Goal: Communication & Community: Answer question/provide support

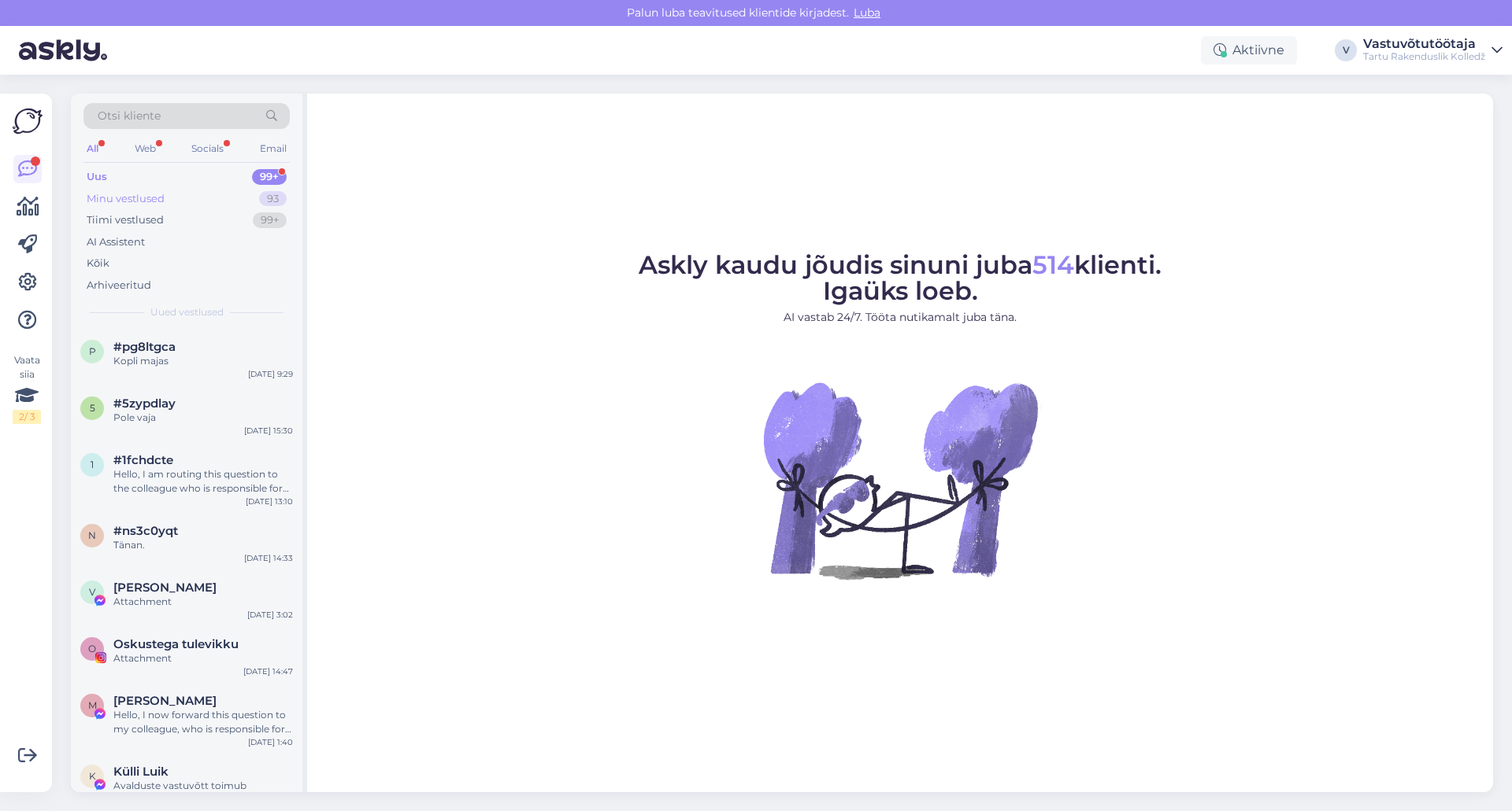
click at [124, 195] on div "Minu vestlused" at bounding box center [126, 198] width 78 height 15
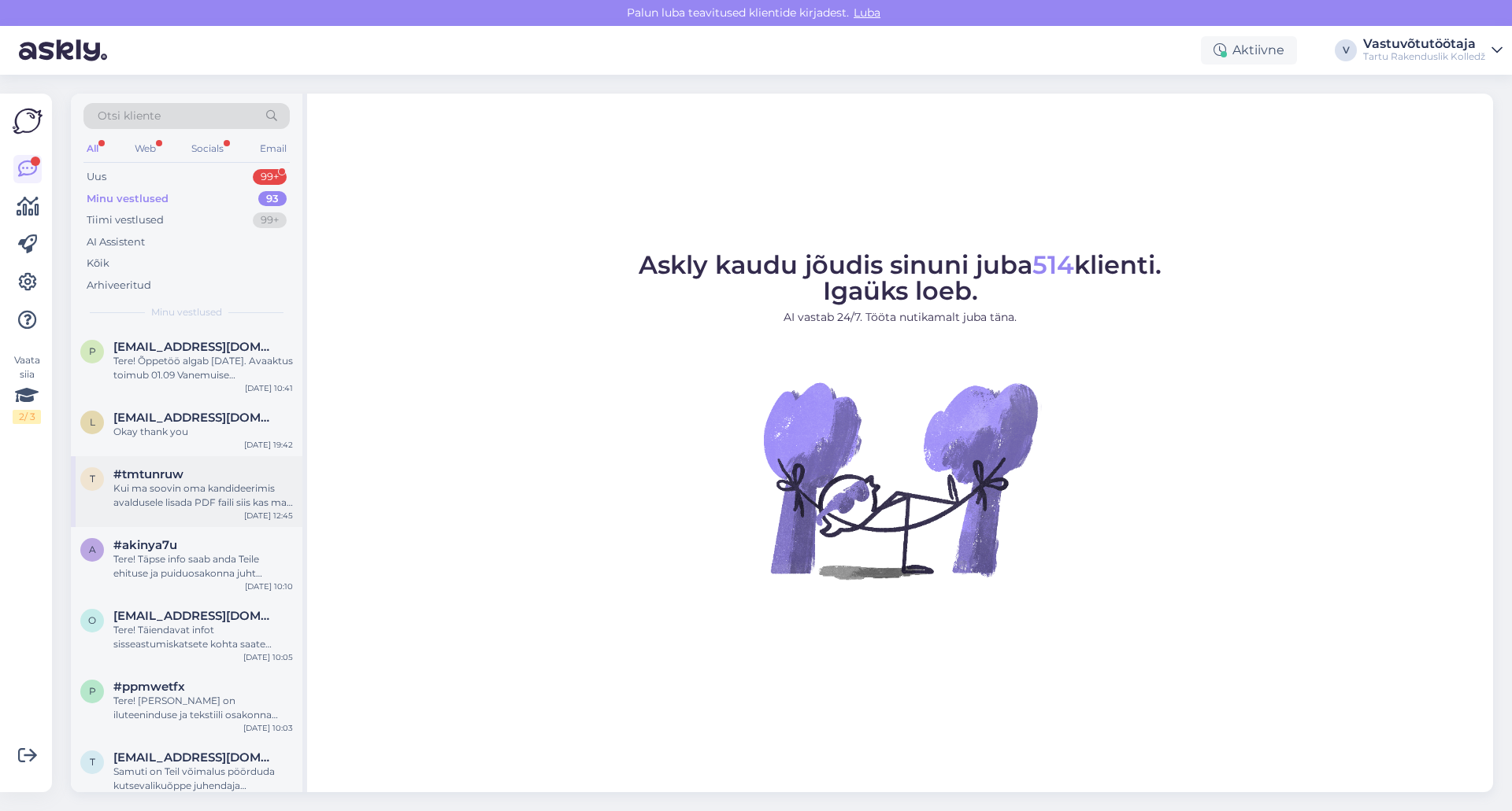
click at [178, 488] on div "Kui ma soovin oma kandideerimis avaldusele lisada PDF faili siis kas ma saan se…" at bounding box center [203, 495] width 179 height 28
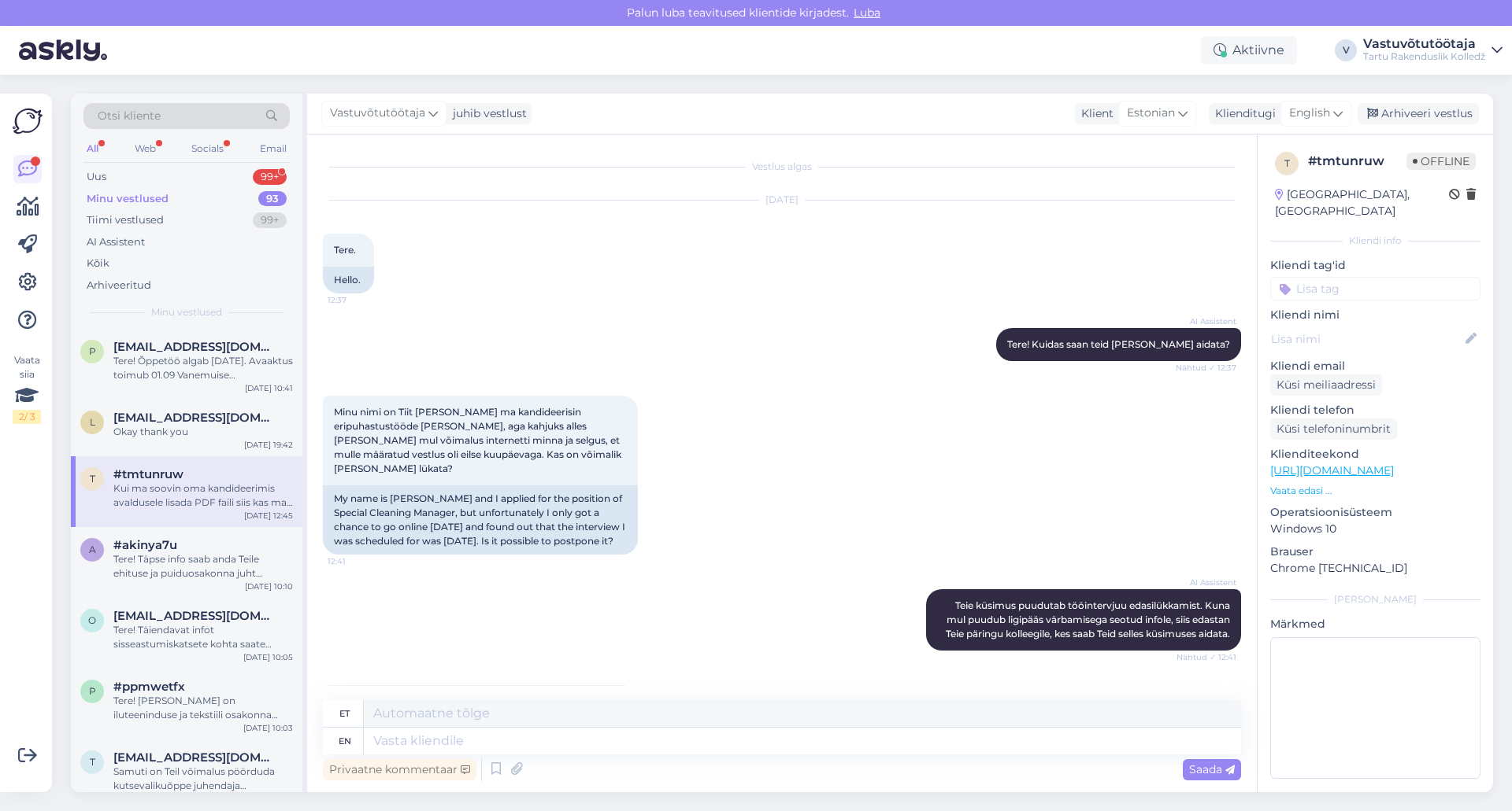
scroll to position [133, 0]
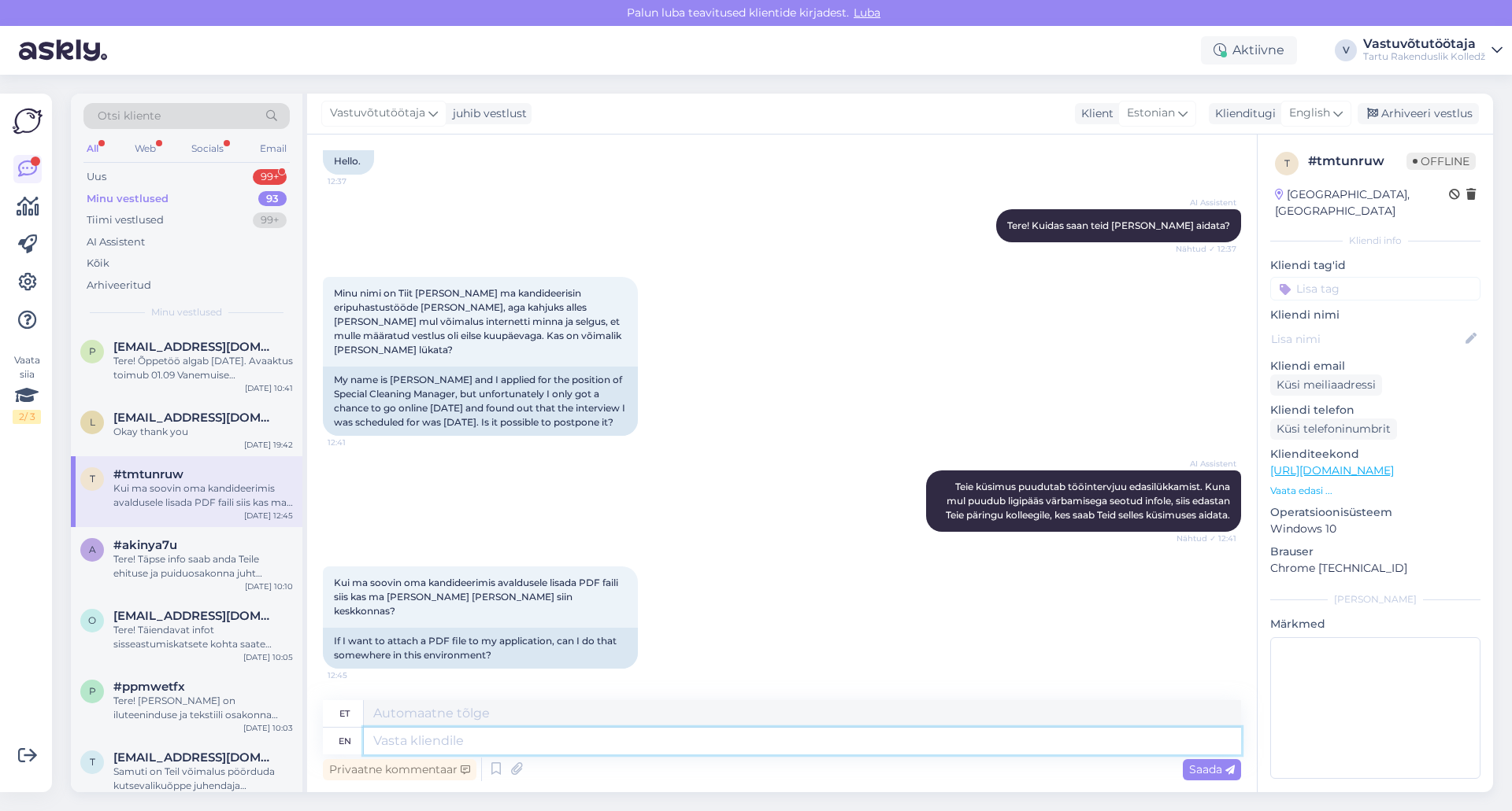
click at [510, 740] on textarea at bounding box center [802, 741] width 877 height 27
click at [512, 747] on textarea at bounding box center [802, 741] width 877 height 27
type textarea "Tere!"
type textarea "Tere! Infosüsteemi"
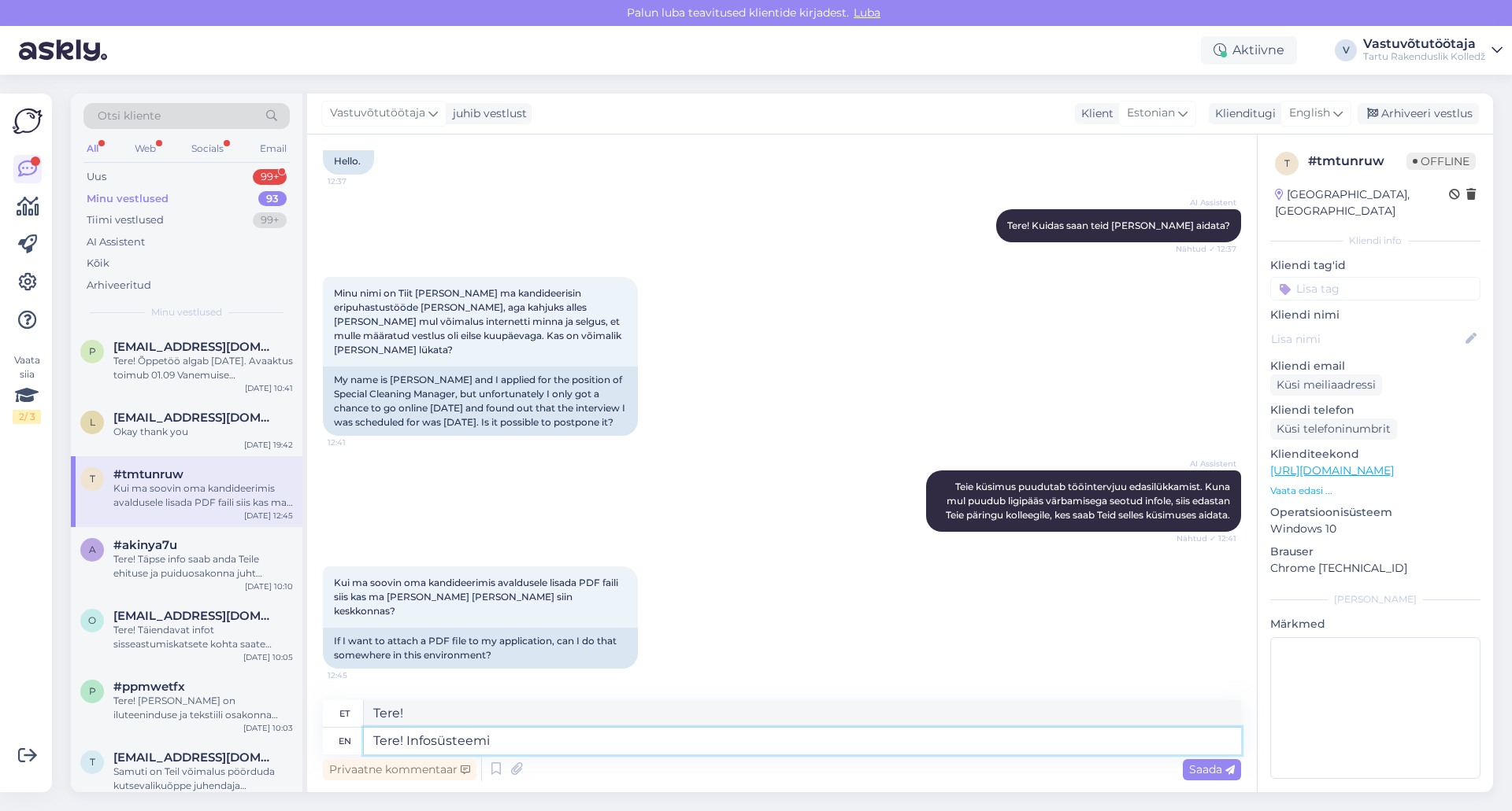
type textarea "Tere! Infosüsteem"
type textarea "Tere! Infosüsteemi SAS"
type textarea "Tere! Infosüsteem SAS"
type textarea "Tere! Infosüsteemi SAS andmetel o"
type textarea "Tere! Infosüsteemi SAS andmetel"
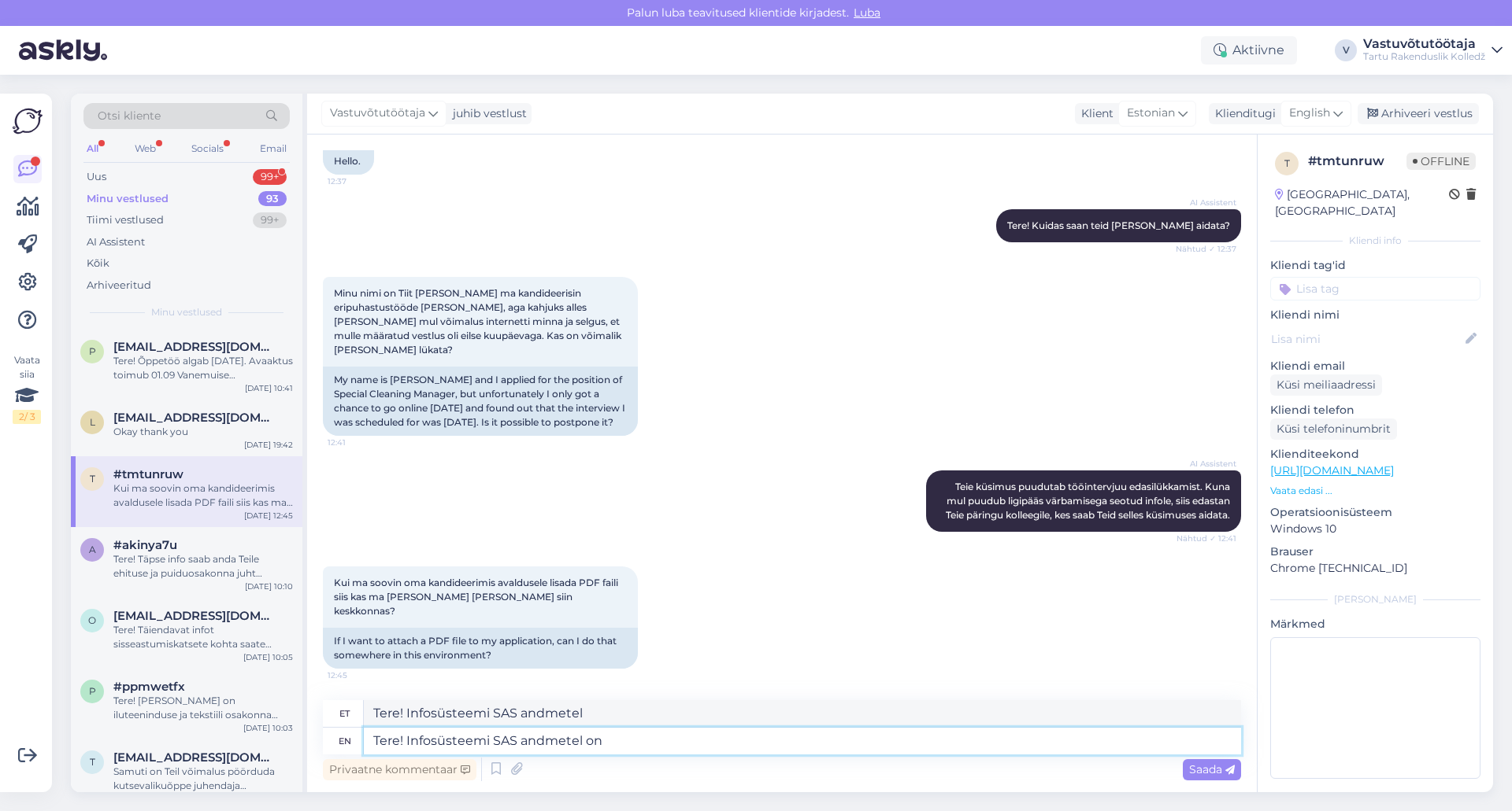
type textarea "Tere! Infosüsteemi SAS andmetel on"
type textarea "Tere! Infosüsteemi SAS andmetel on Teile"
type textarea "Tere! Infosüsteemi SAS andmetel on Teile saadetud"
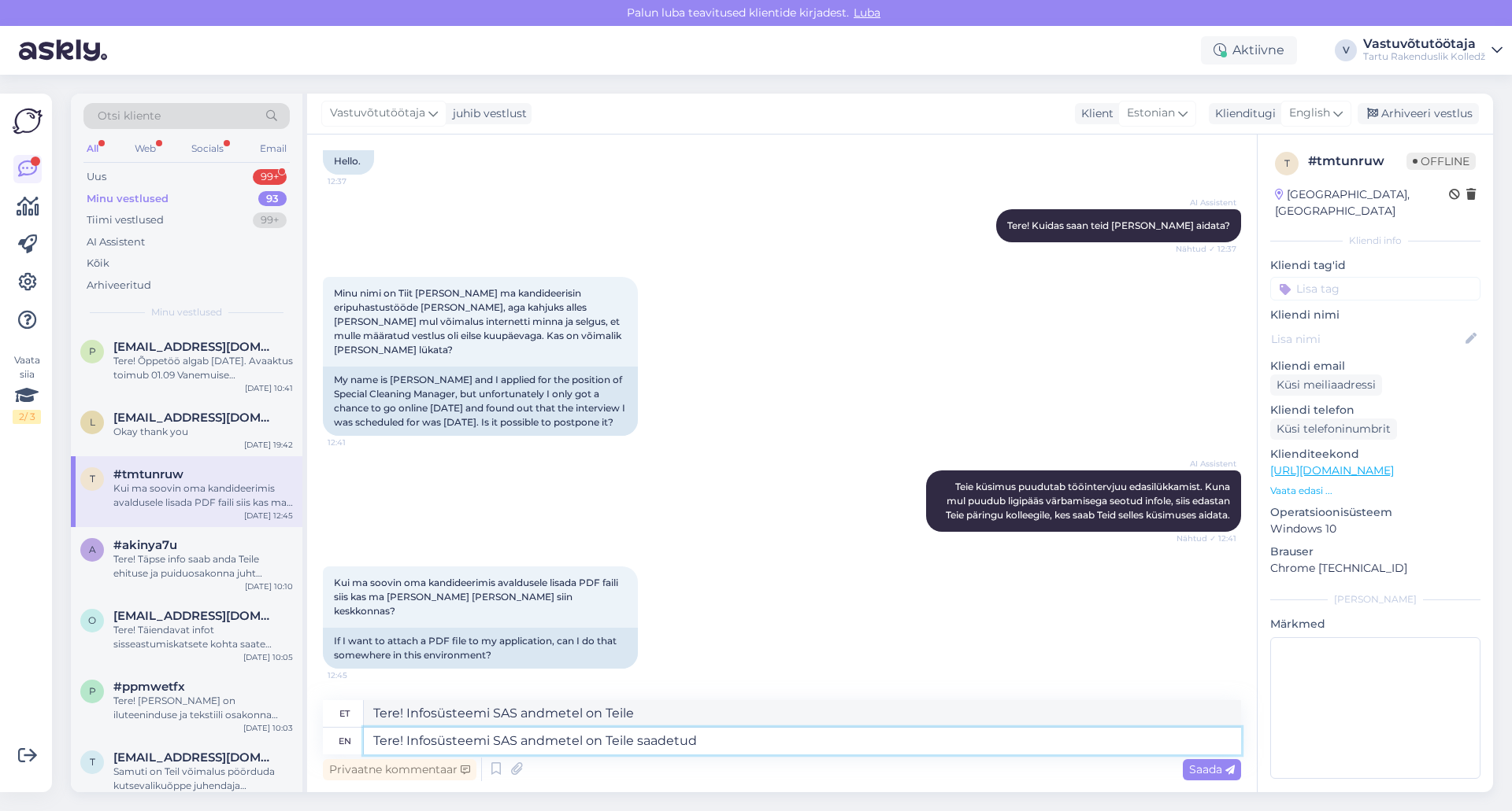
type textarea "Tere! Infosüsteemi SAS andmetel on Teile saadetud"
type textarea "Tere! Infosüsteemi SAS andmetel on Teile saadetud tän"
type textarea "Tere! Infosüsteemi SAS andmetel on Teile saadetud"
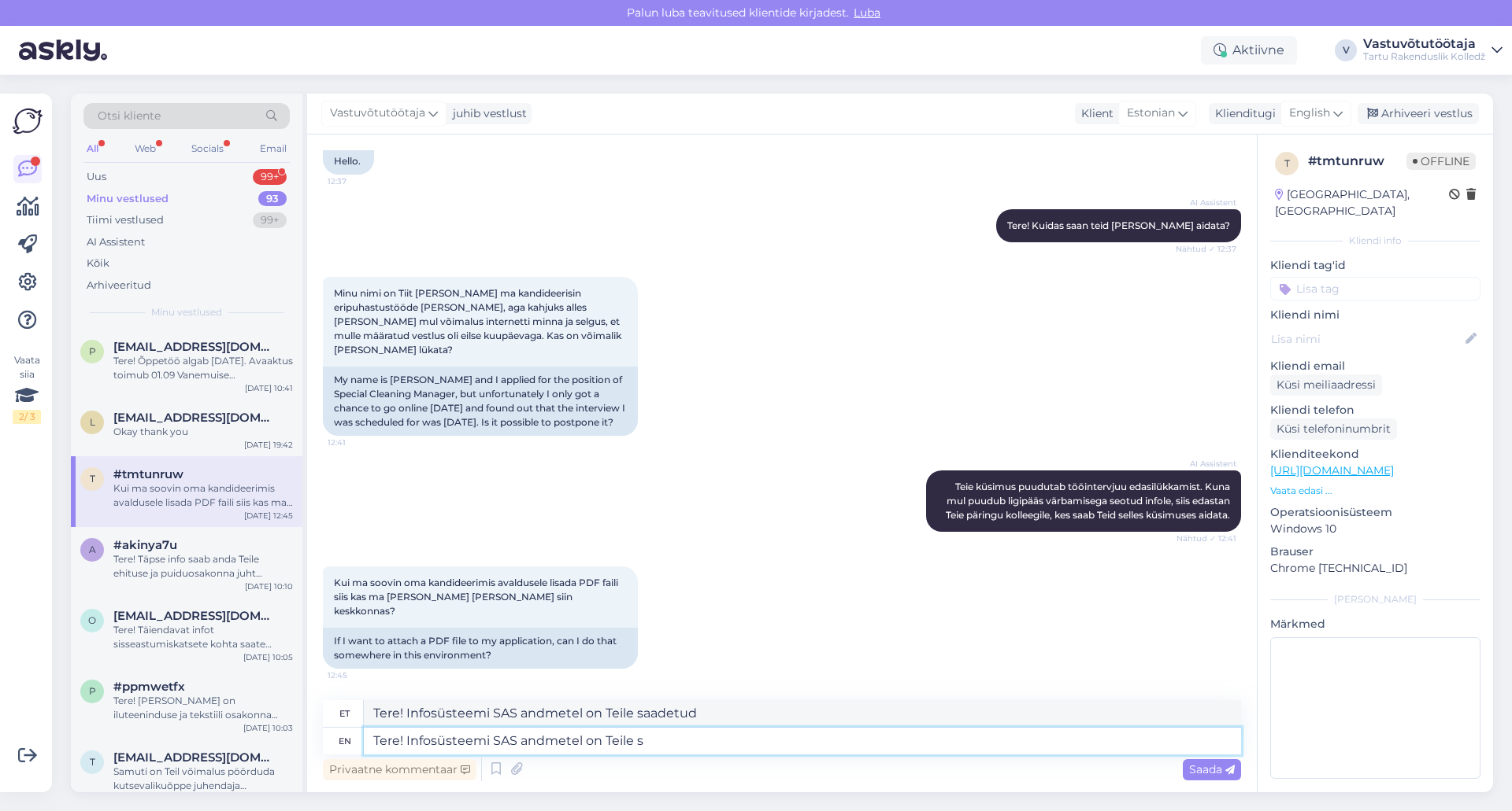
type textarea "Tere! Infosüsteemi SAS andmetel on Teile"
type textarea "Tere! Infosüsteemi SAS andmetel on Teile täna s"
type textarea "Tere! Infosüsteemi SAS andmetel Teile tänaval"
type textarea "Tere! Infosüsteemi SAS andmetel on Teile täna saadetud i"
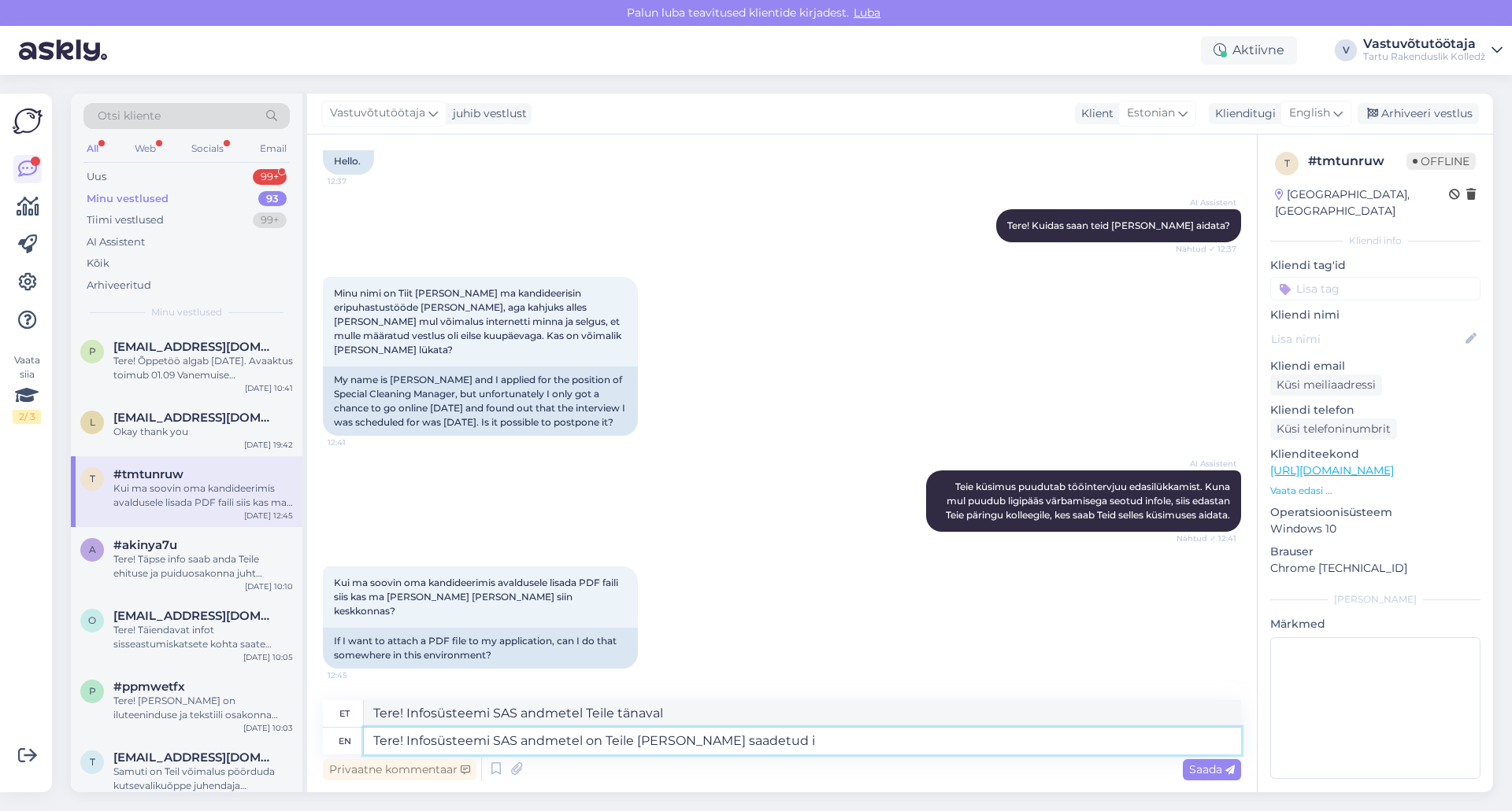
type textarea "Tere! Infosüsteemi SAS andmetel on Teile täna saadetud"
type textarea "Tere! Infosüsteemi SAS andmetel on Teile täna saadetud info"
type textarea "Tere! Infosüsteemi SAS andmetel on Teile täna saadetud info,"
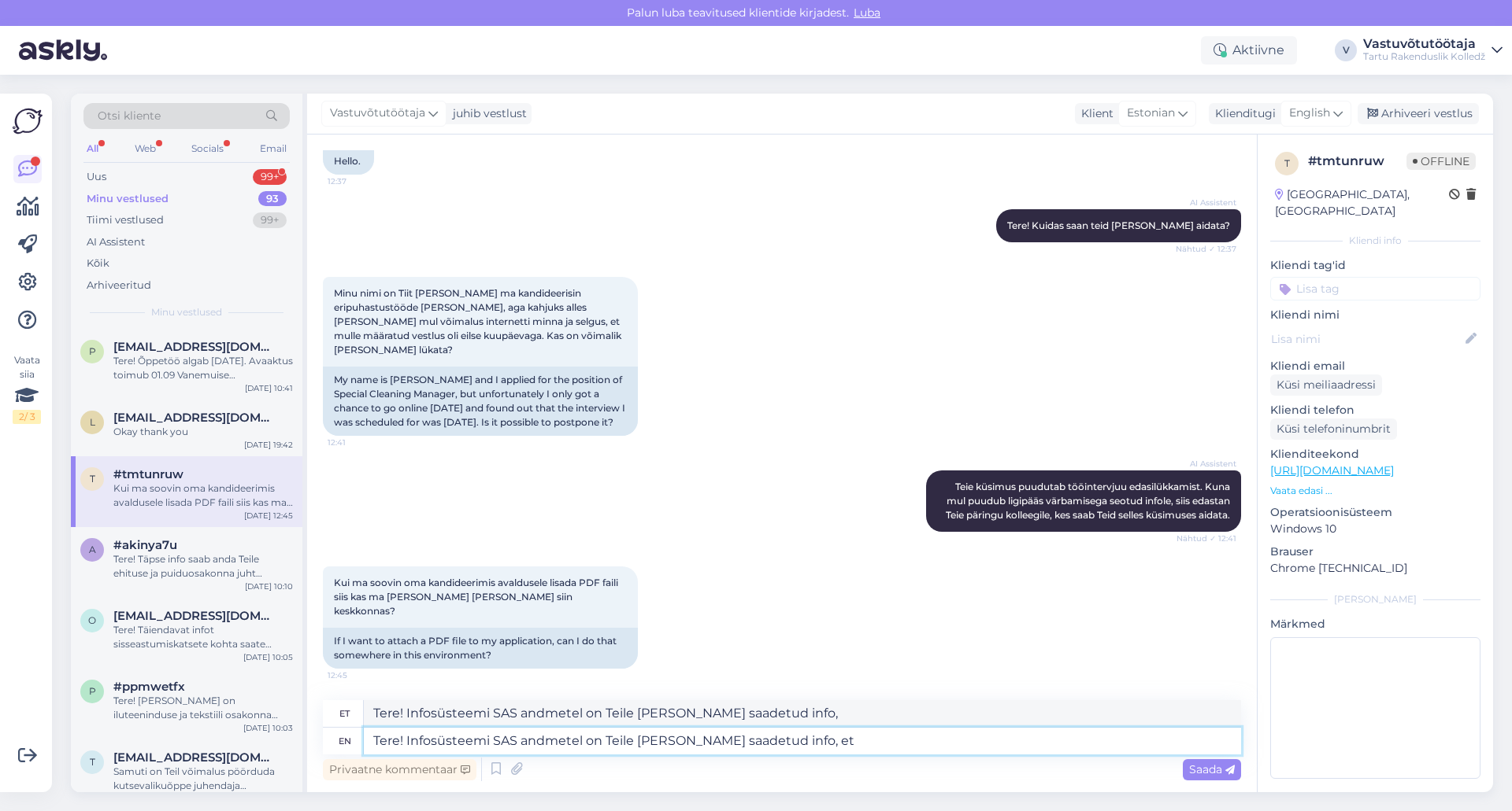
type textarea "Tere! Infosüsteemi SAS andmetel on Teile täna saadetud info, et"
click at [829, 751] on textarea "Tere! Infosüsteemi SAS andmetel on Teile täna saadetud info, et" at bounding box center [802, 741] width 877 height 27
click at [823, 744] on textarea "Tere! Infosüsteemi SAS andmetel on Teile täna saadetud info, et" at bounding box center [802, 741] width 877 height 27
click at [793, 739] on textarea "Tere! Infosüsteemi SAS andmetel on Teile täna saadetud info, et" at bounding box center [802, 741] width 877 height 27
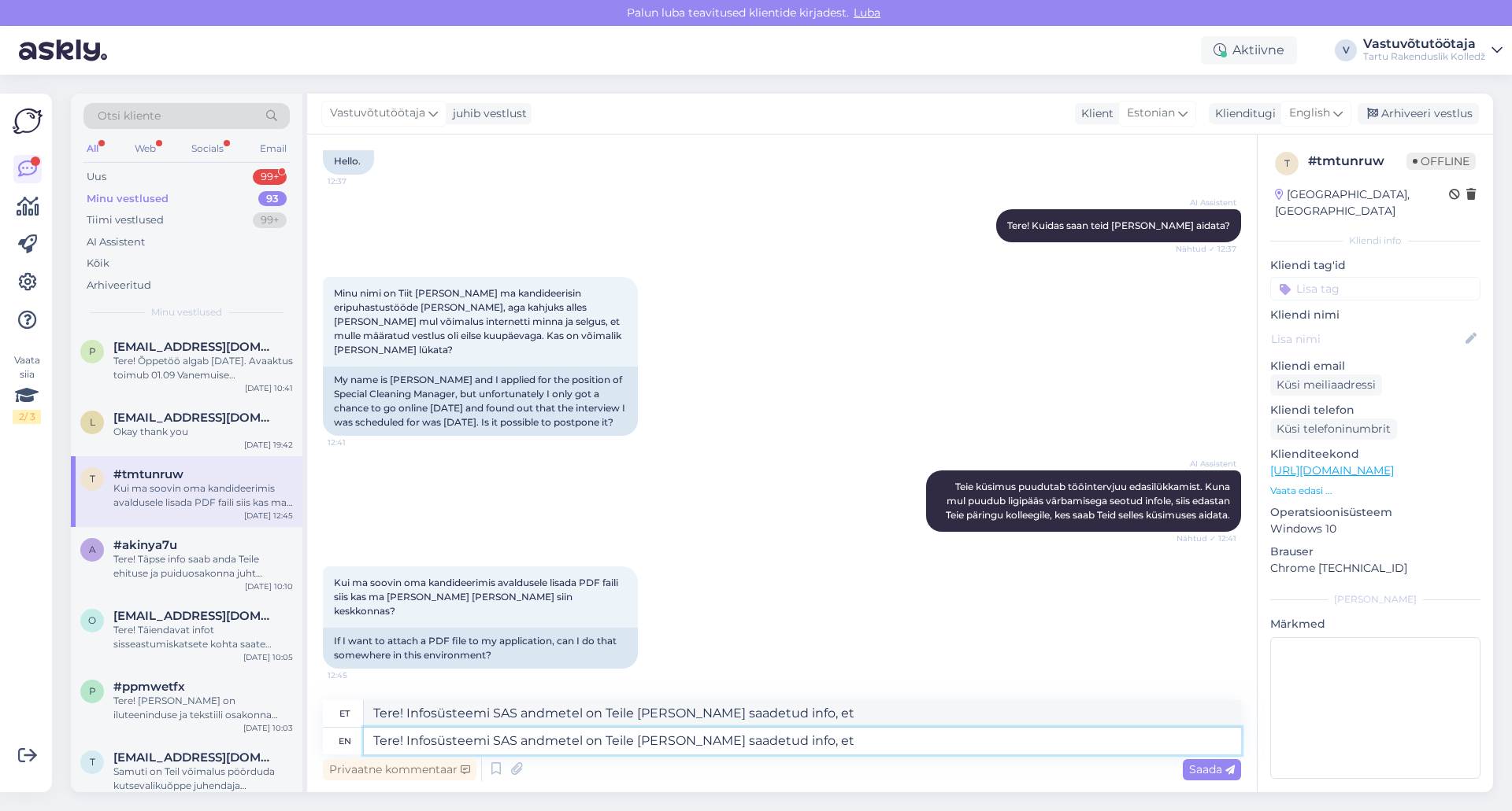
click at [793, 739] on textarea "Tere! Infosüsteemi SAS andmetel on Teile täna saadetud info, et" at bounding box center [802, 741] width 877 height 27
click at [795, 739] on textarea "Tere! Infosüsteemi SAS andmetel on Teile täna saadetud info, et" at bounding box center [802, 741] width 877 height 27
click at [796, 739] on textarea "Tere! Infosüsteemi SAS andmetel on Teile täna saadetud info, et" at bounding box center [802, 741] width 877 height 27
click at [796, 742] on textarea "Tere! Infosüsteemi SAS andmetel on Teile täna saadetud info, et" at bounding box center [802, 741] width 877 height 27
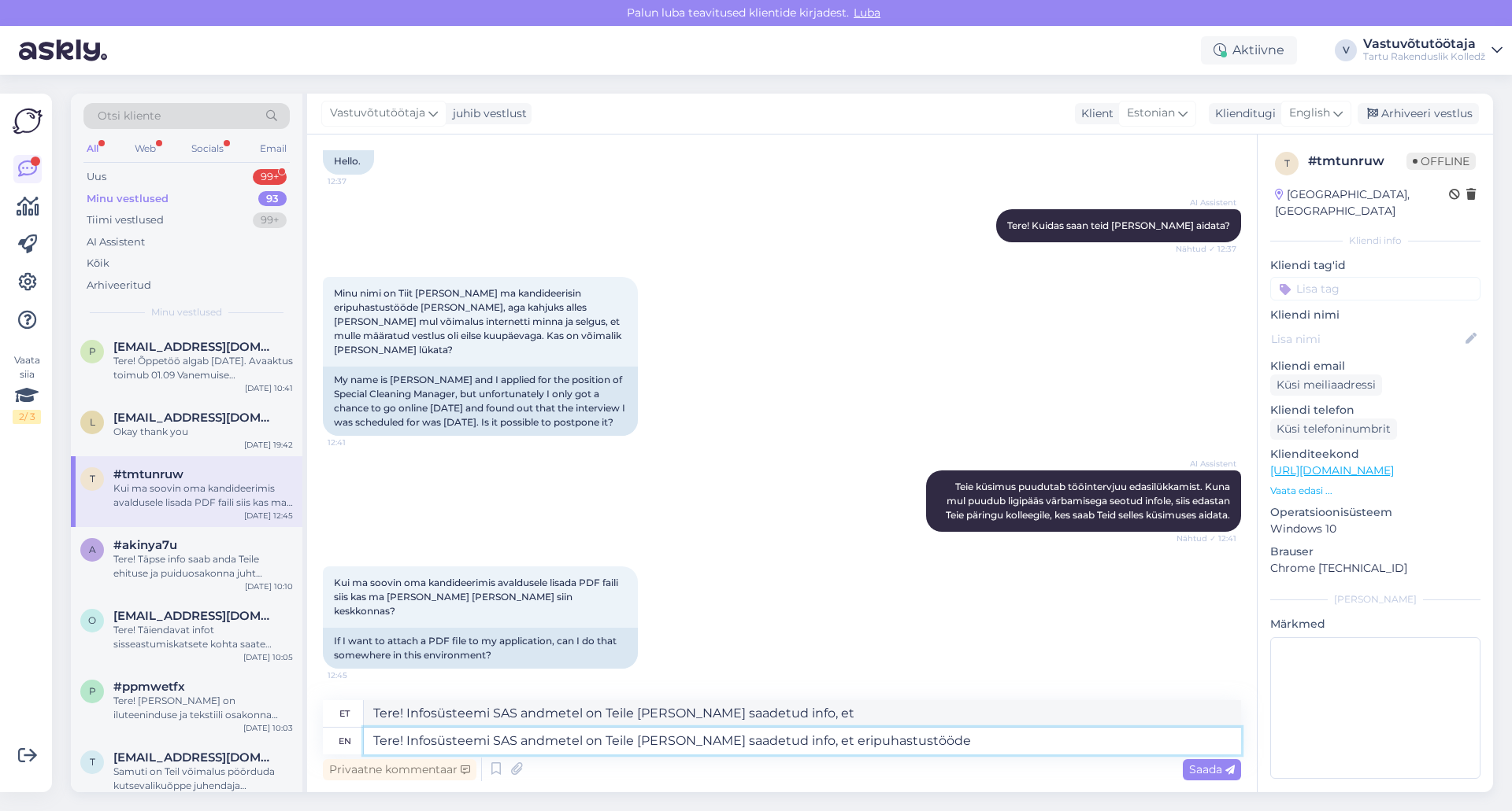
type textarea "Tere! Infosüsteemi SAS andmetel on Teile täna saadetud info, et eripuhastustööde"
type textarea "Tere! Infosüsteemi SAS andmetel on Teile täna saadetud info, et eripuhastustööd…"
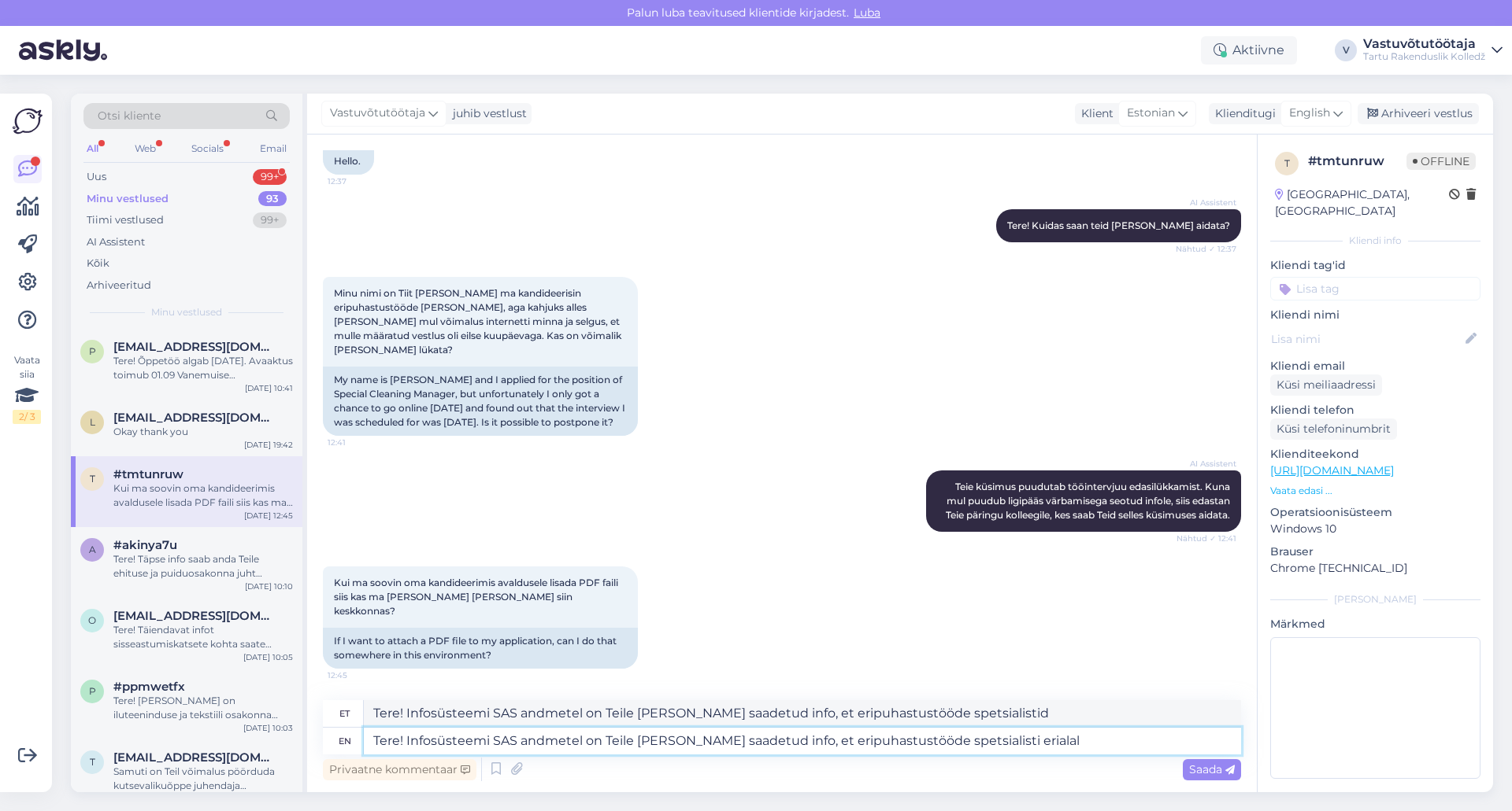
type textarea "Tere! Infosüsteemi SAS andmetel on Teile täna saadetud info, et eripuhastustööd…"
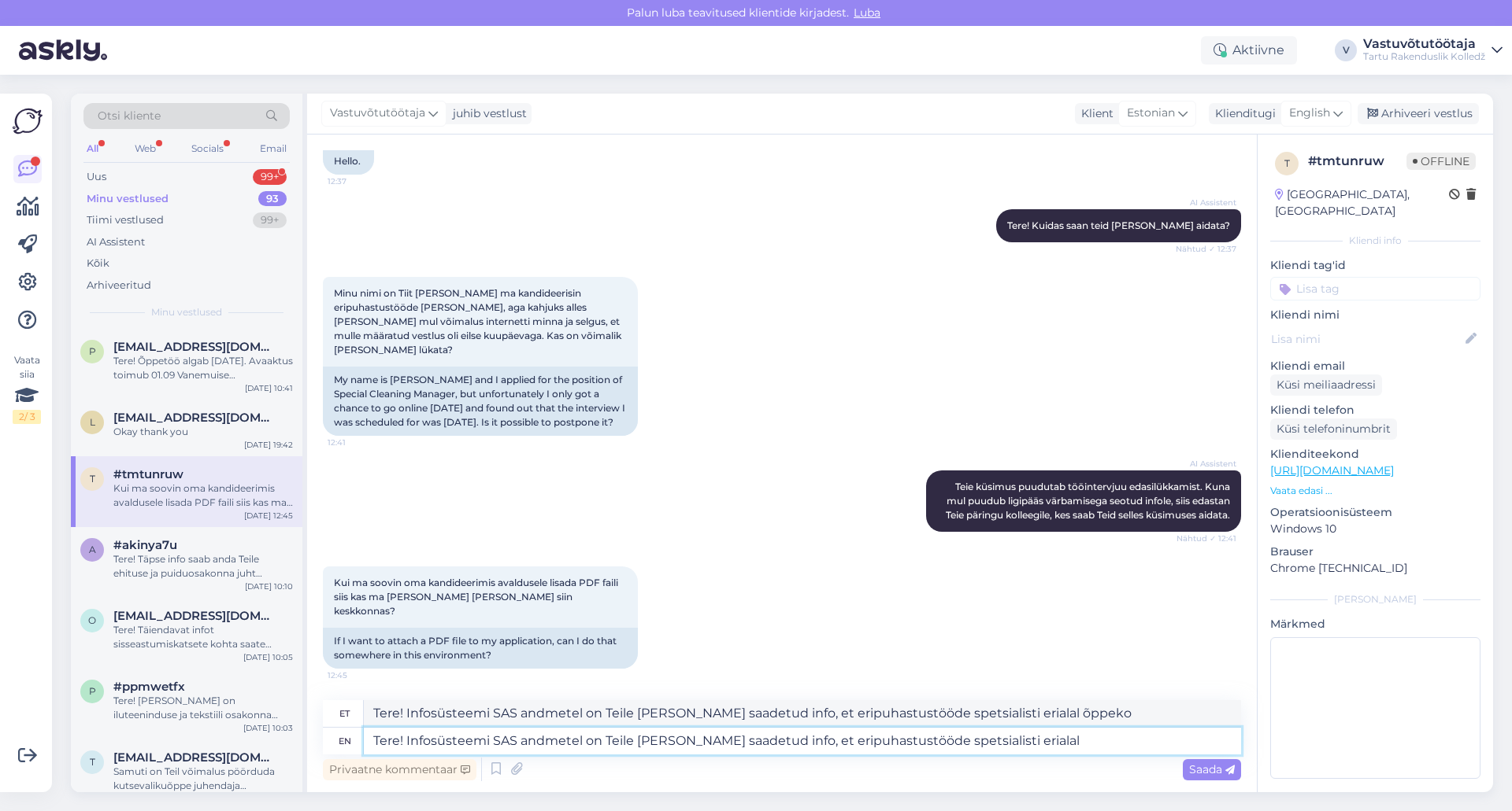
type textarea "Tere! Infosüsteemi SAS andmetel on Teile täna saadetud info, et eripuhastustööd…"
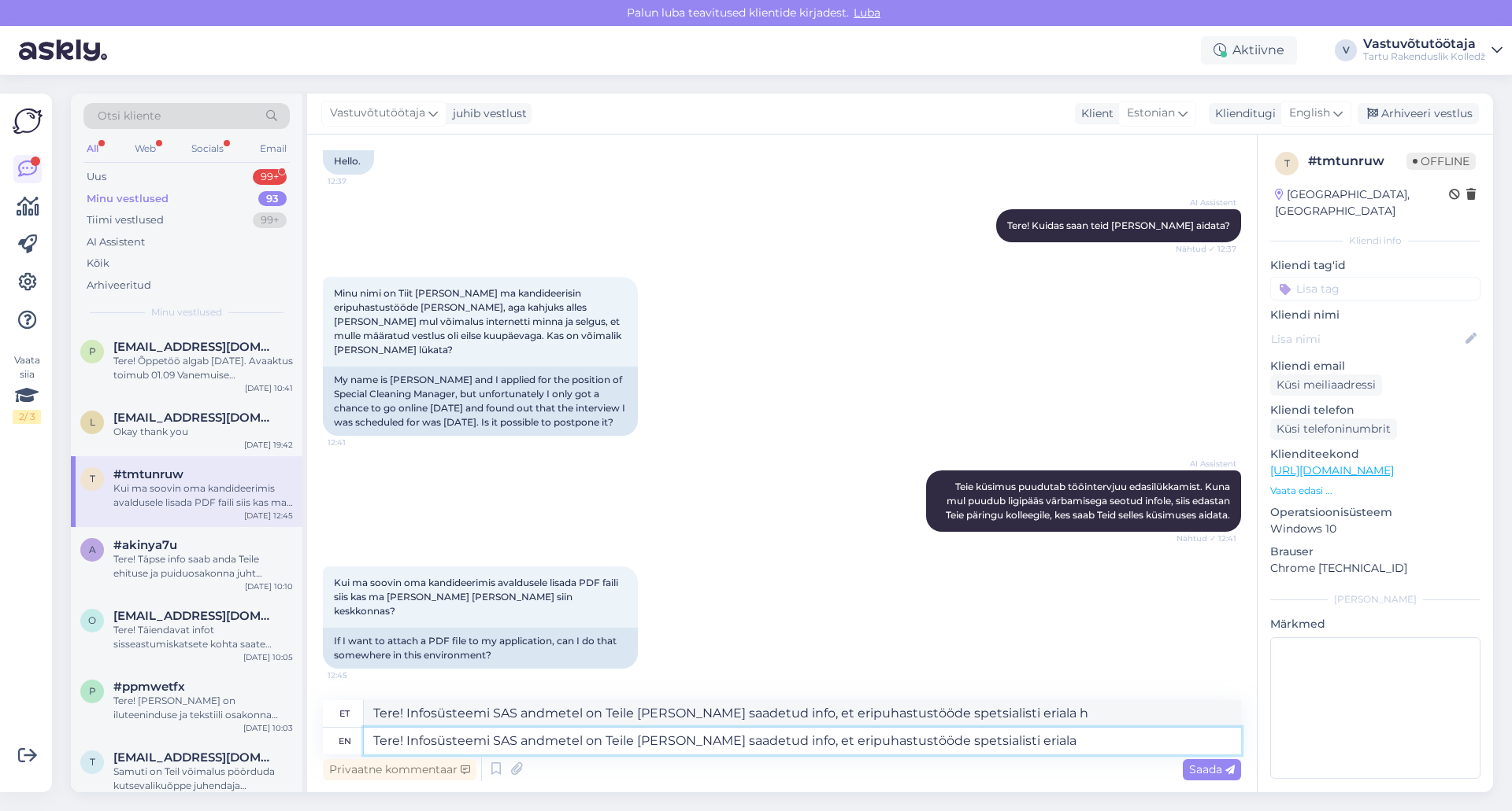
type textarea "Tere! Infosüsteemi SAS andmetel on Teile täna saadetud info, et eripuhastustööd…"
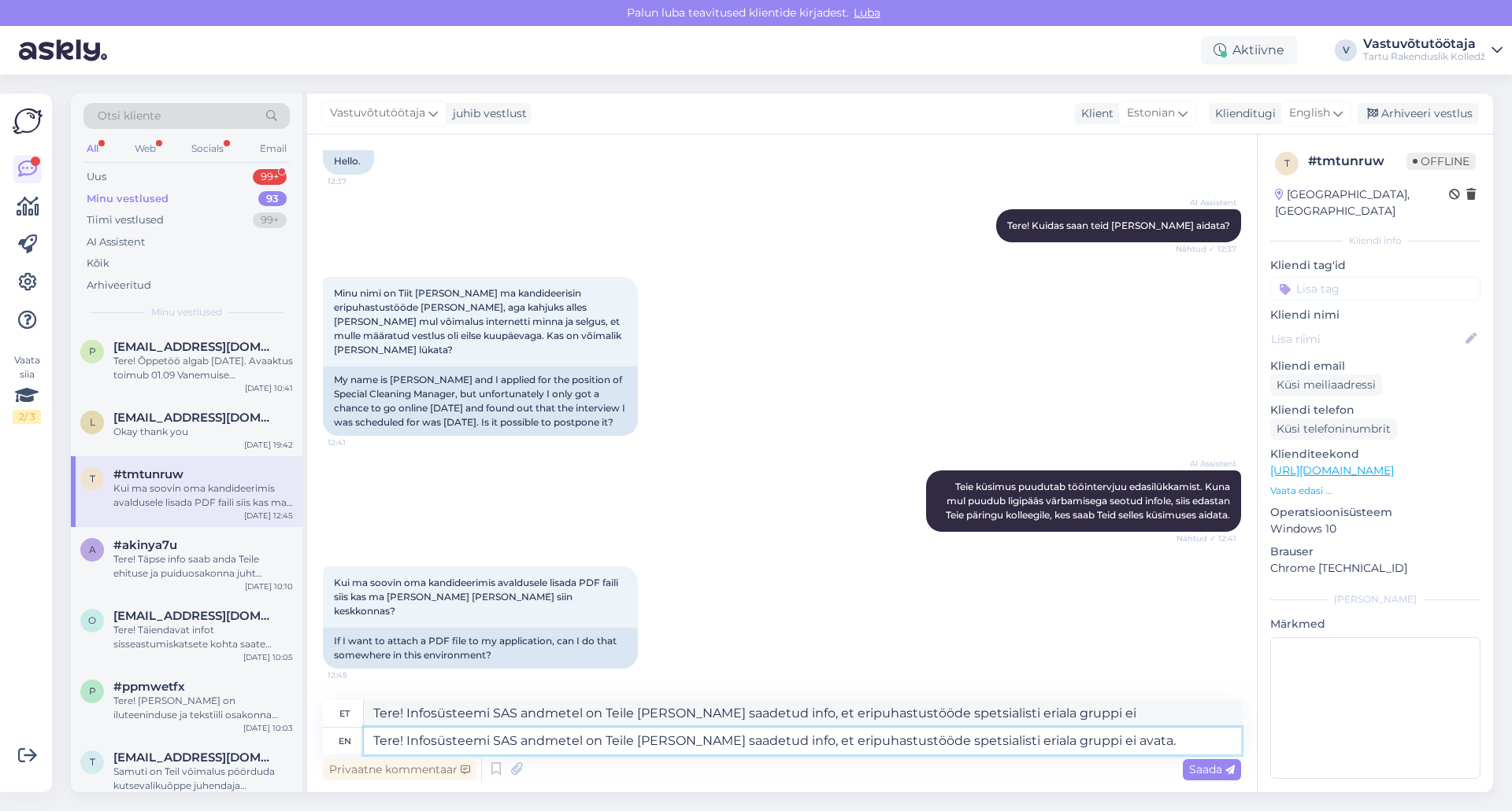
type textarea "Tere! Infosüsteemi SAS andmetel on Teile täna saadetud info, et eripuhastustööd…"
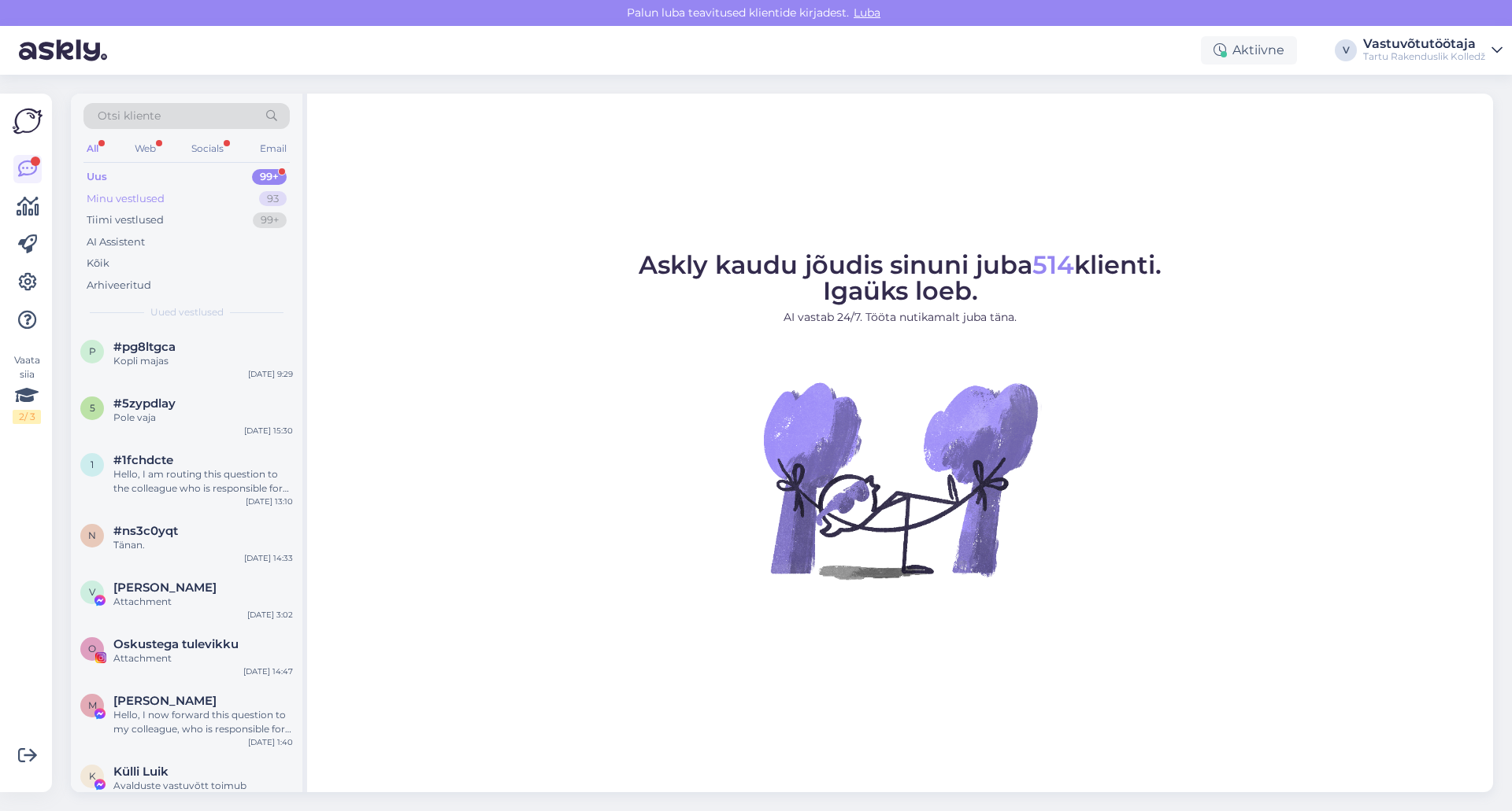
click at [161, 196] on div "Minu vestlused" at bounding box center [126, 198] width 78 height 15
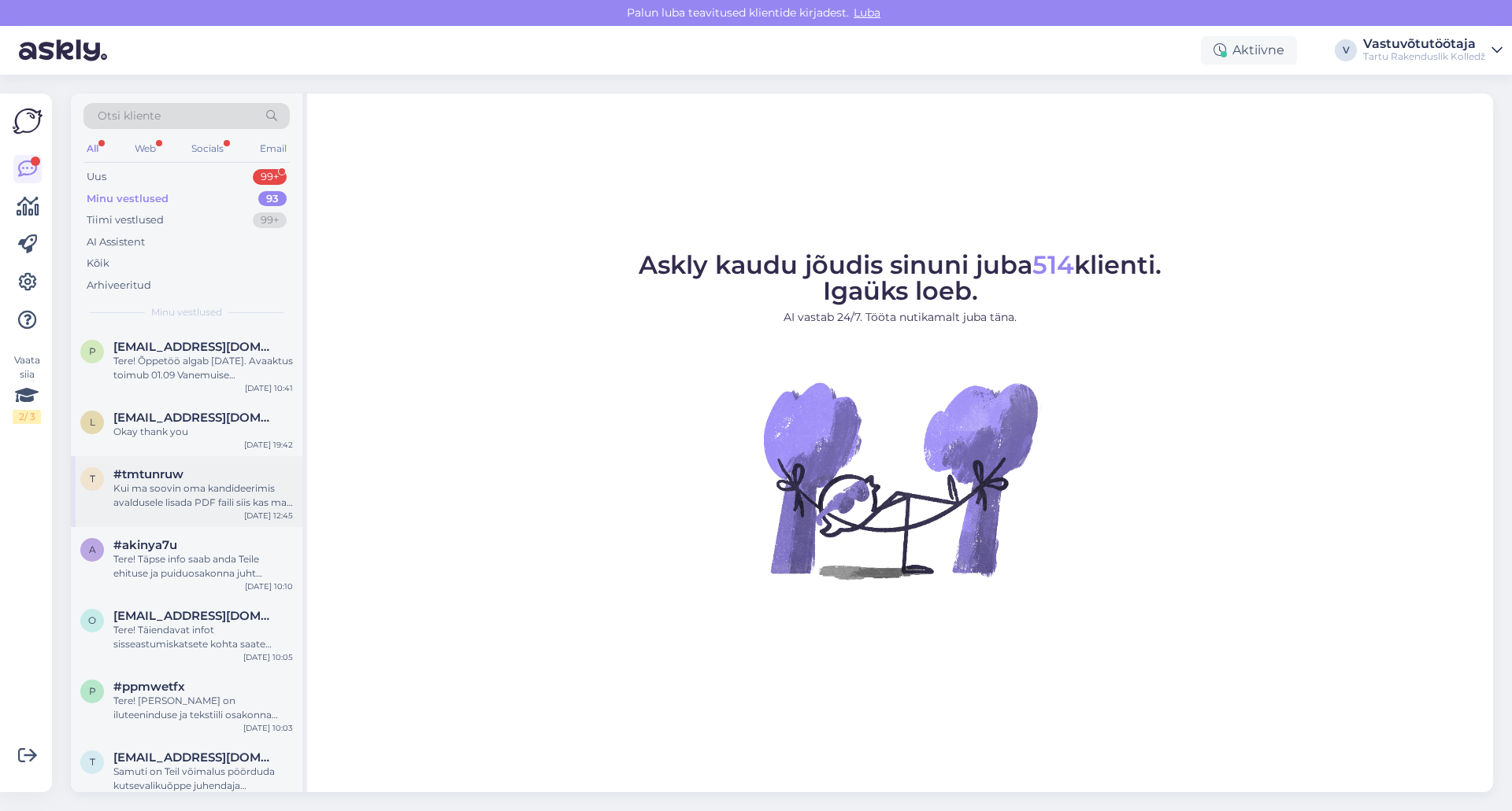
click at [194, 507] on div "Kui ma soovin oma kandideerimis avaldusele lisada PDF faili siis kas ma saan se…" at bounding box center [203, 495] width 179 height 28
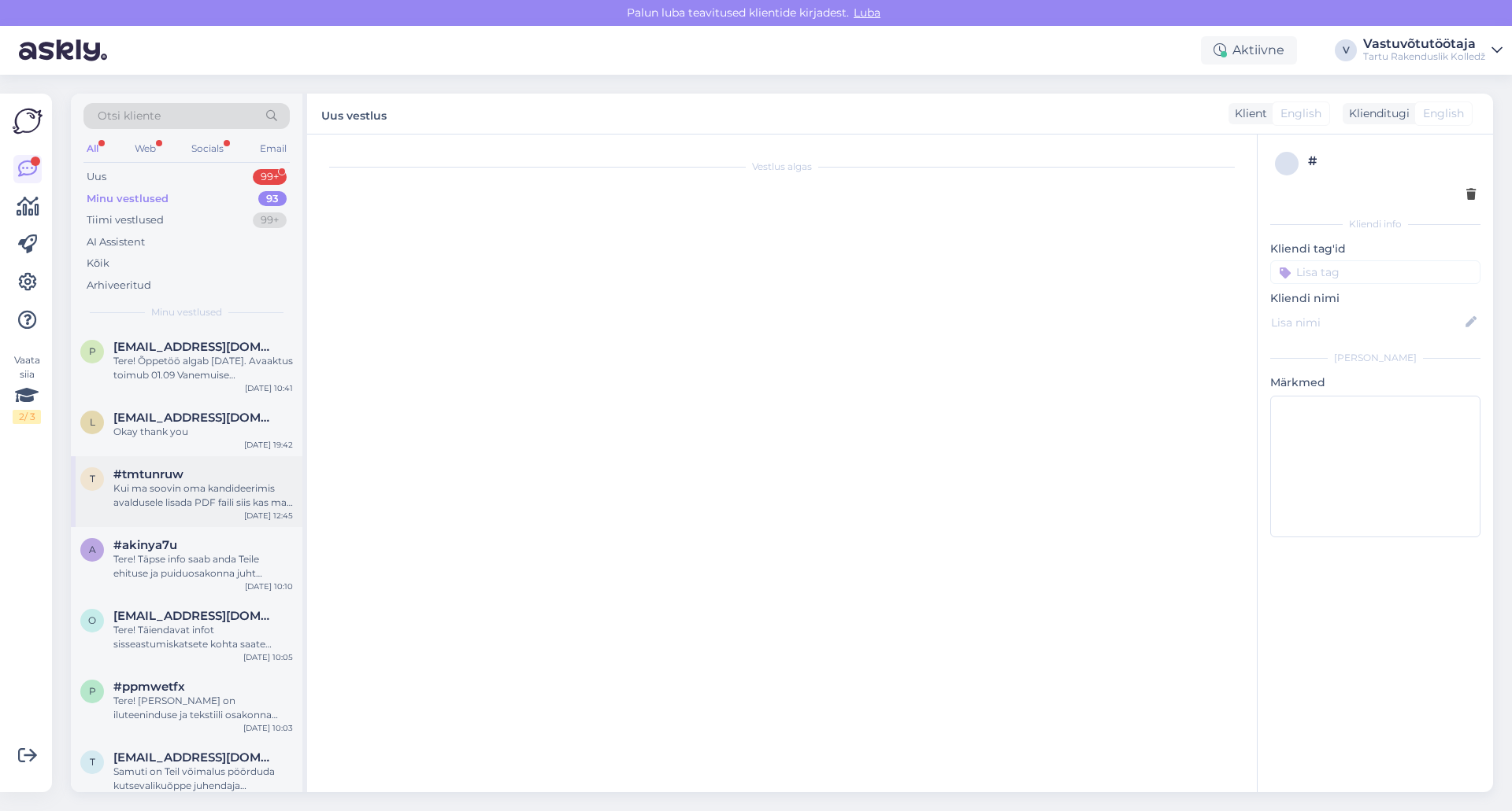
scroll to position [133, 0]
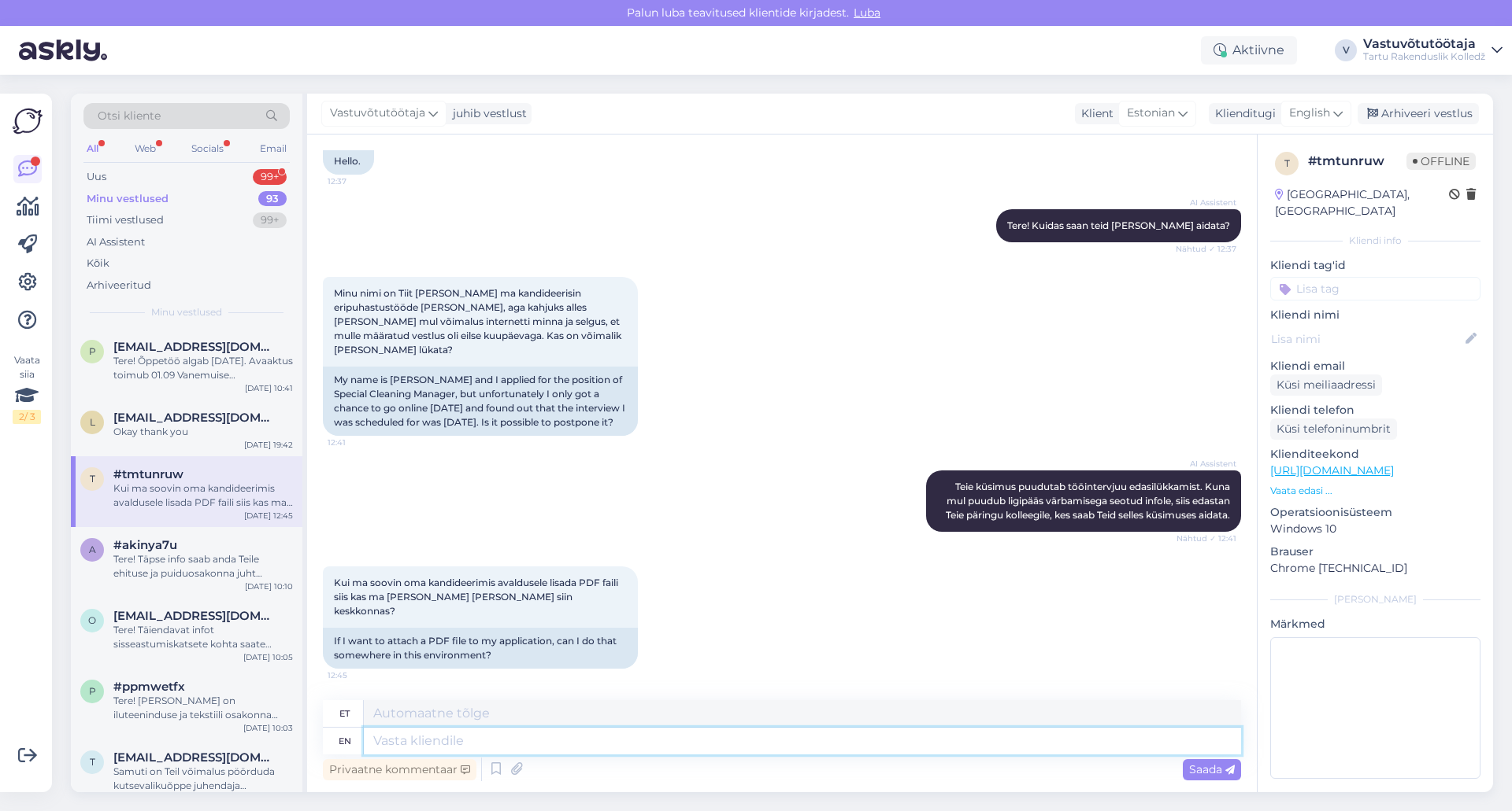
click at [574, 745] on textarea at bounding box center [802, 741] width 877 height 27
type textarea "Tere!"
type textarea "Tere! Infosüsteemi"
type textarea "Tere! Infosüsteem"
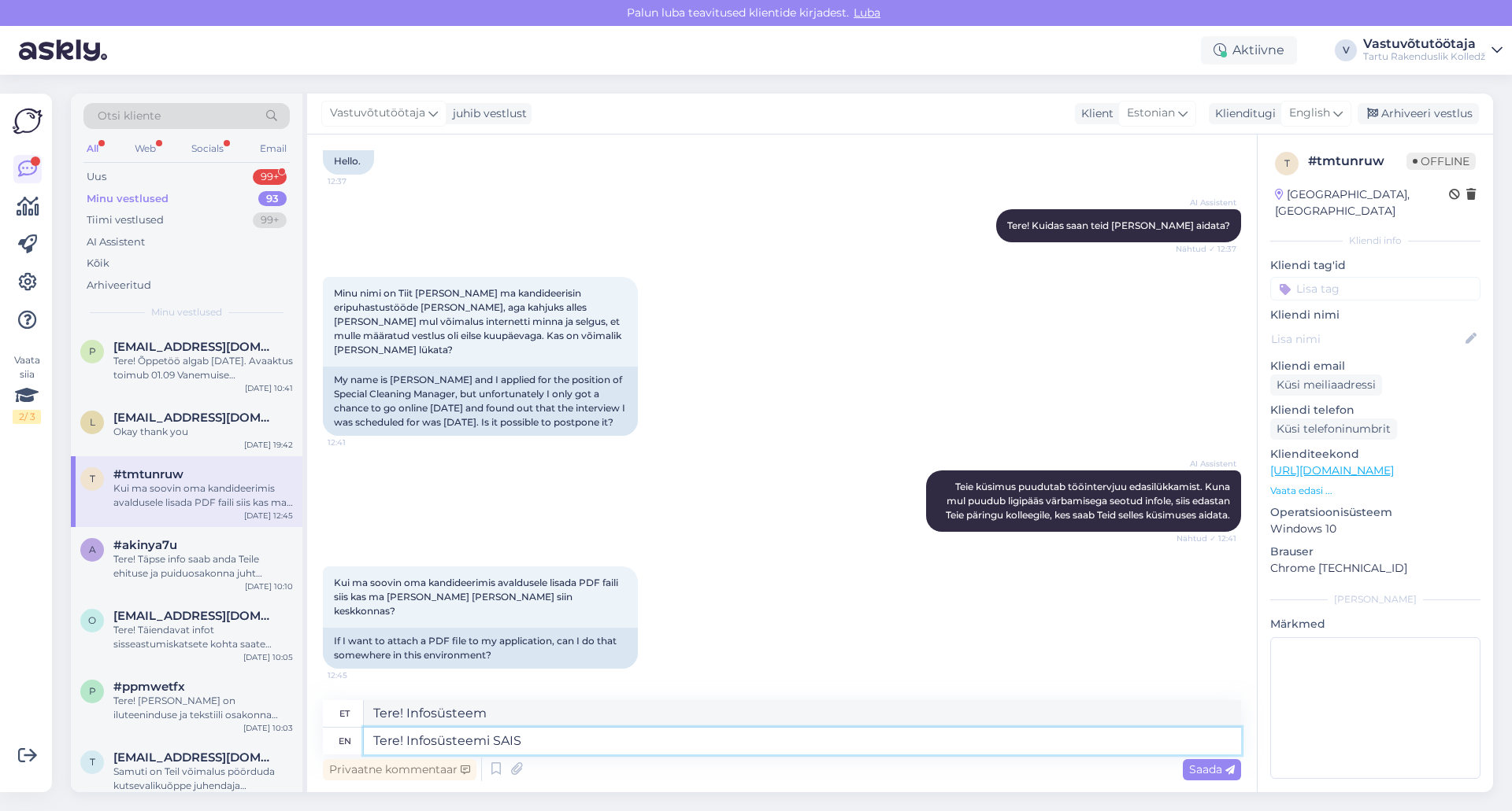
type textarea "Tere! Infosüsteemi SAIS"
type textarea "Tere! Infosüsteem SAIS"
type textarea "Tere! Infosüsteemi SAIS andmetel"
type textarea "Tere! Infosüsteemi SAIS andmetel o"
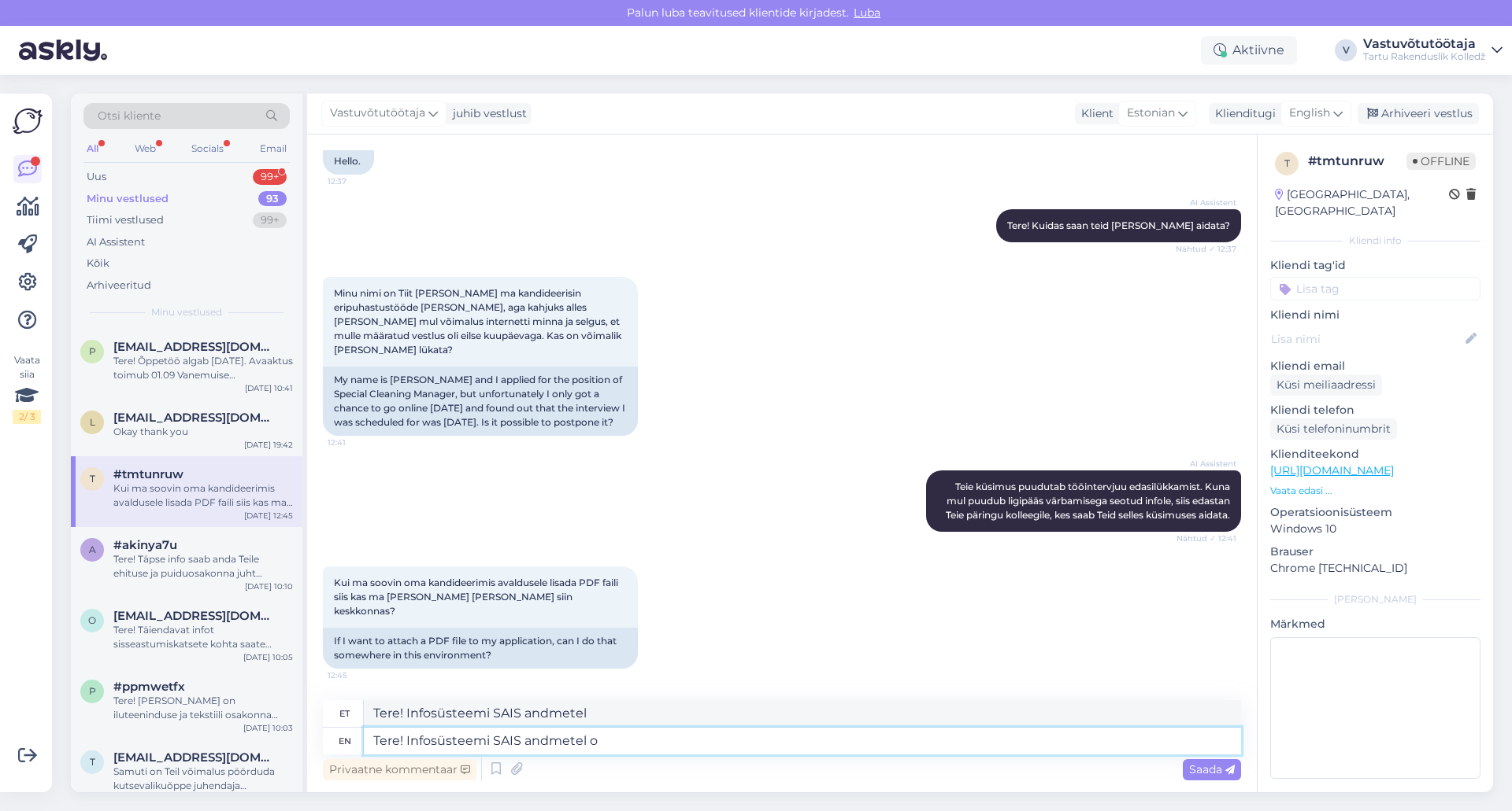
type textarea "Tere! Infosüsteemi SAIS andmetel o"
type textarea "Tere! Infosüsteemi SAIS andmetel on"
type textarea "Tere! Infosüsteemi SAIS andmetel on Teile t"
type textarea "Tere! Infosüsteemi SAIS andmetel on Teile"
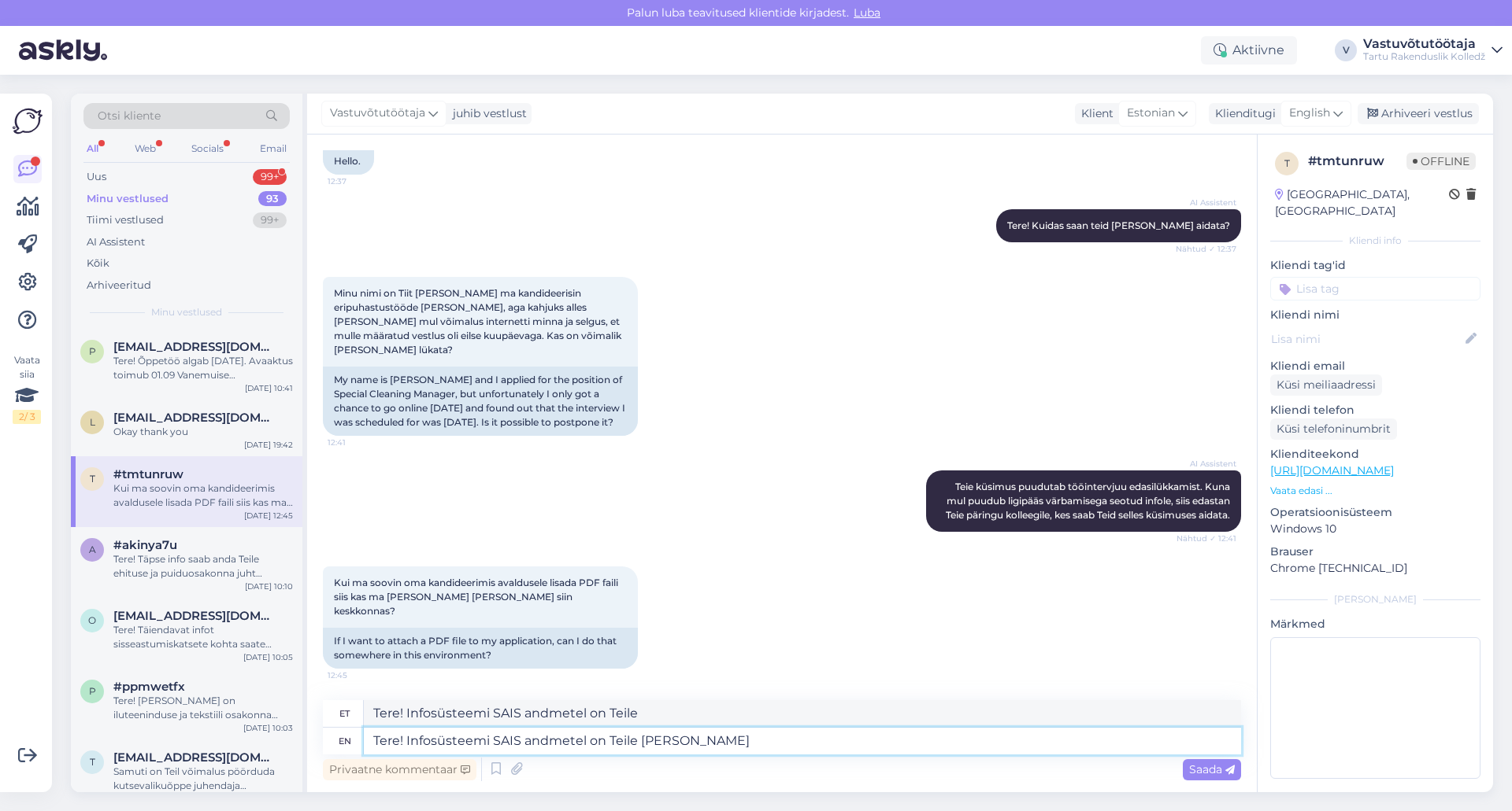
type textarea "Tere! Infosüsteemi SAIS andmetel on Teile täna s"
type textarea "Tere! Infosüsteemi SAIS andmetel Teile tänaval"
type textarea "Tere! Infosüsteemi SAIS andmetel on Teile täna saadetud"
type textarea "Tere! Infosüsteemi SAIS andmetel on Teile täna saadetud info,"
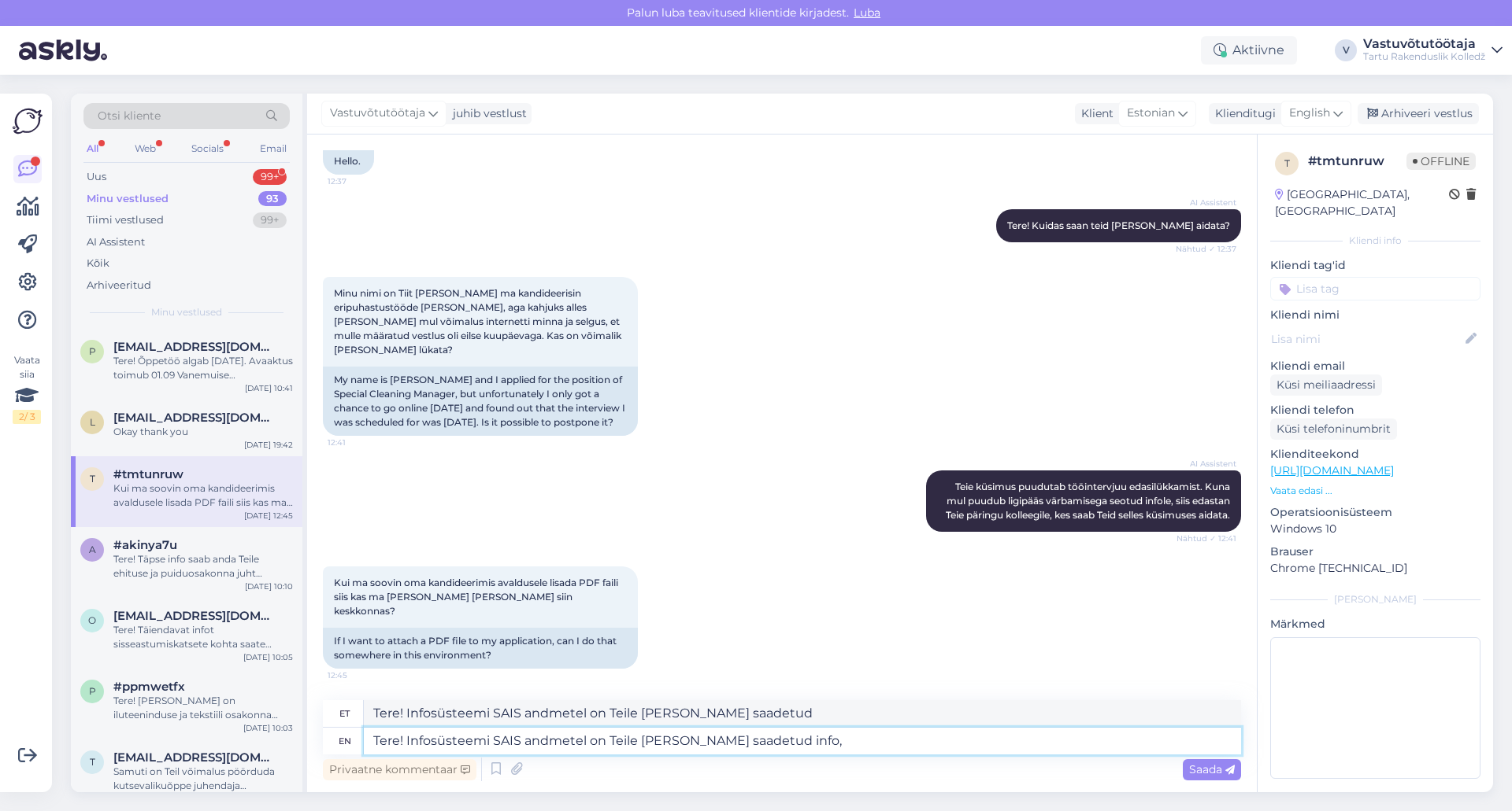
type textarea "Tere! Infosüsteemi SAIS andmetel on Teile täna saadetud info,"
type textarea "Tere! Infosüsteemi SAIS andmetel on Teile täna saadetud info, et"
type textarea "Tere! Infosüsteemi SAIS andmetel on Teile täna saadetud info, et eripuhastustöö…"
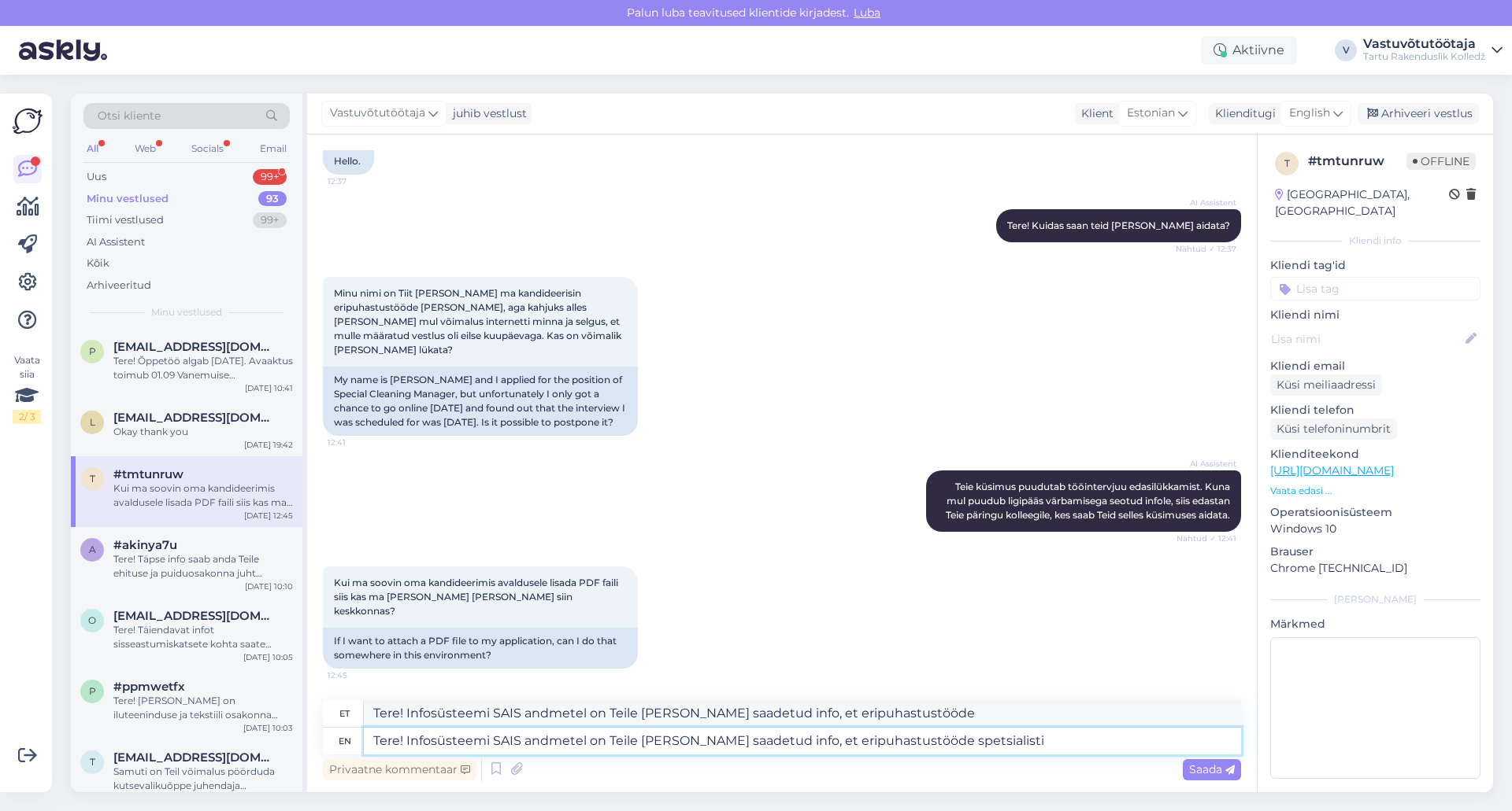
type textarea "Tere! Infosüsteemi SAIS andmetel on Teile täna saadetud info, et eripuhastustöö…"
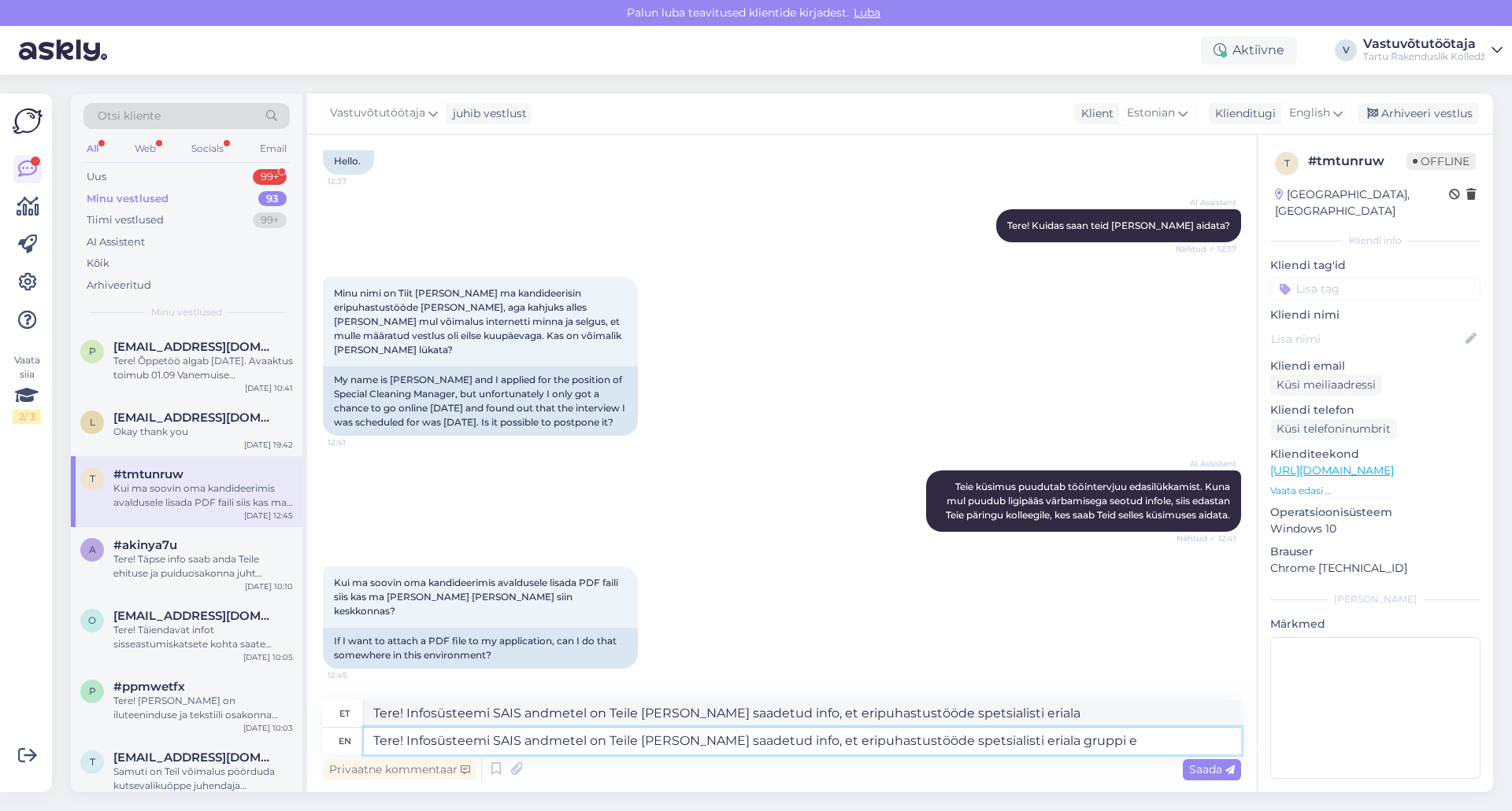
type textarea "Tere! Infosüsteemi SAIS andmetel on Teile täna saadetud info, et eripuhastustöö…"
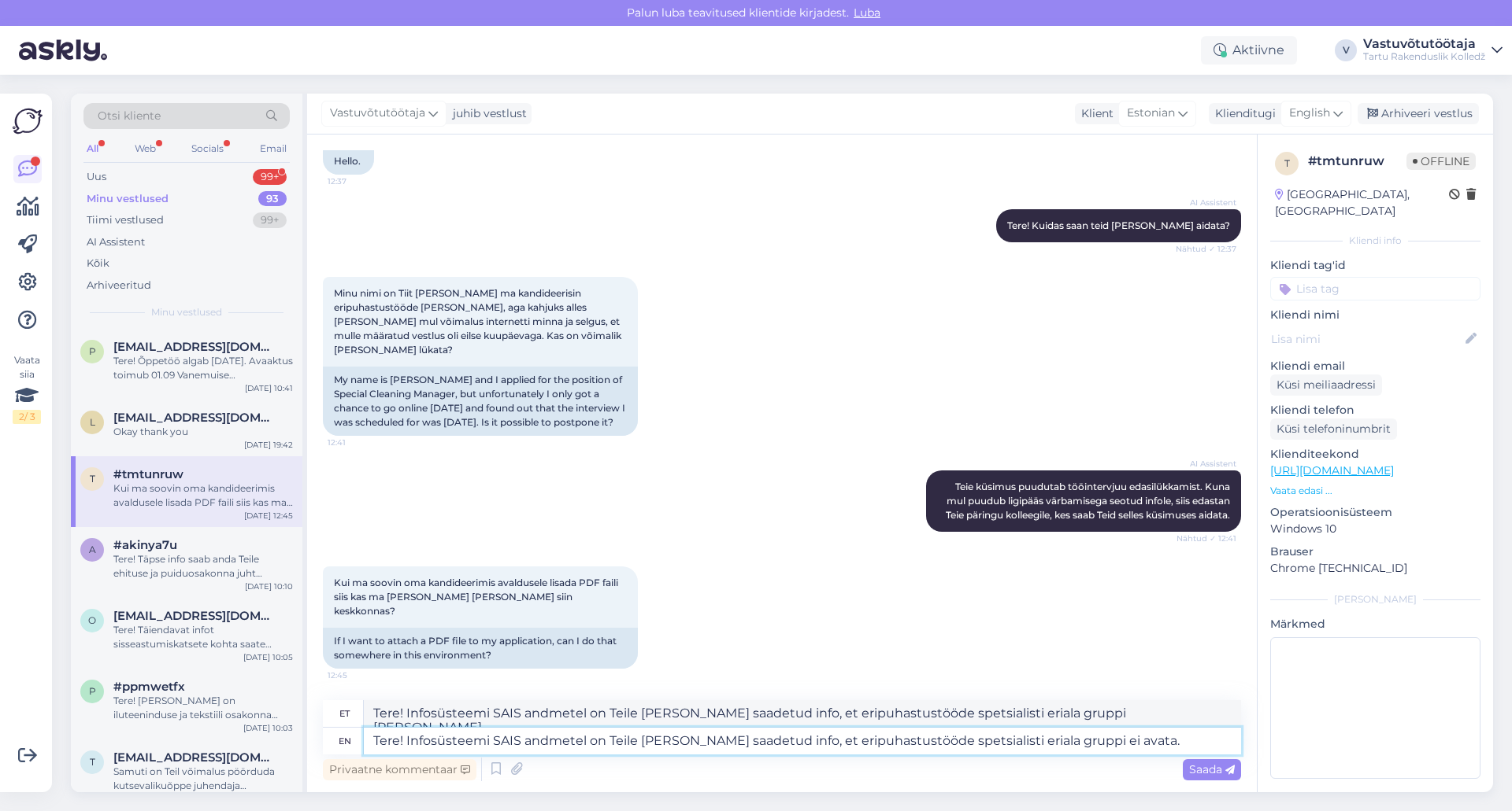
type textarea "Tere! Infosüsteemi SAIS andmetel on Teile täna saadetud info, et eripuhastustöö…"
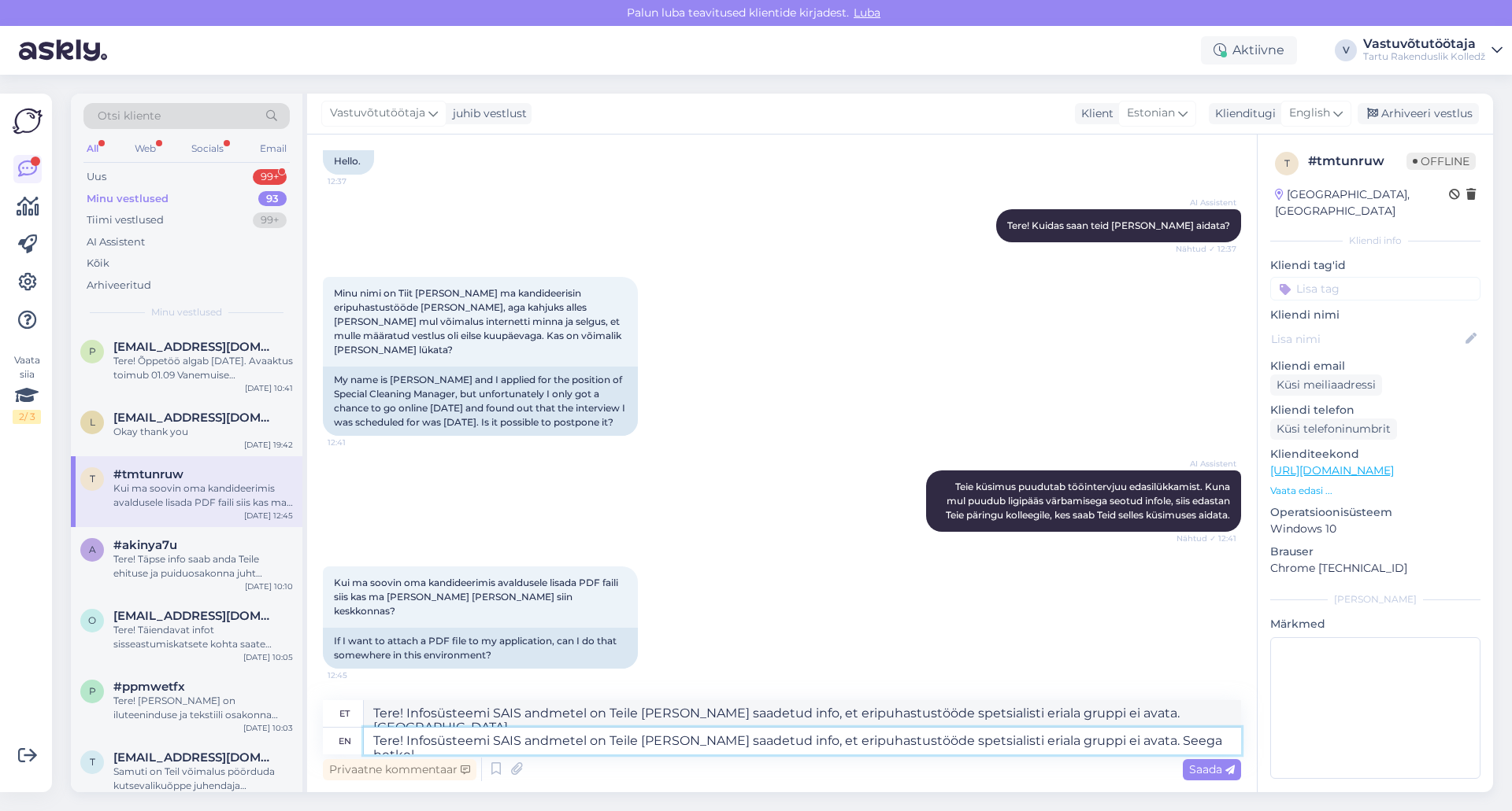
type textarea "Tere! Infosüsteemi SAIS andmetel on Teile täna saadetud info, et eripuhastustöö…"
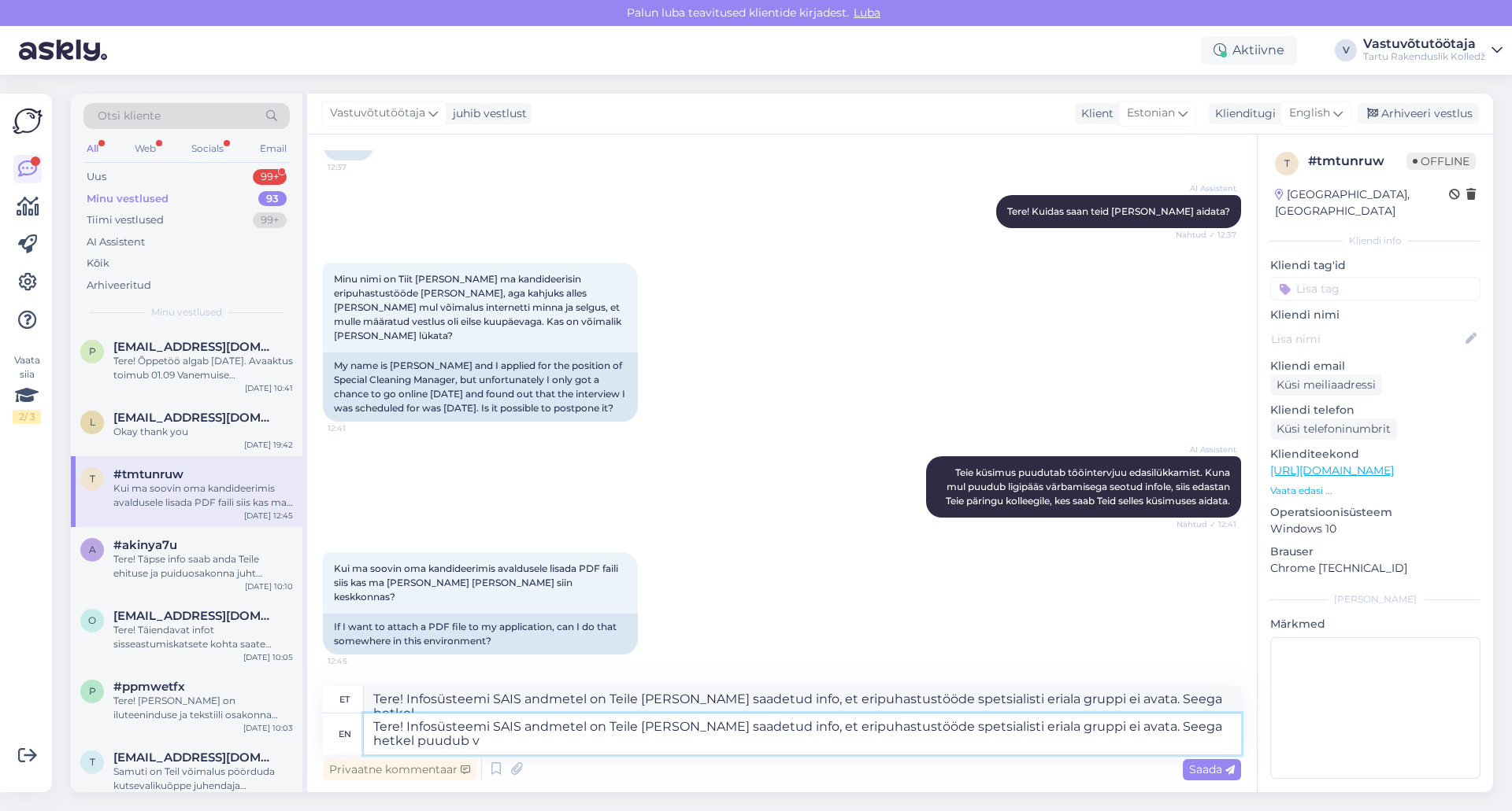
type textarea "Tere! Infosüsteemi SAIS andmetel on Teile täna saadetud info, et eripuhastustöö…"
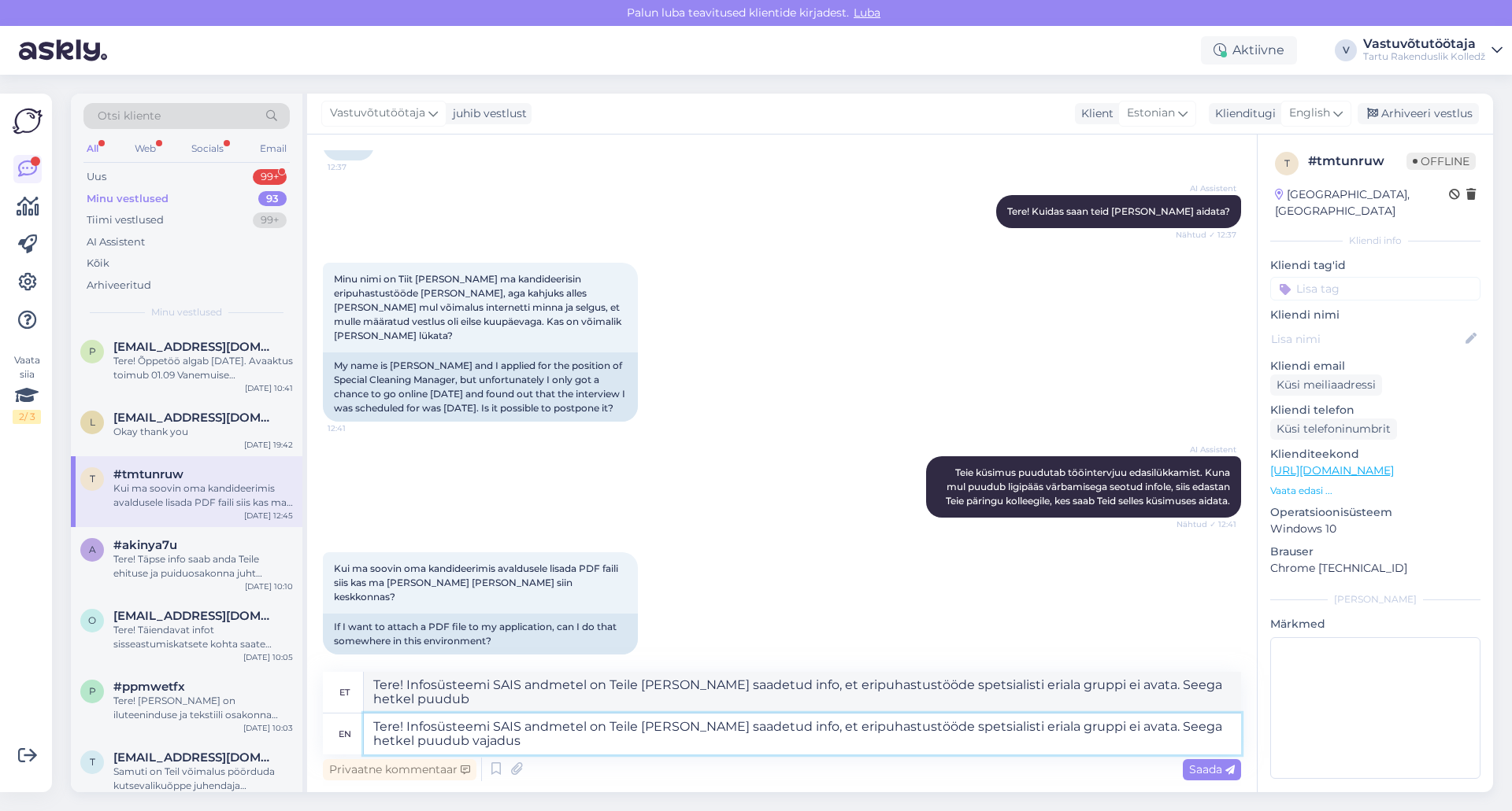
type textarea "Tere! Infosüsteemi SAIS andmetel on Teile täna saadetud info, et eripuhastustöö…"
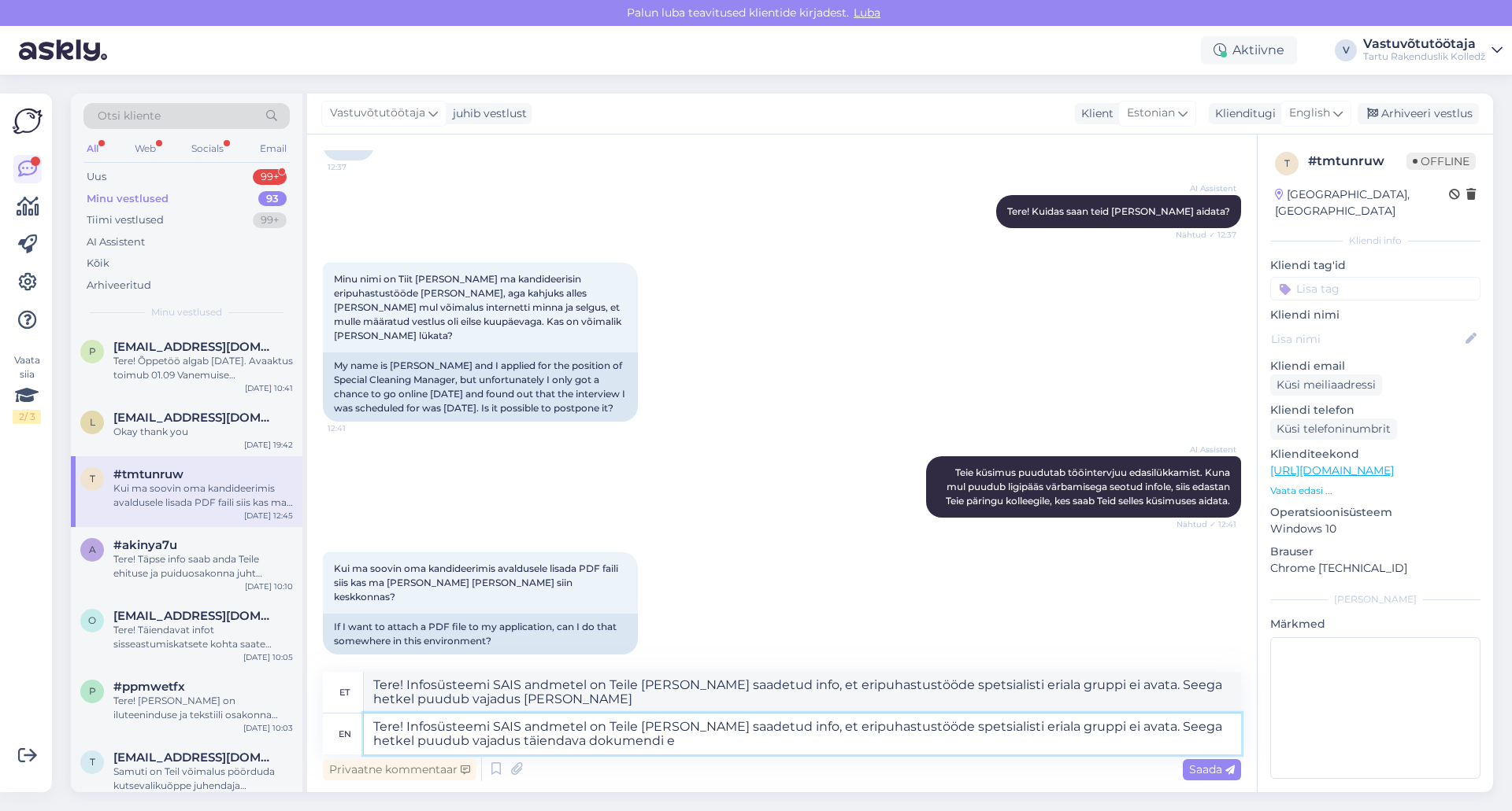
type textarea "Tere! Infosüsteemi SAIS andmetel on Teile täna saadetud info, et eripuhastustöö…"
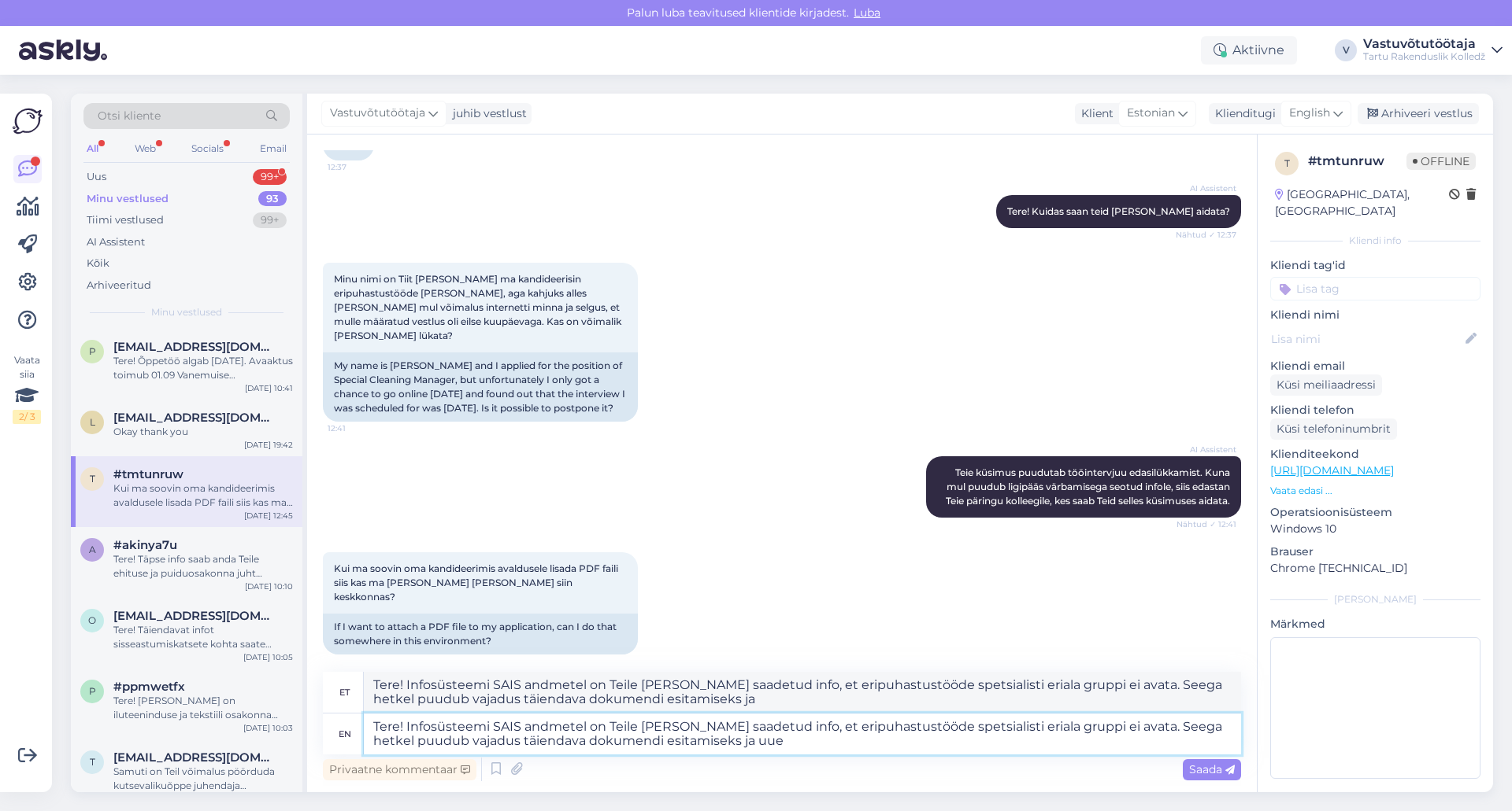
type textarea "Tere! Infosüsteemi SAIS andmetel on Teile täna saadetud info, et eripuhastustöö…"
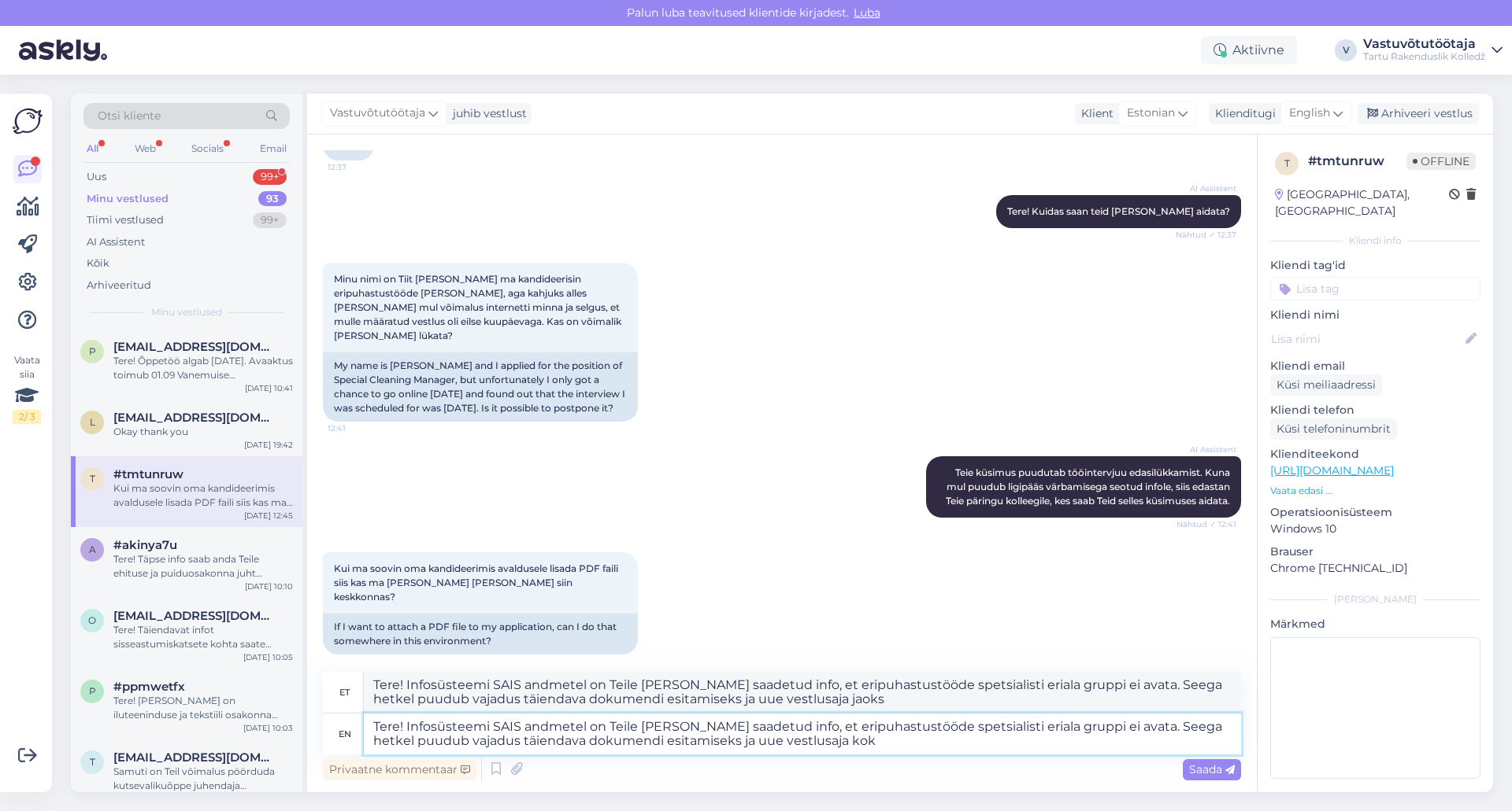
type textarea "Tere! Infosüsteemi SAIS andmetel on Teile täna saadetud info, et eripuhastustöö…"
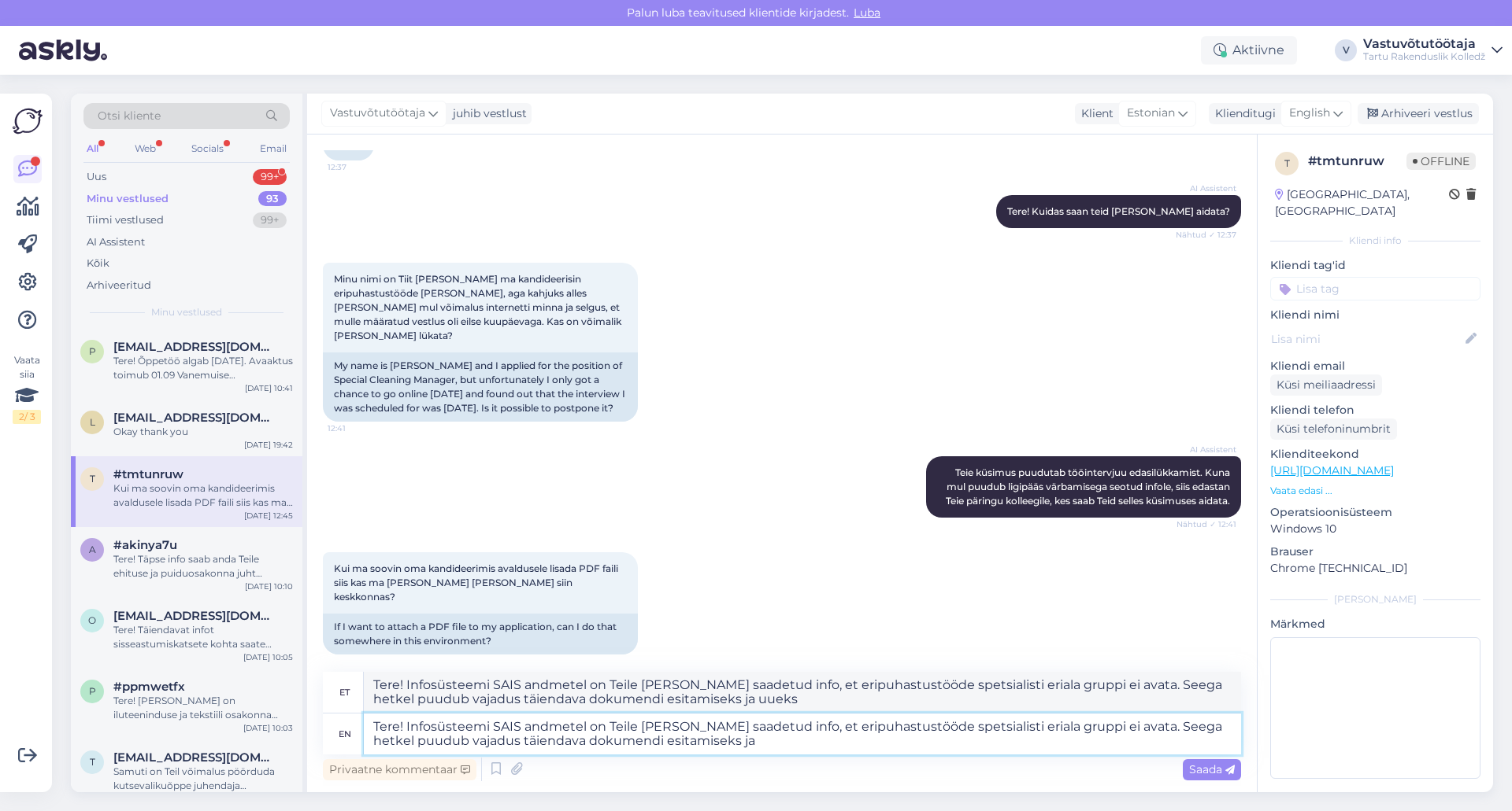
type textarea "Tere! Infosüsteemi SAIS andmetel on Teile täna saadetud info, et eripuhastustöö…"
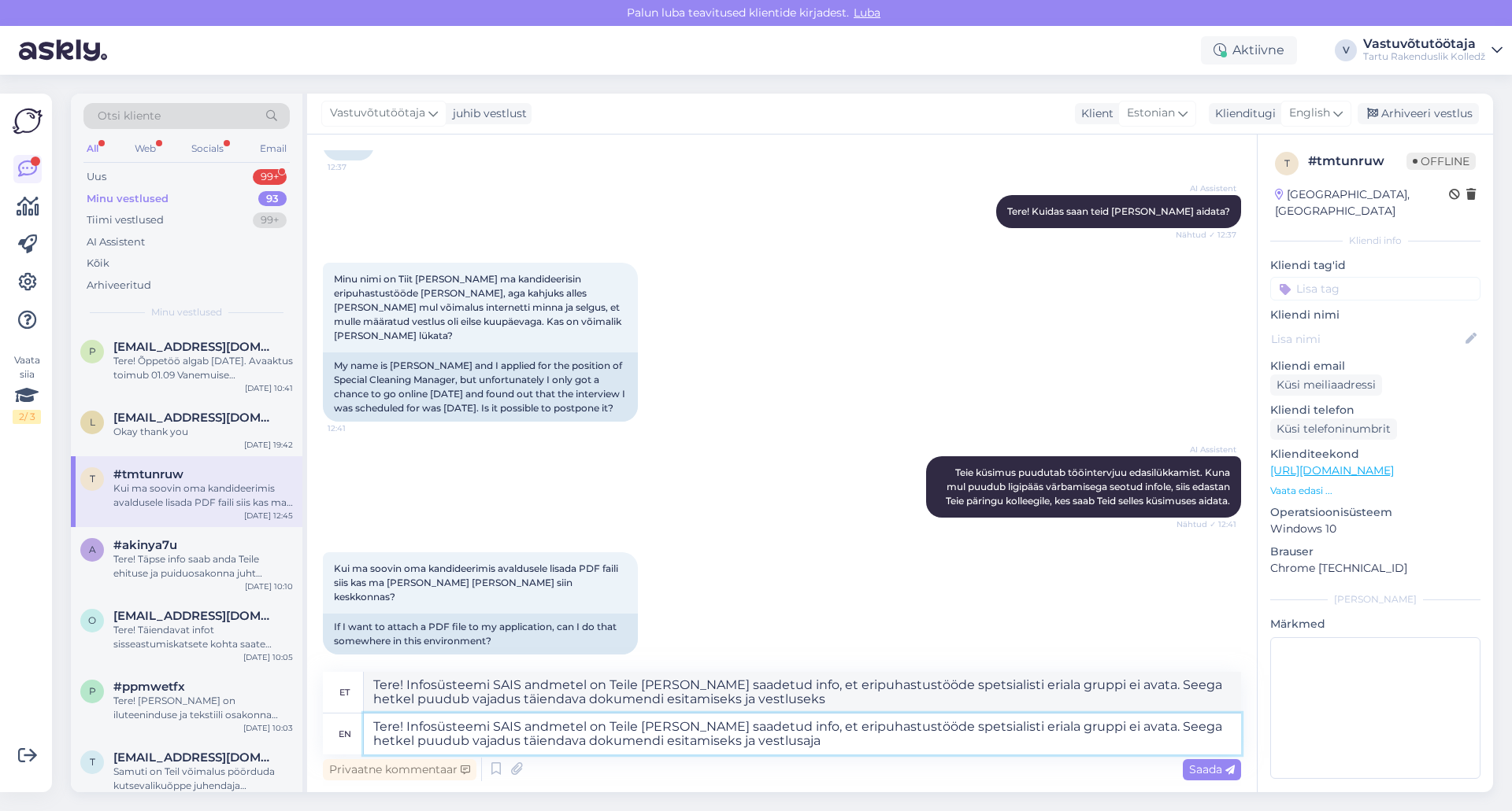
type textarea "Tere! Infosüsteemi SAIS andmetel on Teile täna saadetud info, et eripuhastustöö…"
type textarea "Tere! Infosüsteemi SAIS andmetel on Teile [PERSON_NAME] saadetud info, et eripu…"
type textarea "Tere! Infosüsteemi SAIS andmetel on Teile täna saadetud info, et eripuhastustöö…"
type textarea "Tere! Infosüsteemi SAIS andmetel on Teile [PERSON_NAME] saadetud info, et eripu…"
click at [914, 743] on textarea "Tere! Infosüsteemi SAIS andmetel on Teile [PERSON_NAME] saadetud info, et eripu…" at bounding box center [802, 734] width 877 height 41
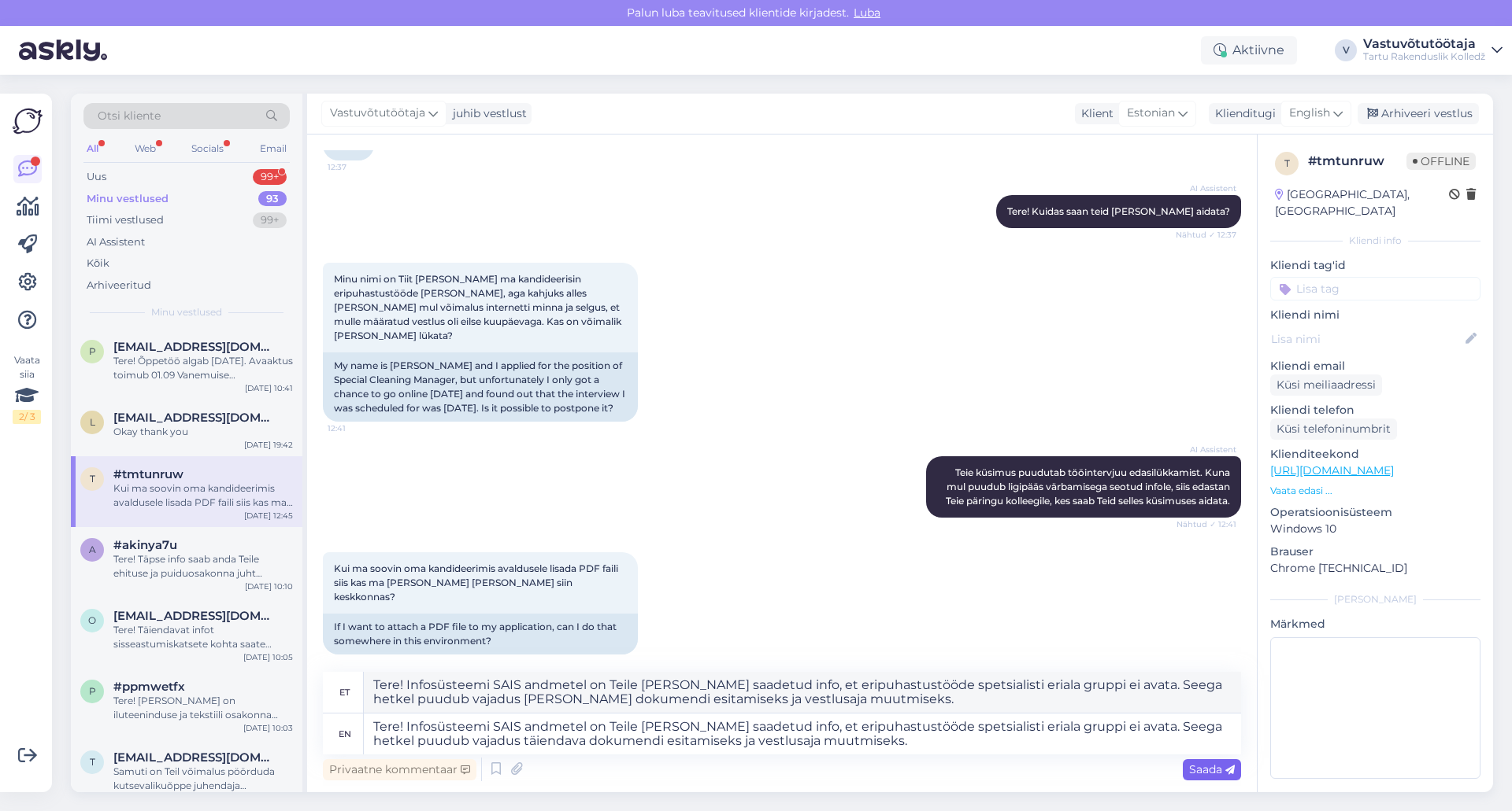
click at [1214, 770] on span "Saada" at bounding box center [1211, 770] width 45 height 14
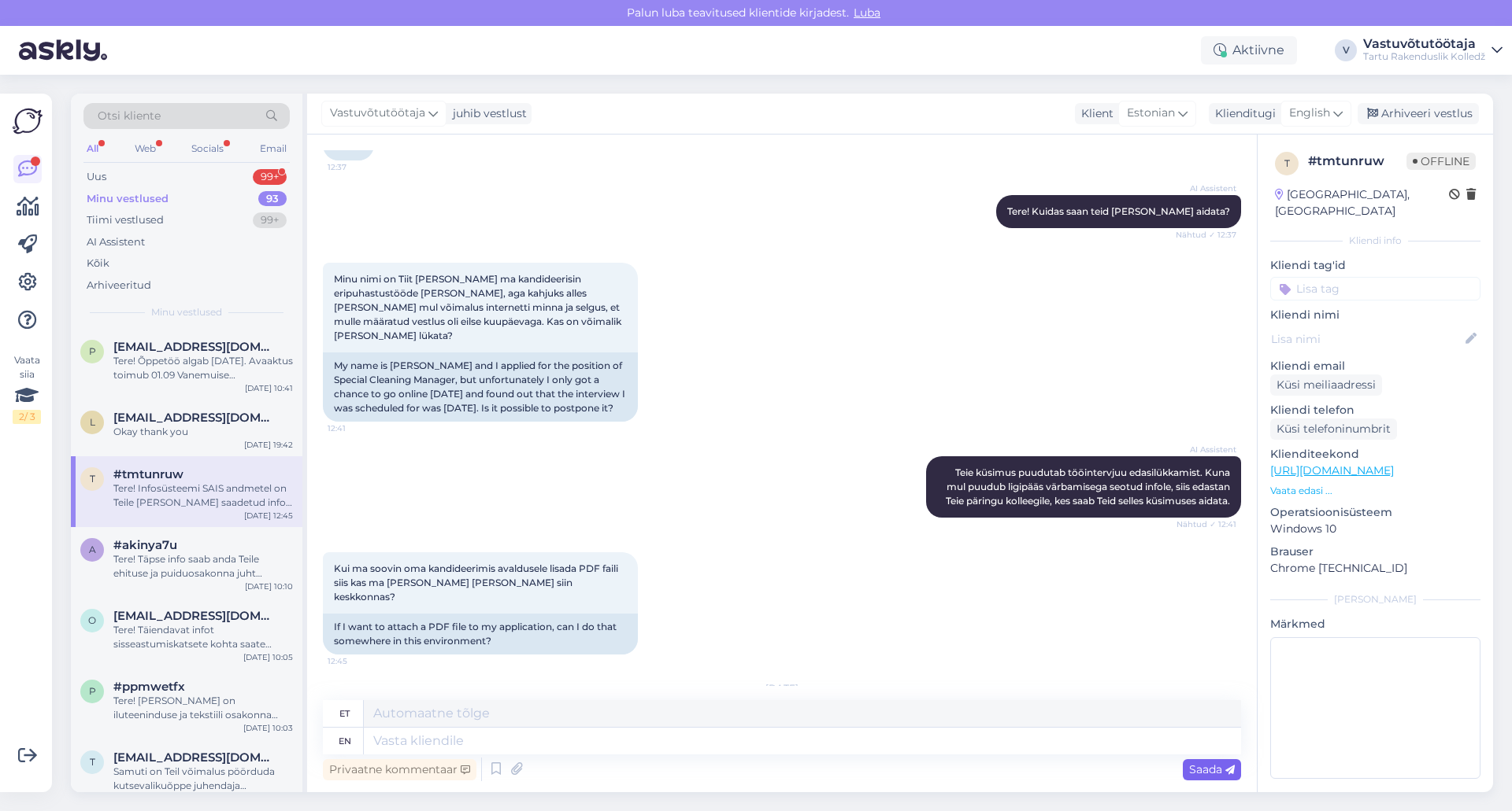
scroll to position [346, 0]
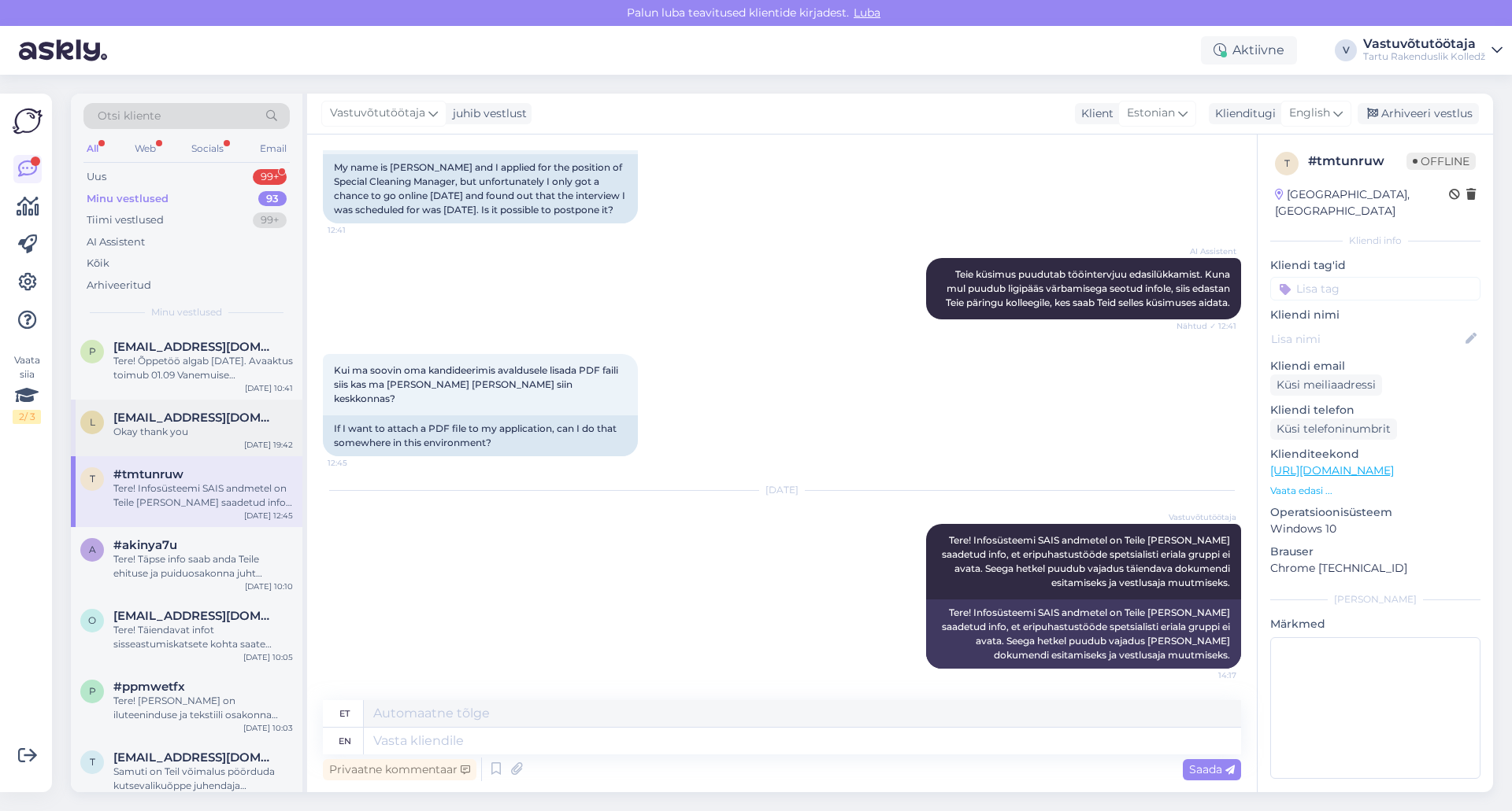
click at [189, 414] on span "[EMAIL_ADDRESS][DOMAIN_NAME]" at bounding box center [195, 418] width 164 height 14
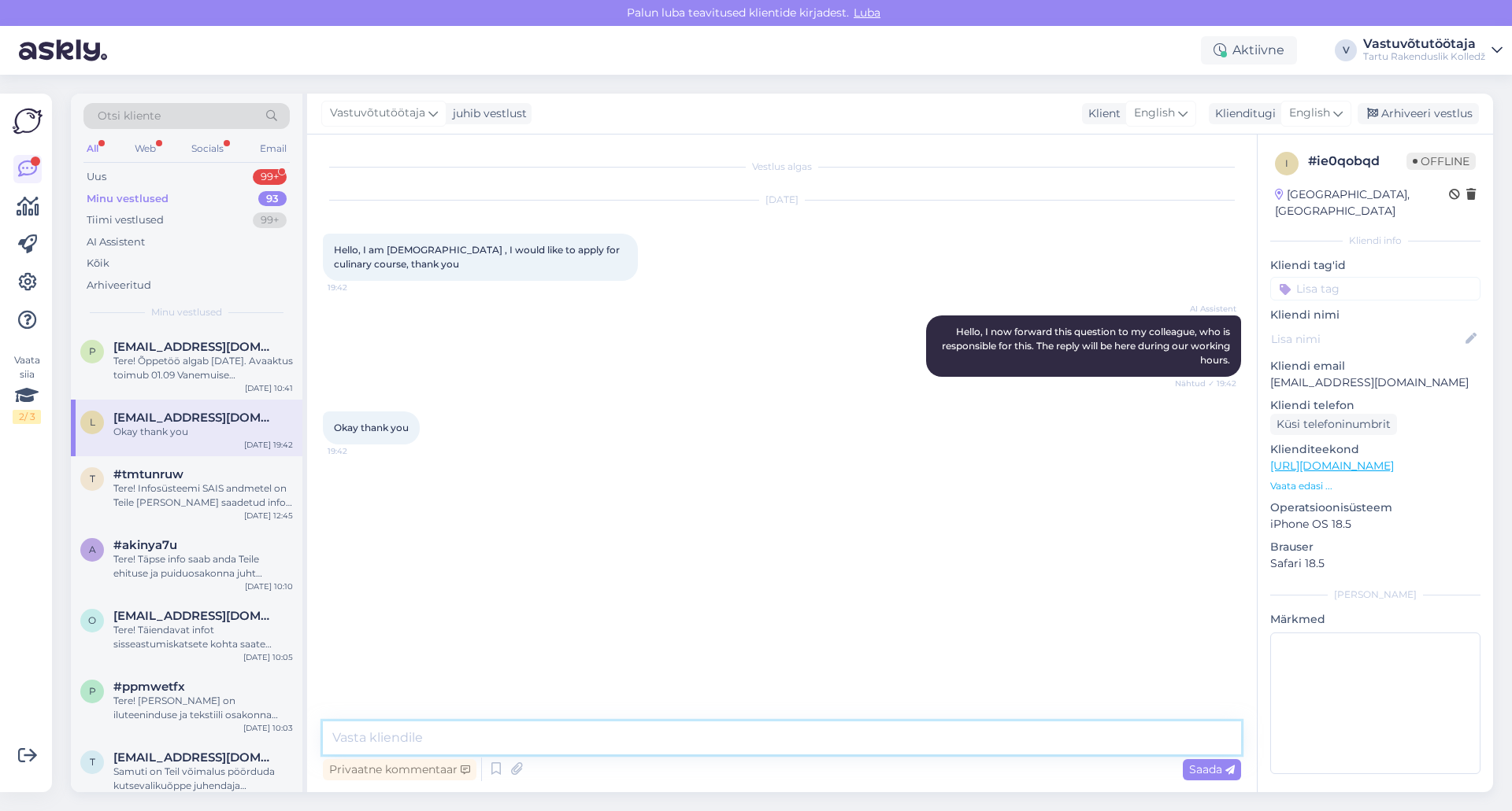
click at [510, 737] on textarea at bounding box center [782, 738] width 918 height 33
type textarea "Tere! Suvine vastuvõtt erialadele lõppes [DATE], hetkel on käimas vastuvõtukats…"
click at [1214, 775] on span "Saada" at bounding box center [1211, 770] width 45 height 14
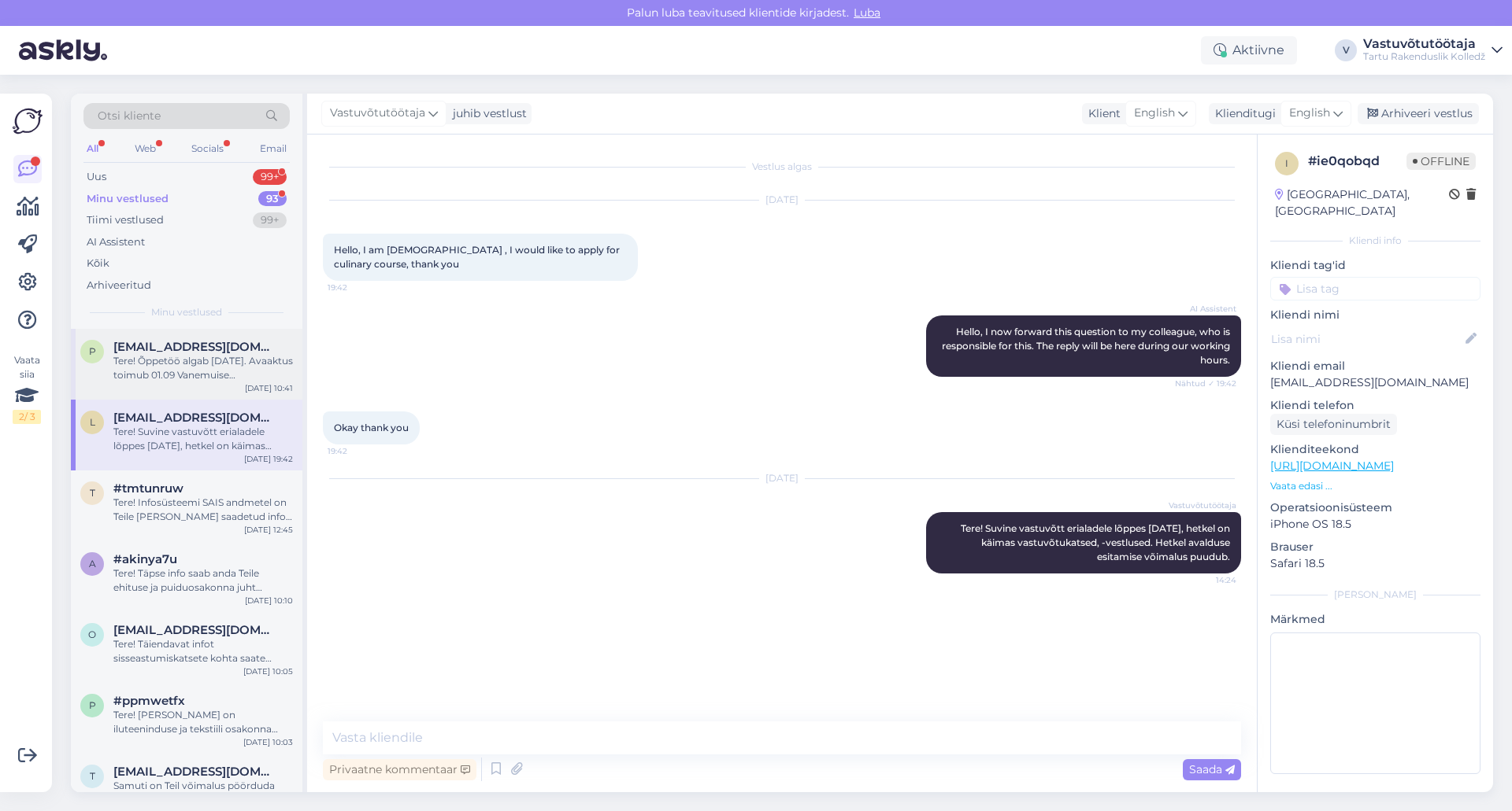
click at [225, 360] on div "Tere! Õppetöö algab [DATE]. Avaaktus toimub 01.09 Vanemuise Kontserdimajas [PER…" at bounding box center [203, 367] width 179 height 28
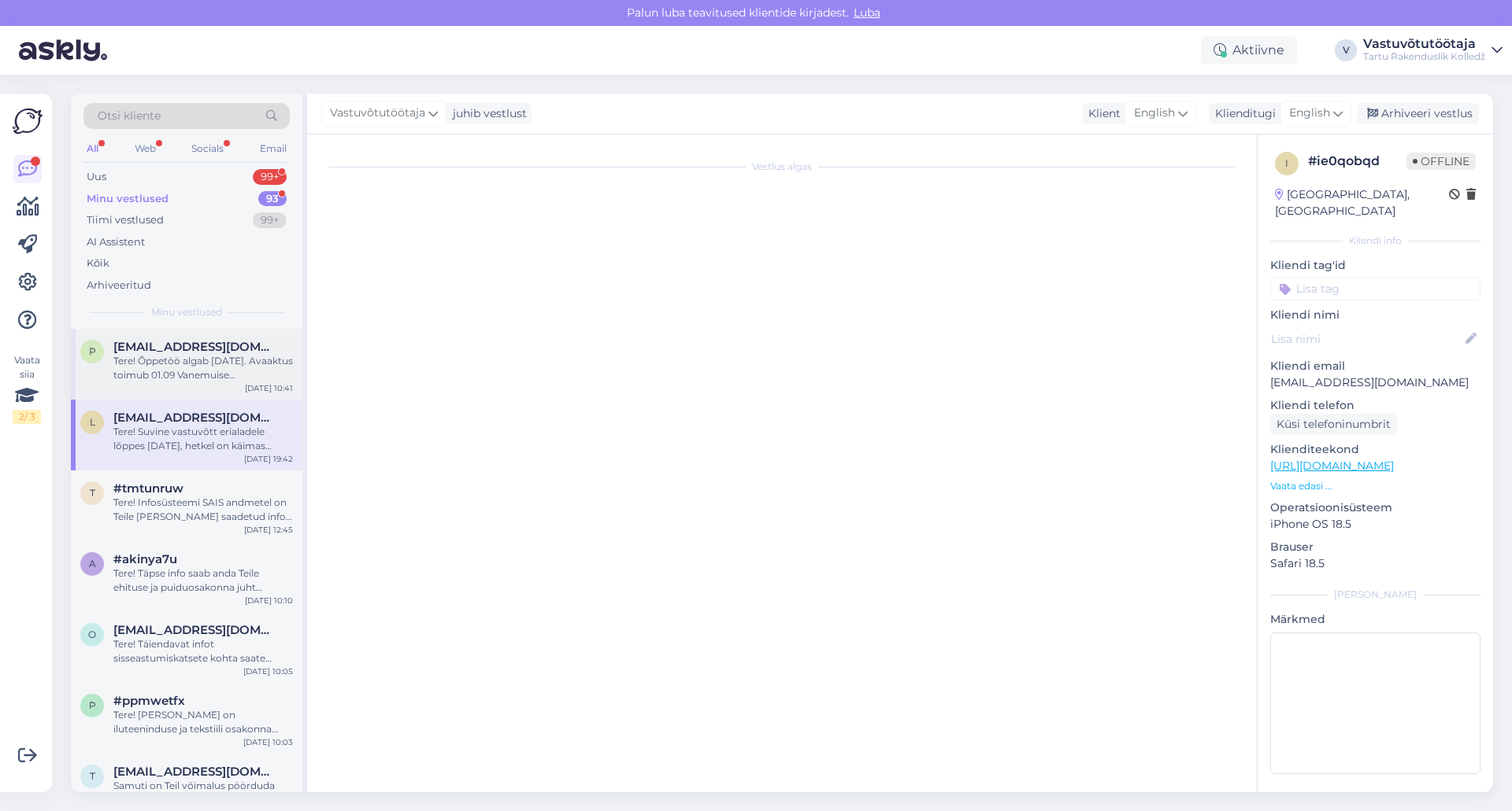
scroll to position [202, 0]
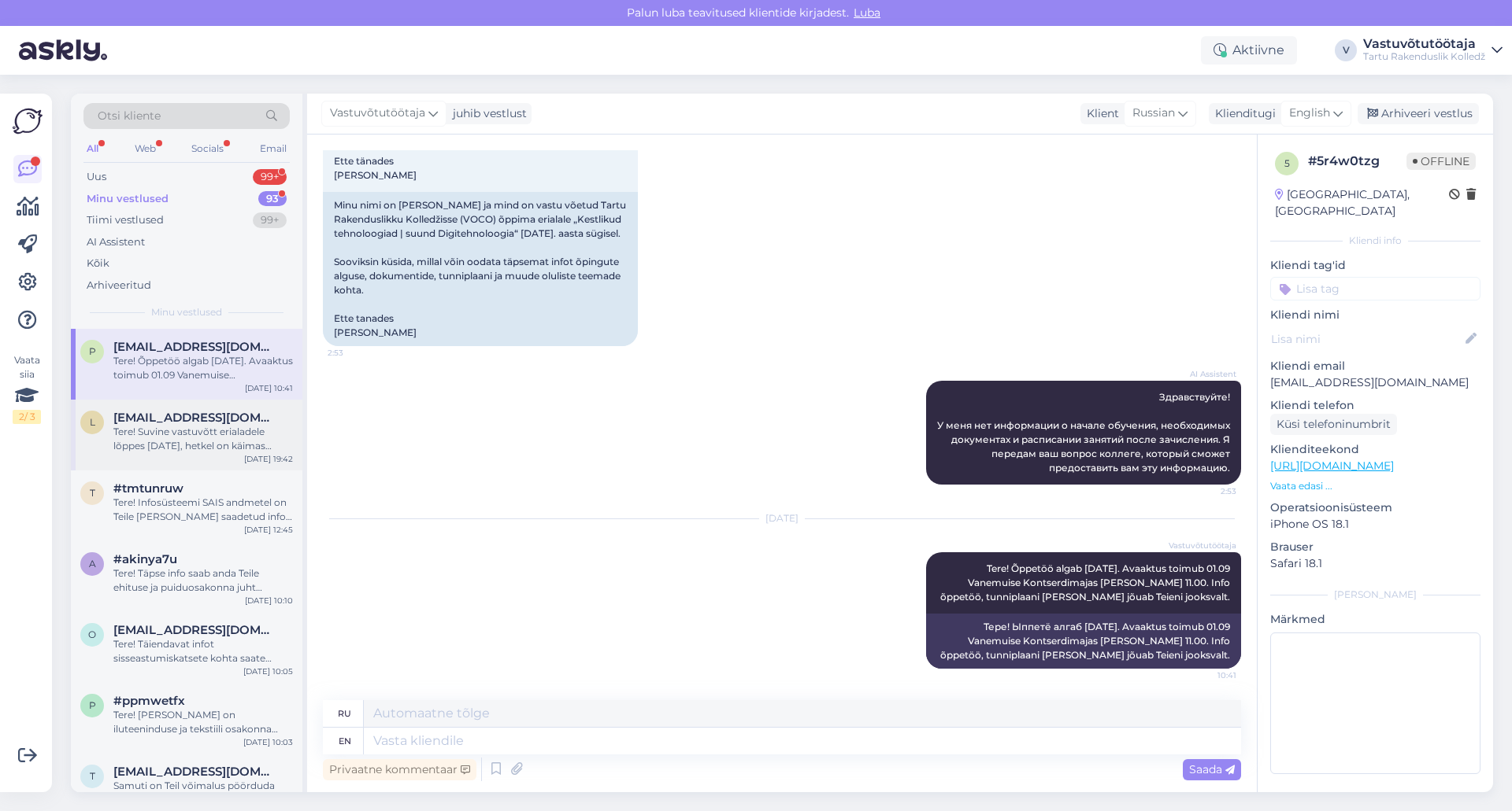
click at [159, 423] on span "[EMAIL_ADDRESS][DOMAIN_NAME]" at bounding box center [195, 418] width 164 height 14
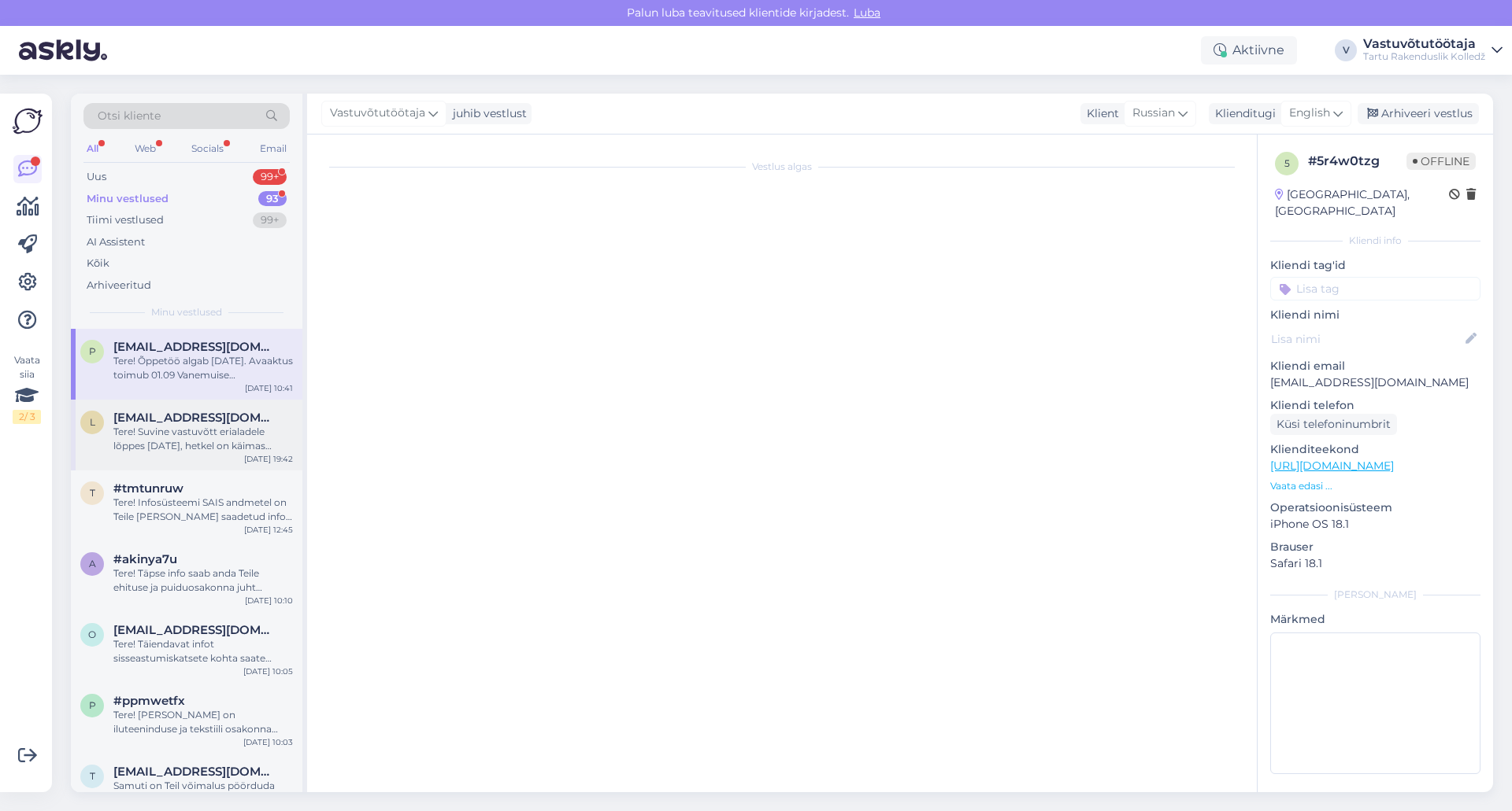
scroll to position [0, 0]
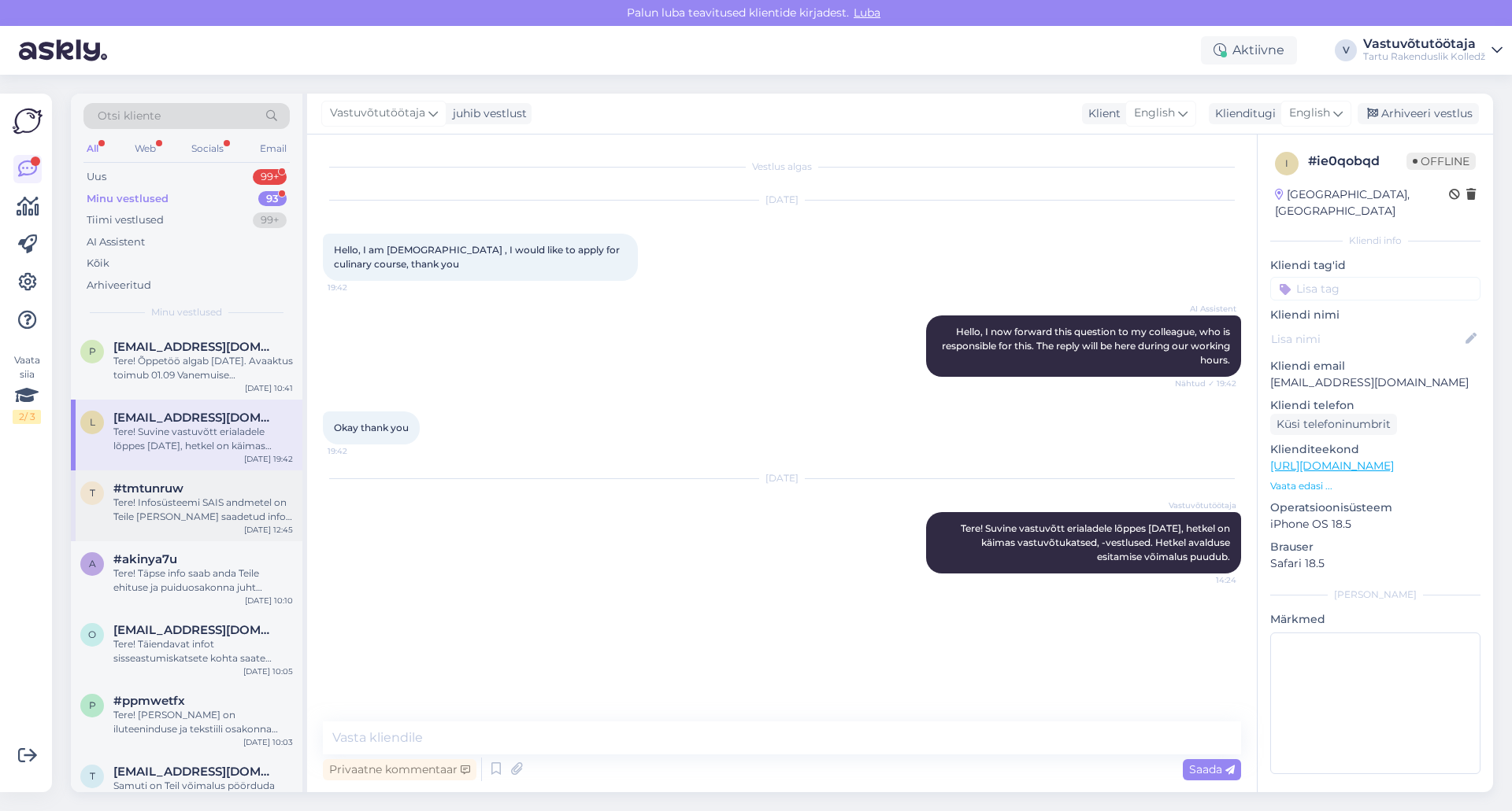
click at [173, 499] on div "Tere! Infosüsteemi SAIS andmetel on Teile [PERSON_NAME] saadetud info, et eripu…" at bounding box center [203, 510] width 179 height 28
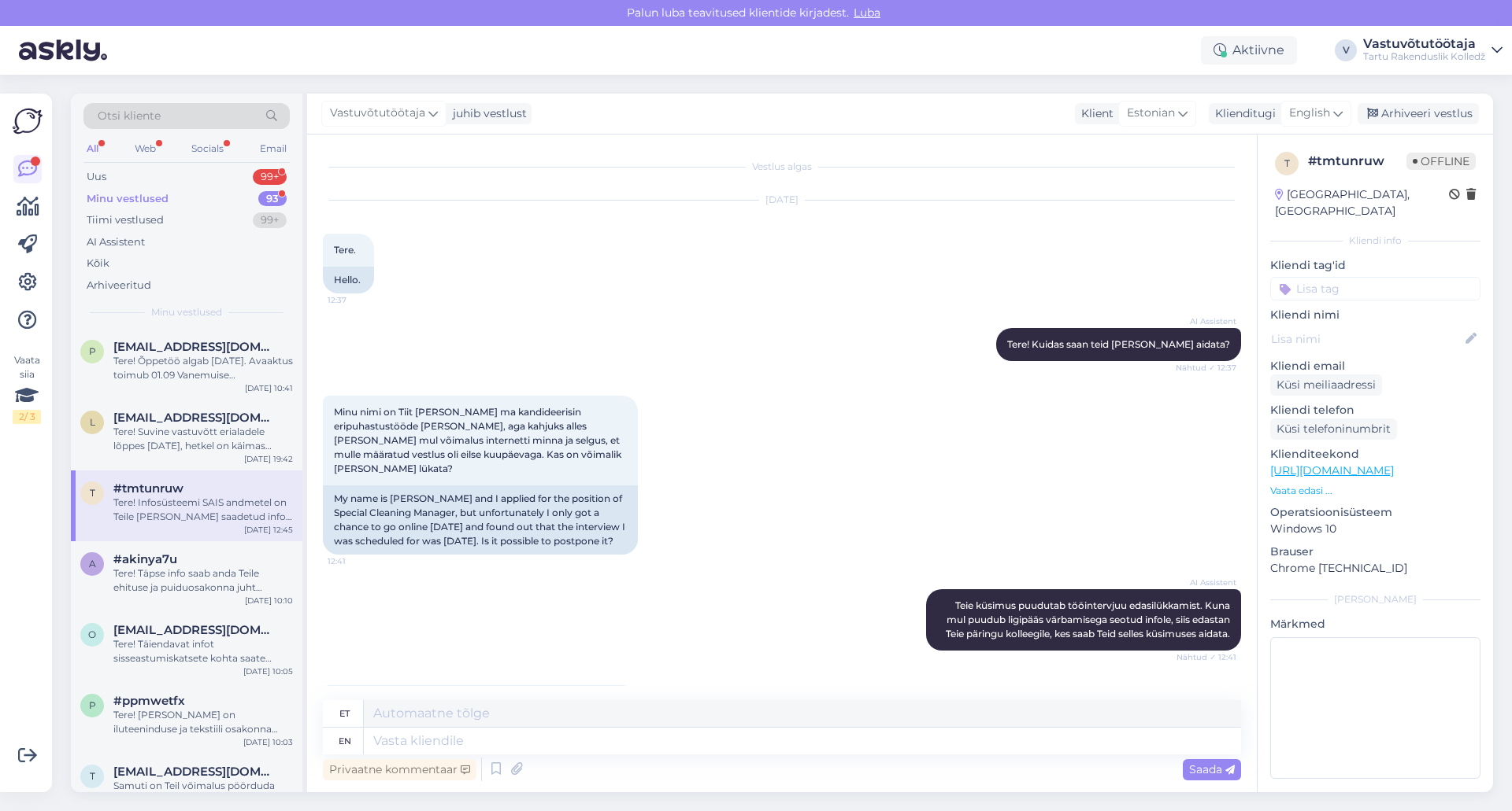
scroll to position [346, 0]
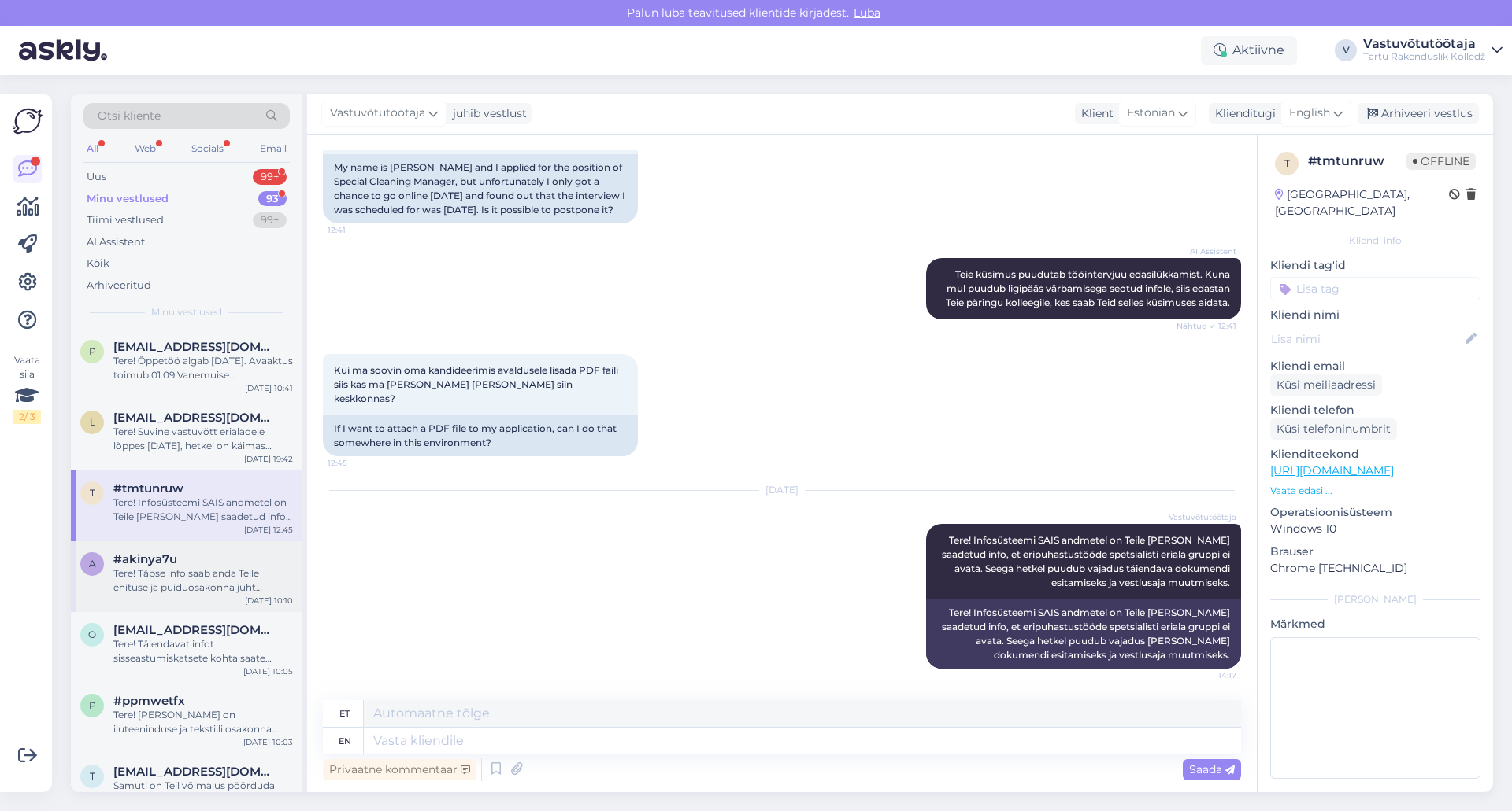
click at [181, 569] on div "Tere! Täpse info saab anda Teile ehituse ja puiduosakonna juht [PERSON_NAME]. t…" at bounding box center [203, 580] width 179 height 28
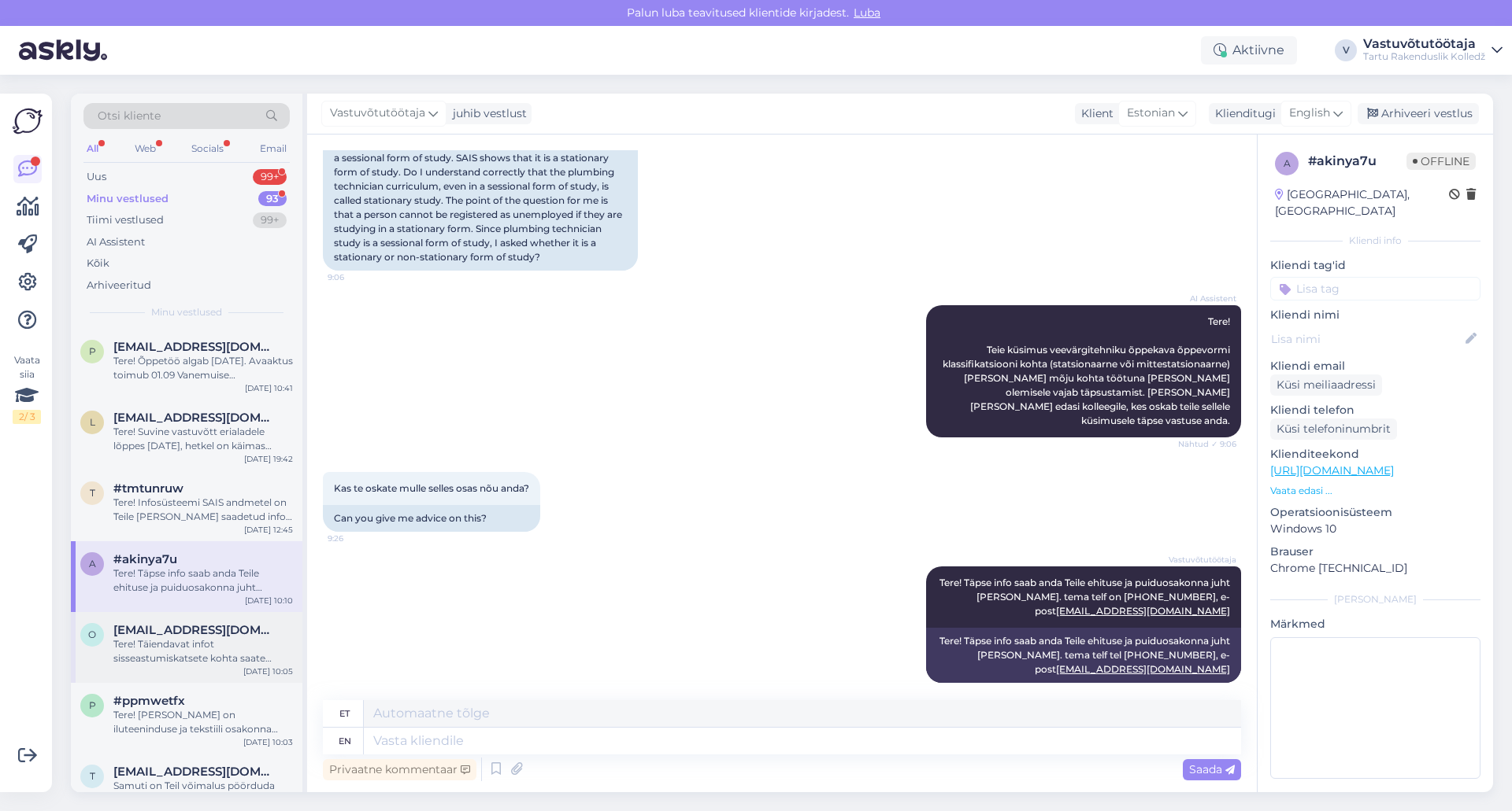
click at [177, 643] on div "Tere! Täiendavat infot sisseastumiskatsete kohta saate vastava eriala osakonnaj…" at bounding box center [203, 651] width 179 height 28
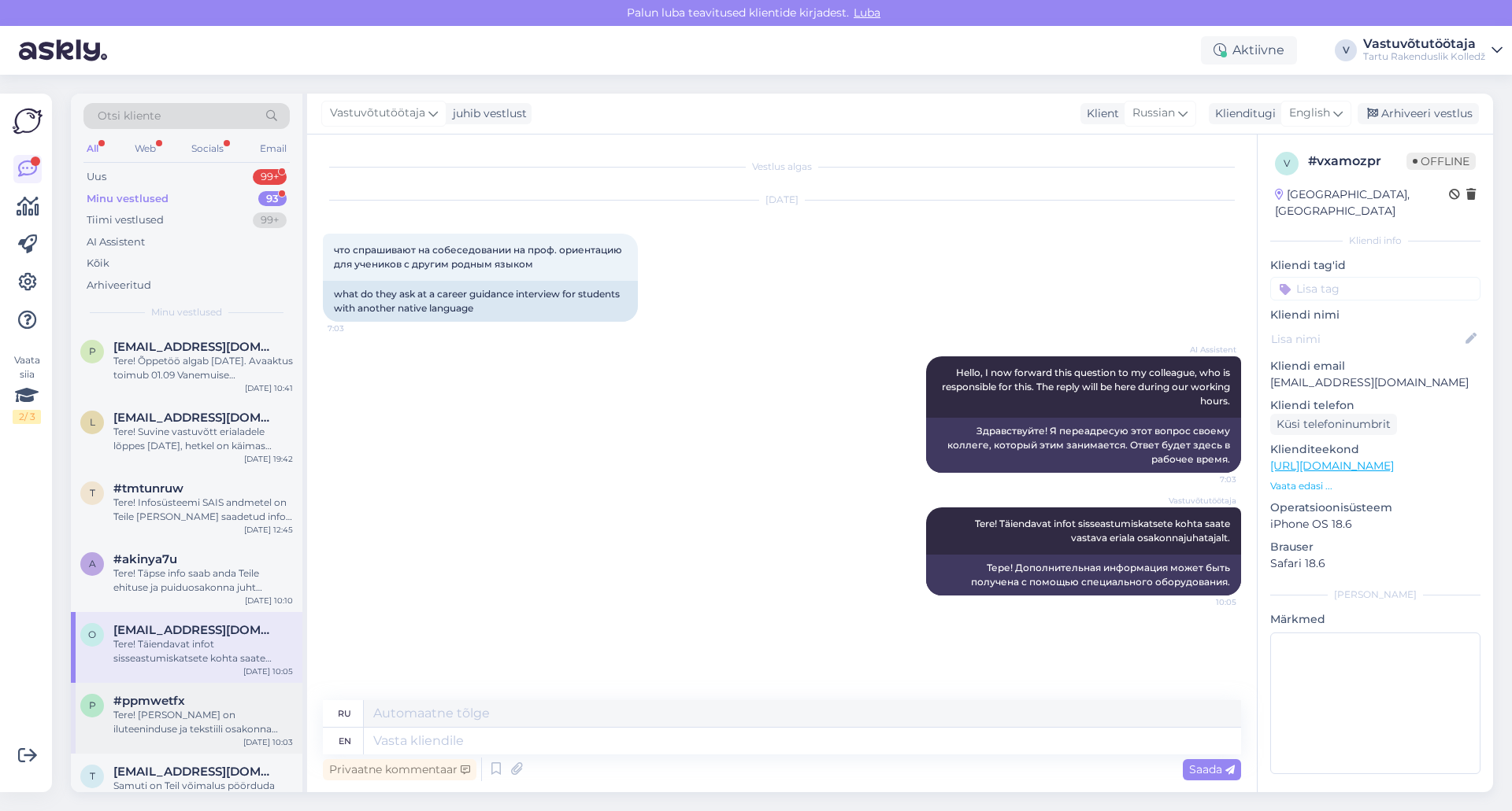
click at [191, 715] on div "Tere! [PERSON_NAME] on iluteeninduse ja tekstiili osakonna juhataja, seega tema…" at bounding box center [203, 722] width 179 height 28
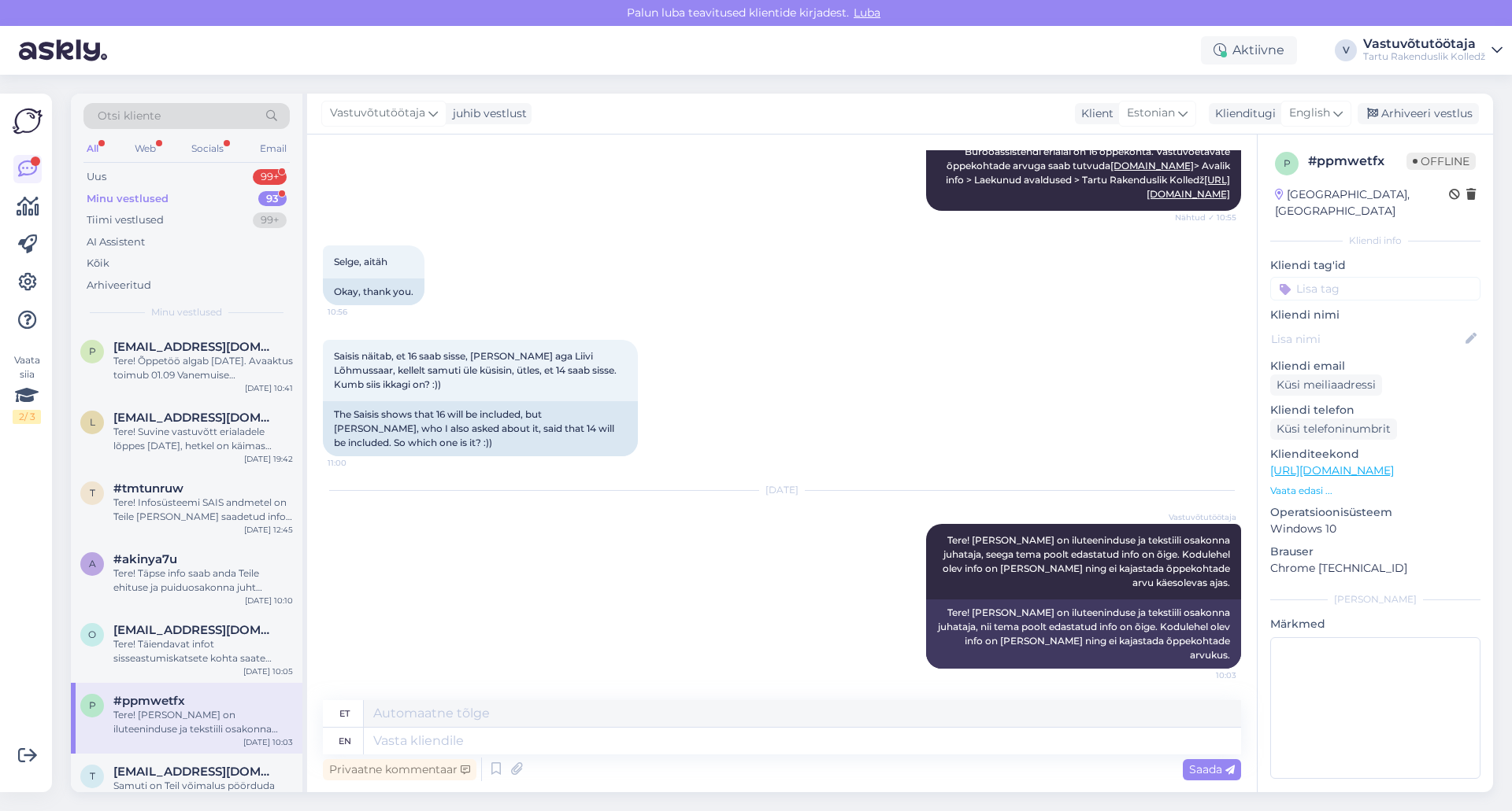
scroll to position [79, 0]
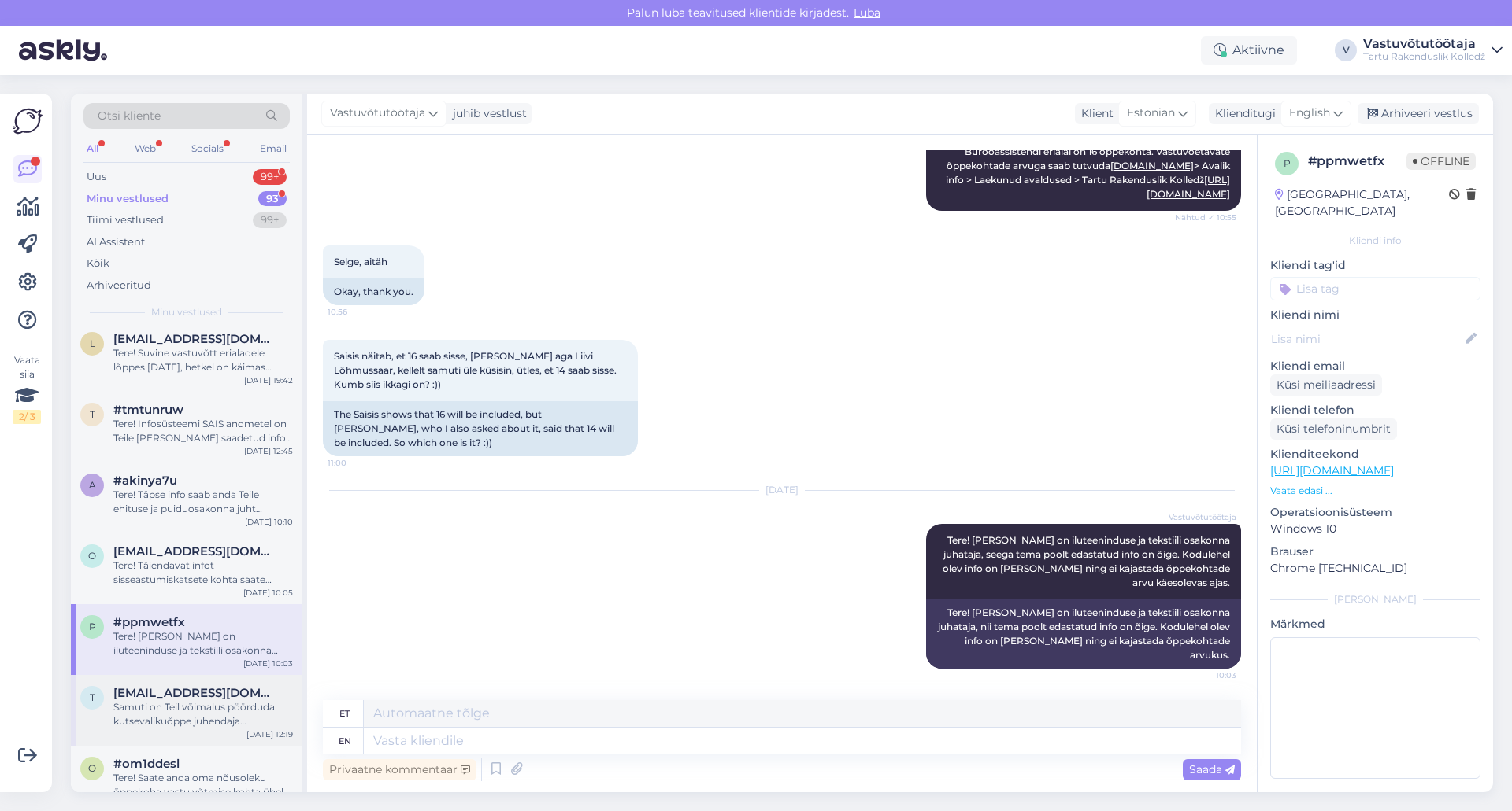
click at [193, 709] on div "Samuti on Teil võimalus pöörduda kutsevalikuõppe juhendaja [PERSON_NAME] [PERSO…" at bounding box center [203, 714] width 179 height 28
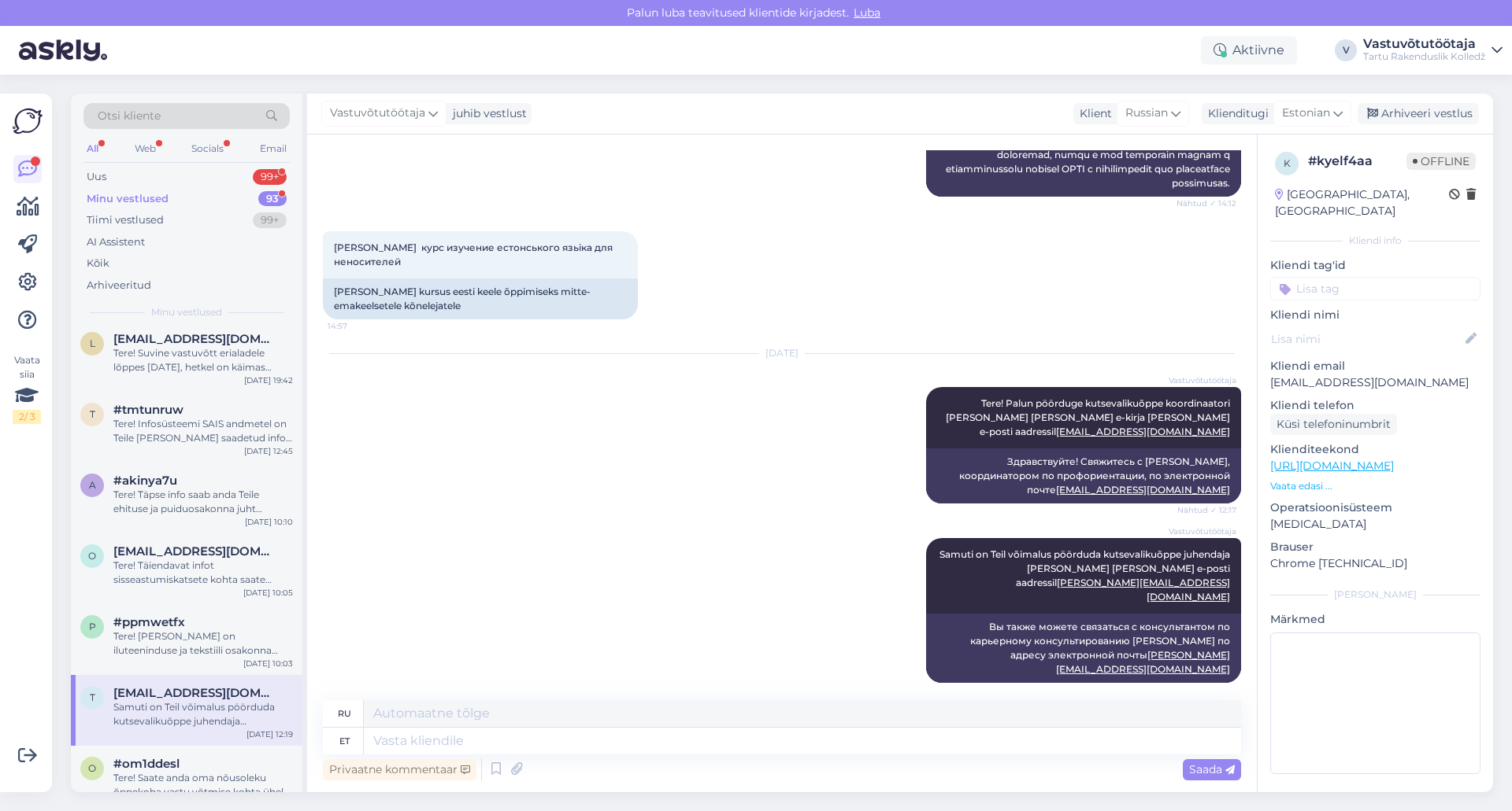
scroll to position [157, 0]
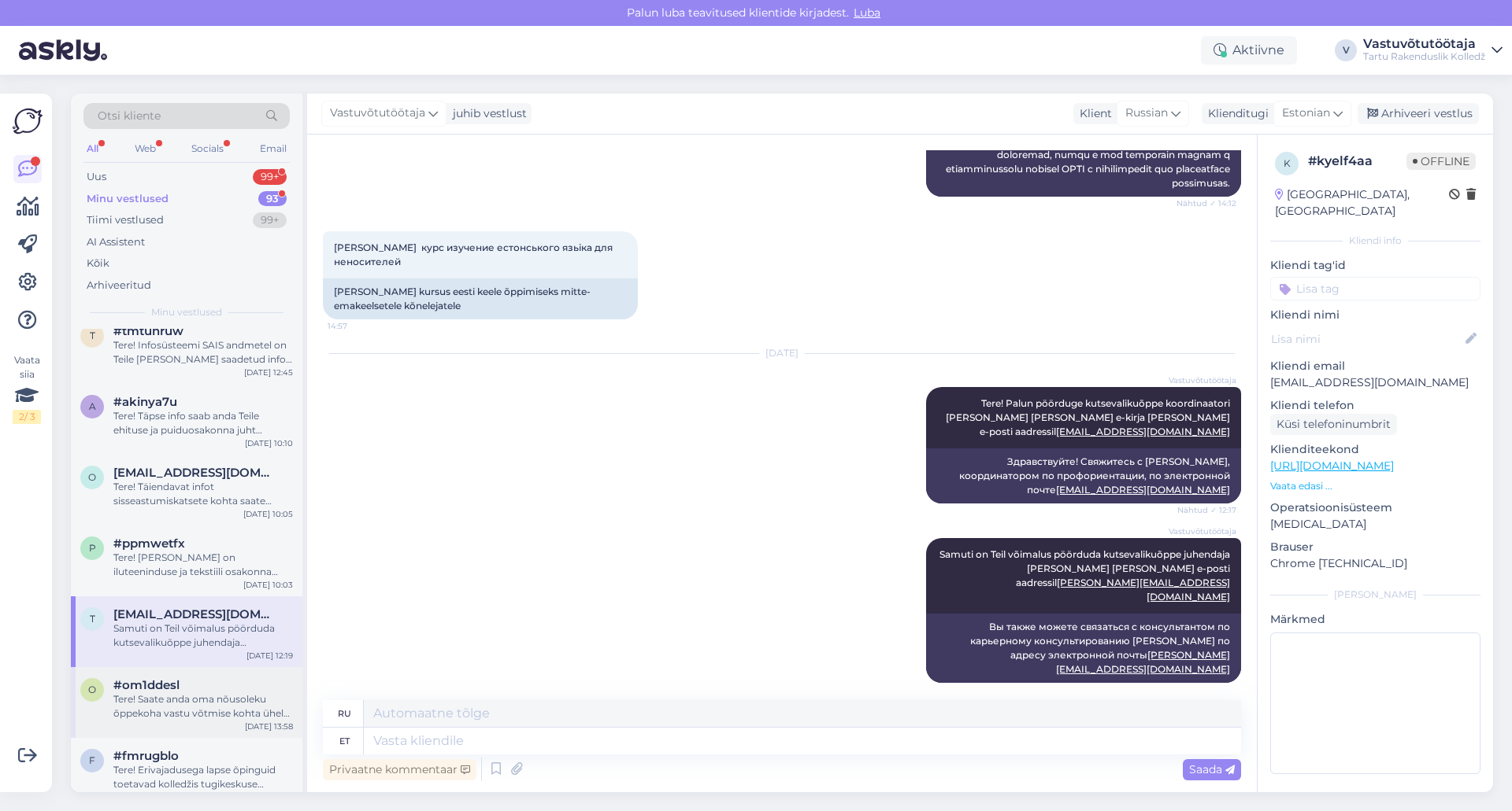
click at [192, 706] on div "Tere! Saate anda oma nõusoleku õppekoha vastu võtmise kohta ühel erialal. Täien…" at bounding box center [203, 706] width 179 height 28
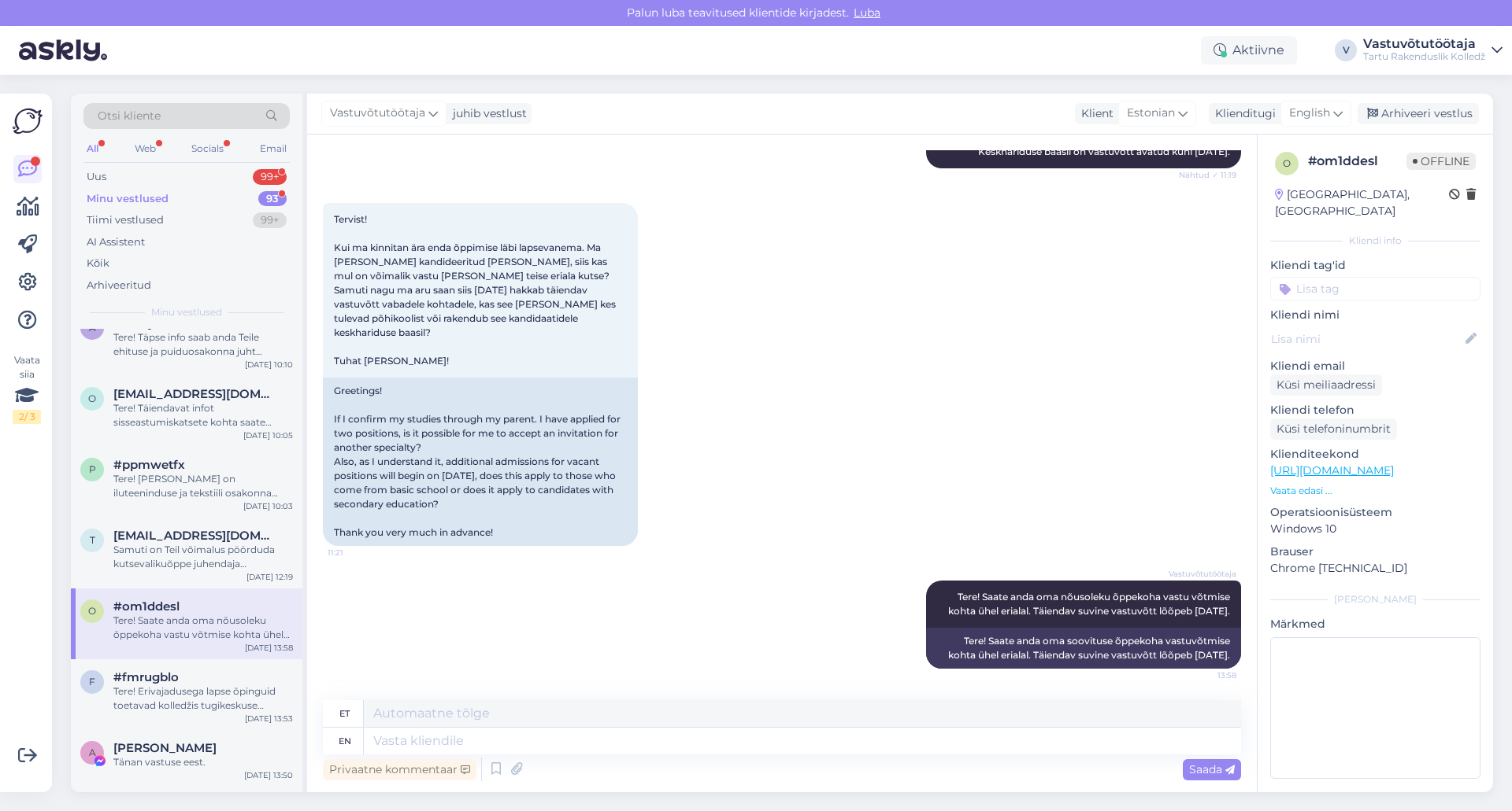
scroll to position [0, 0]
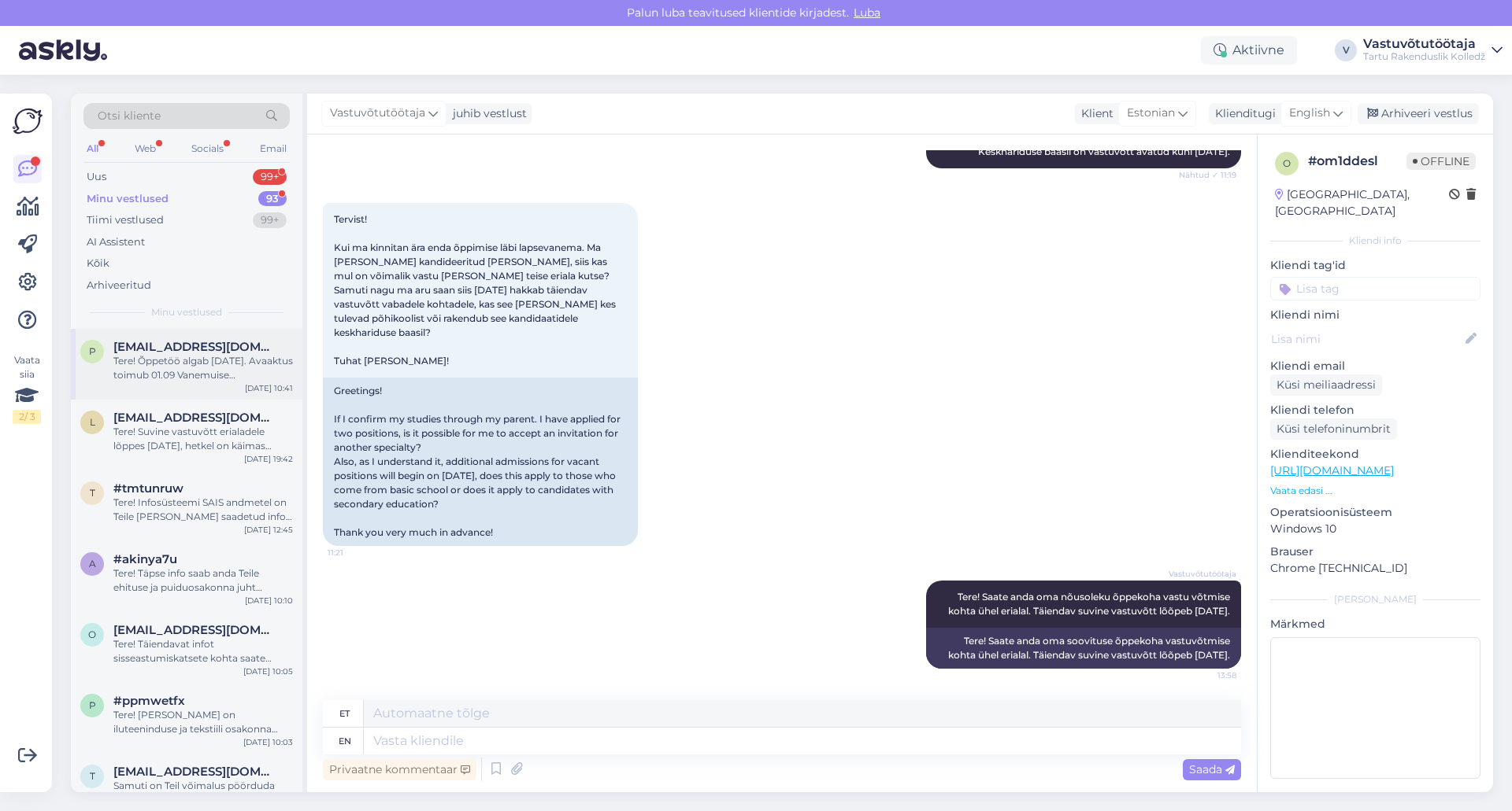
click at [201, 352] on span "[EMAIL_ADDRESS][DOMAIN_NAME]" at bounding box center [195, 348] width 164 height 14
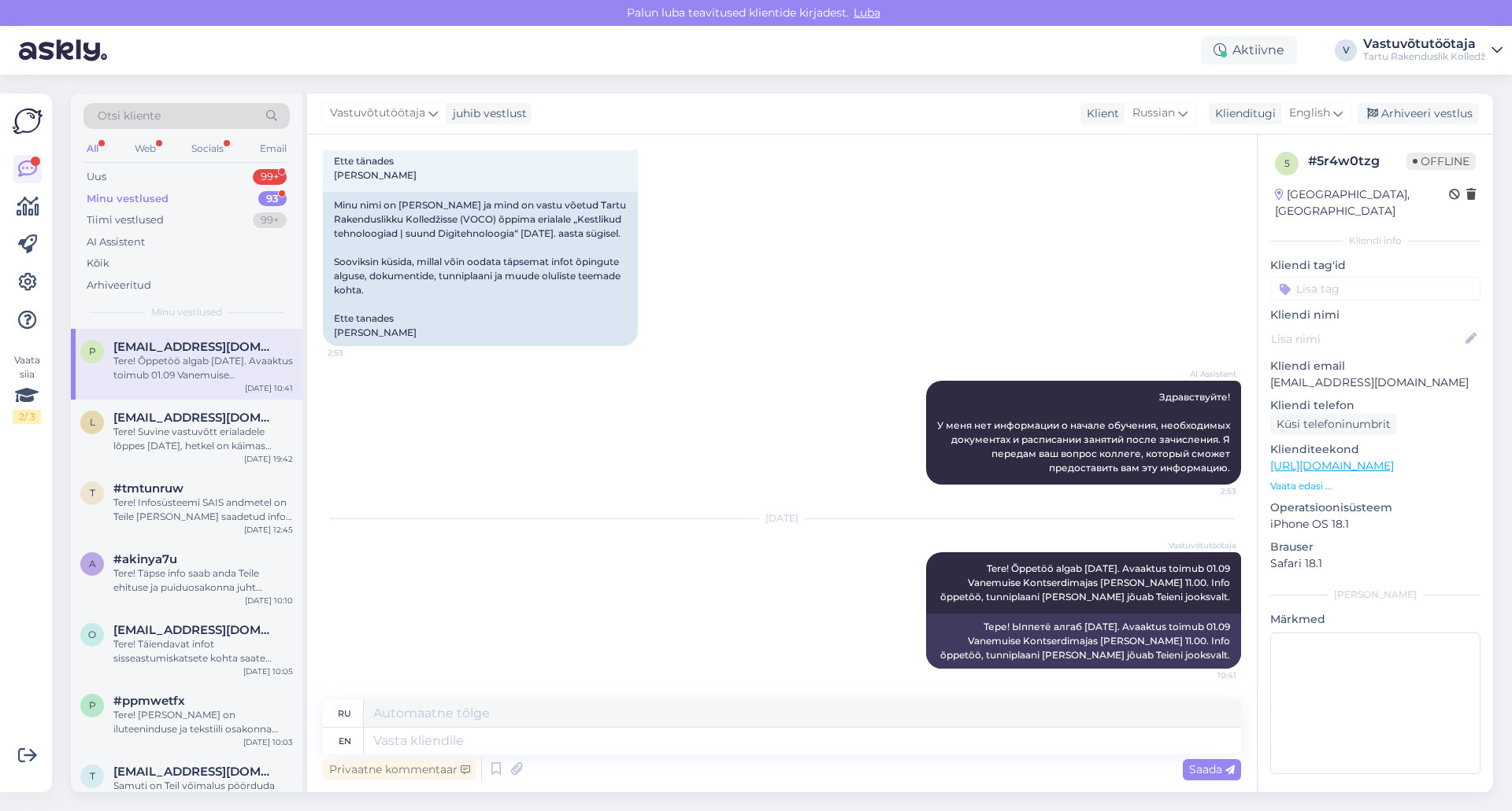
click at [136, 196] on div "Minu vestlused" at bounding box center [128, 198] width 81 height 15
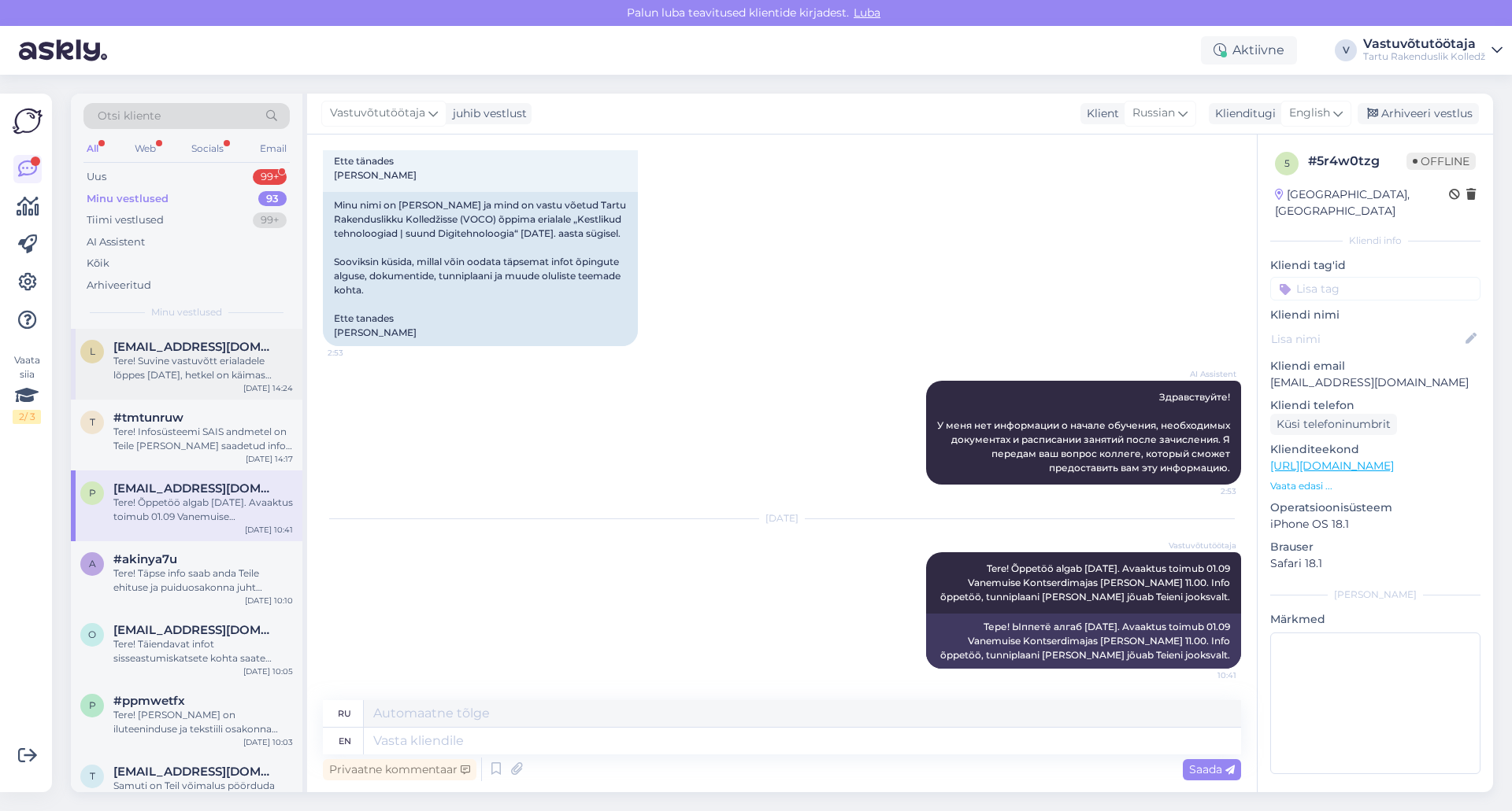
click at [196, 358] on div "Tere! Suvine vastuvõtt erialadele lõppes [DATE], hetkel on käimas vastuvõtukats…" at bounding box center [203, 367] width 179 height 28
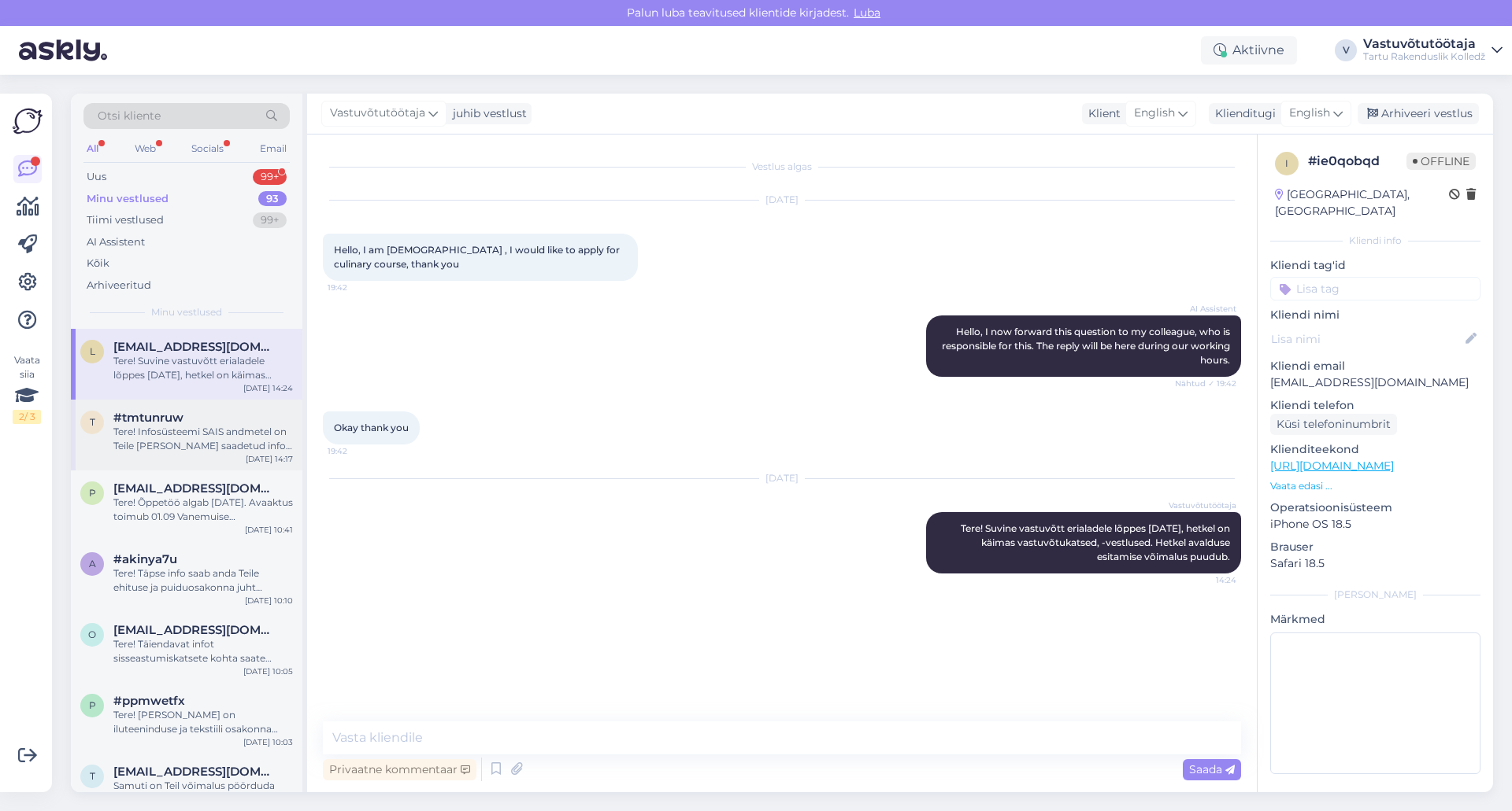
click at [187, 436] on div "Tere! Infosüsteemi SAIS andmetel on Teile [PERSON_NAME] saadetud info, et eripu…" at bounding box center [203, 439] width 179 height 28
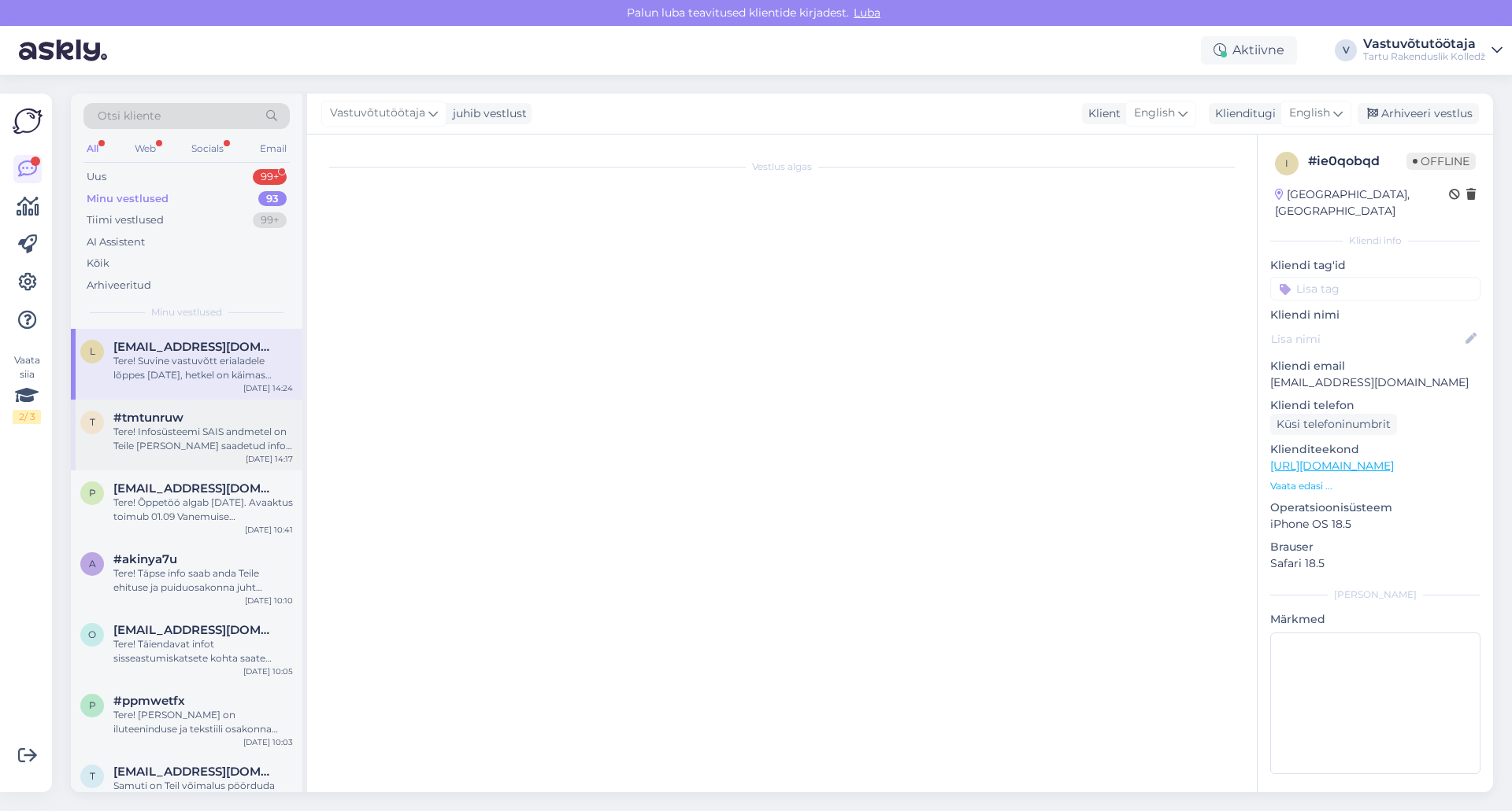
scroll to position [346, 0]
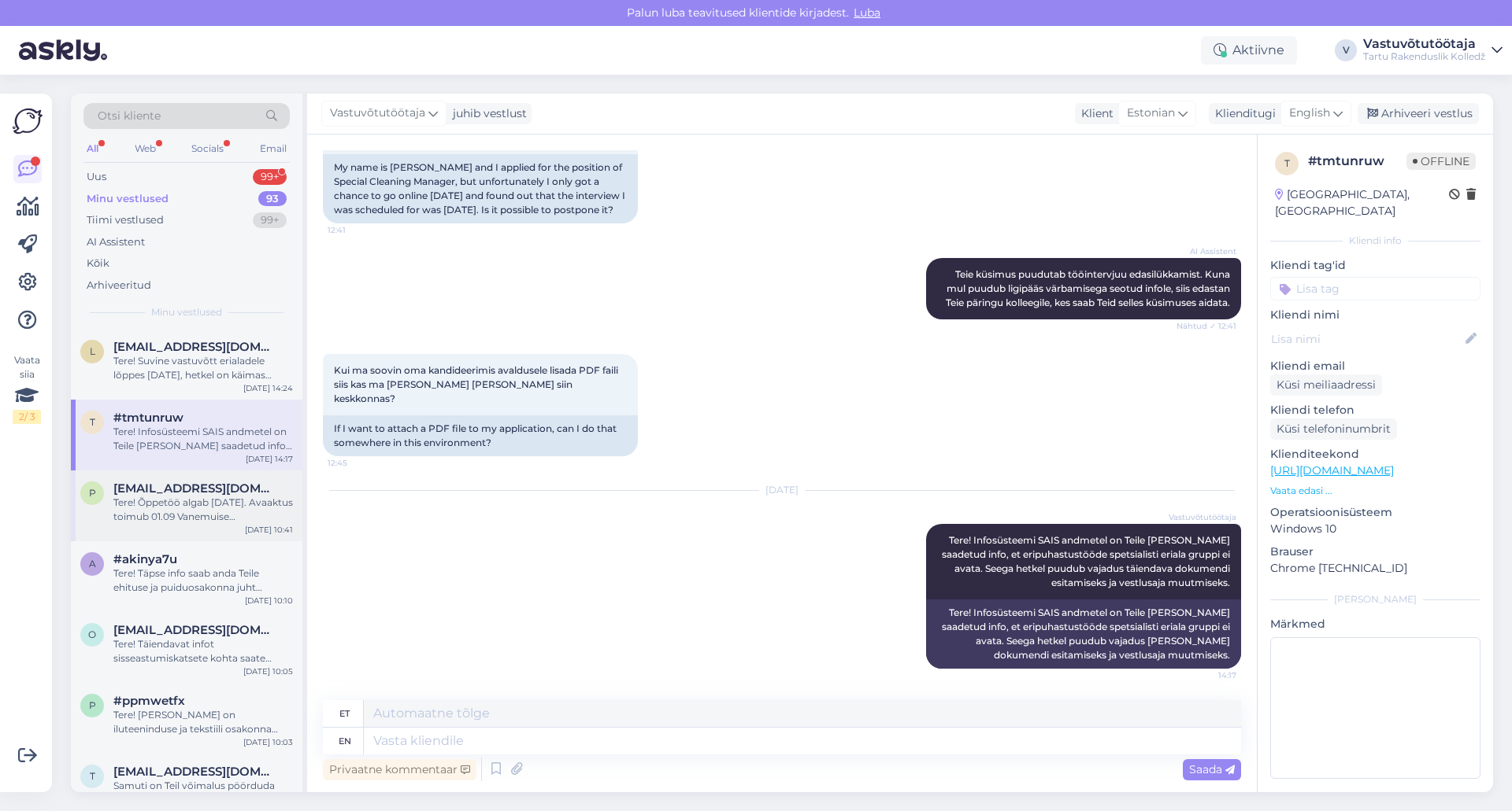
click at [187, 501] on div "Tere! Õppetöö algab [DATE]. Avaaktus toimub 01.09 Vanemuise Kontserdimajas [PER…" at bounding box center [203, 510] width 179 height 28
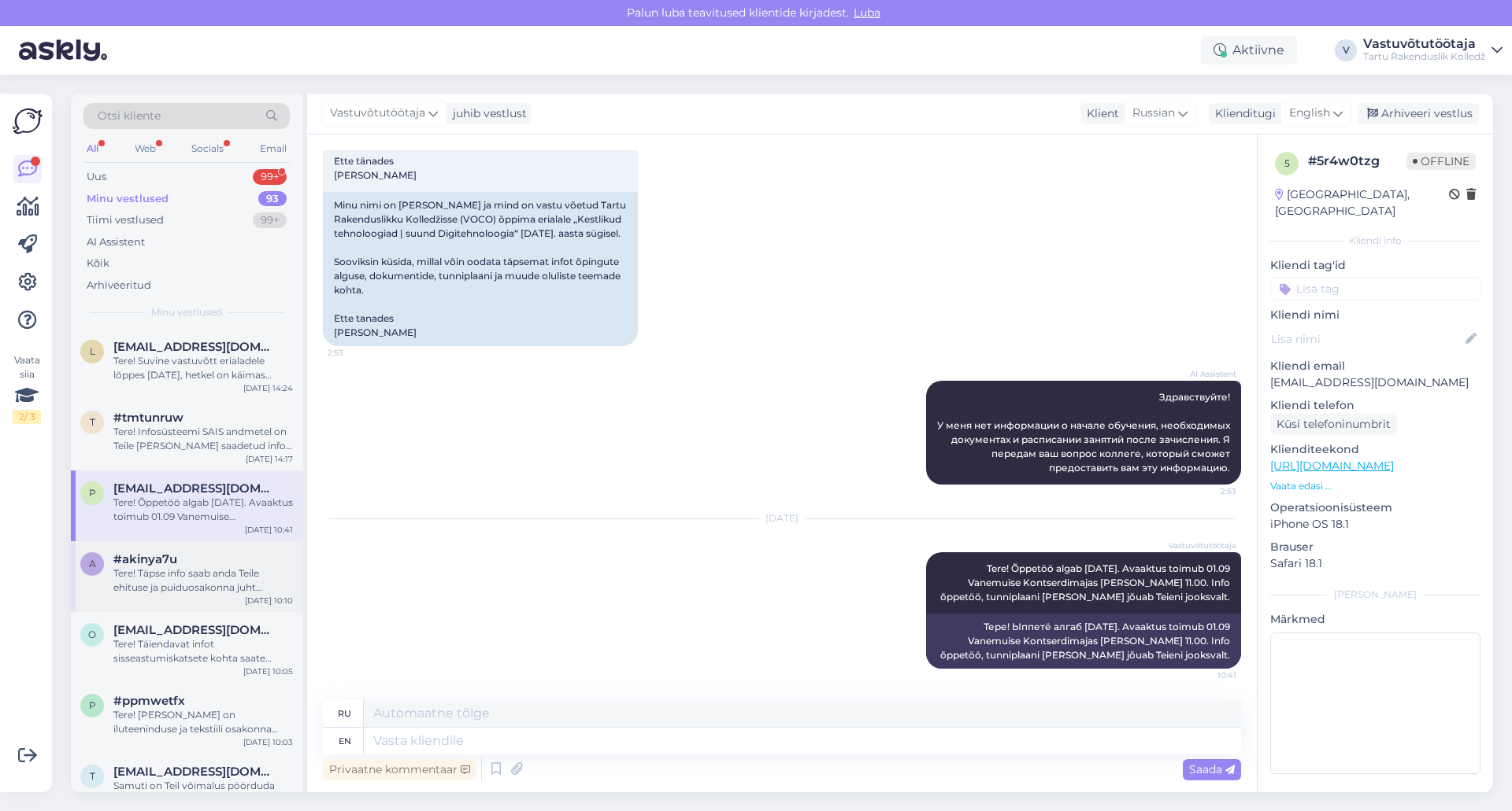
click at [188, 583] on div "Tere! Täpse info saab anda Teile ehituse ja puiduosakonna juht [PERSON_NAME]. t…" at bounding box center [203, 580] width 179 height 28
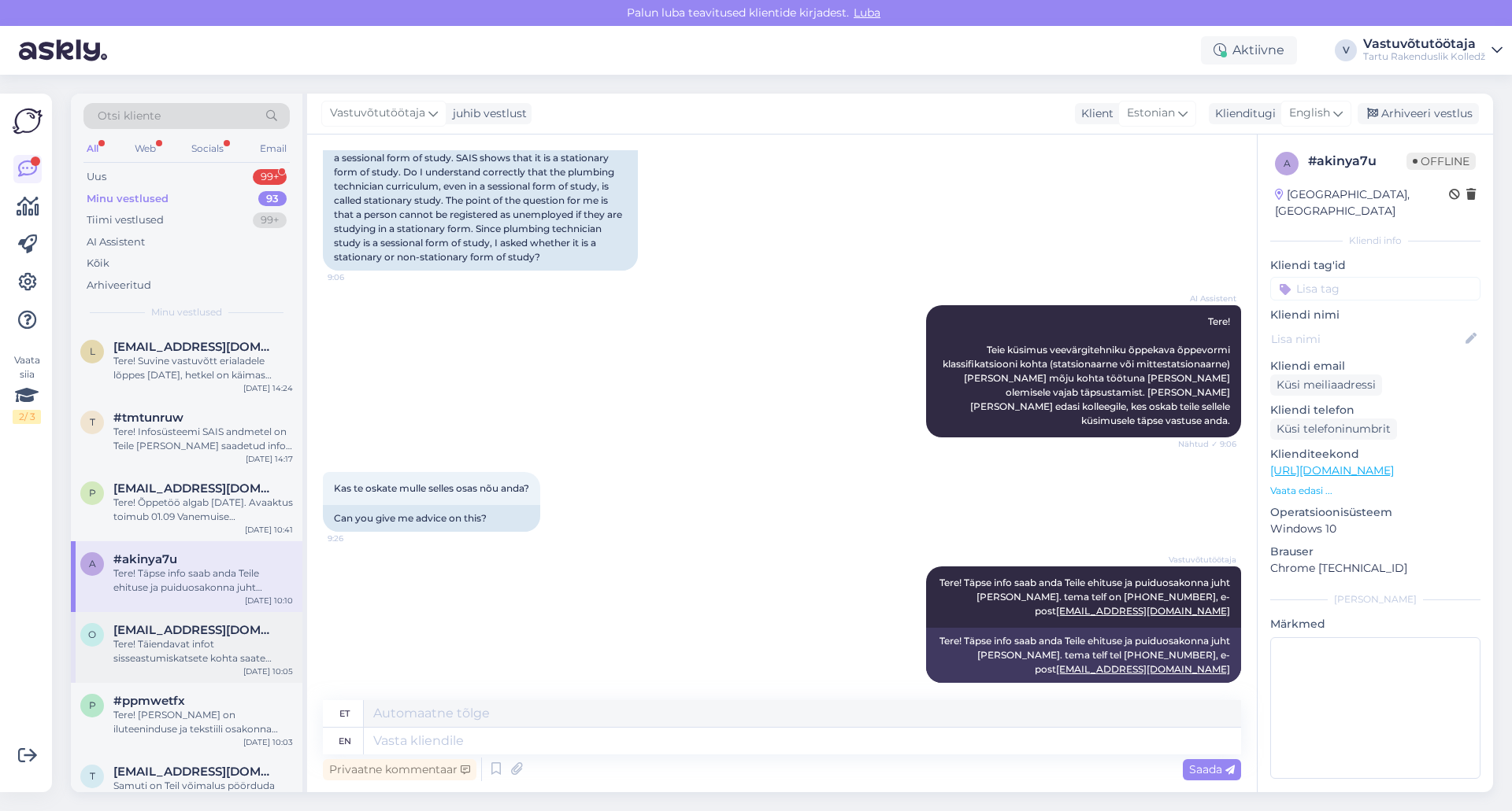
click at [190, 642] on div "Tere! Täiendavat infot sisseastumiskatsete kohta saate vastava eriala osakonnaj…" at bounding box center [203, 651] width 179 height 28
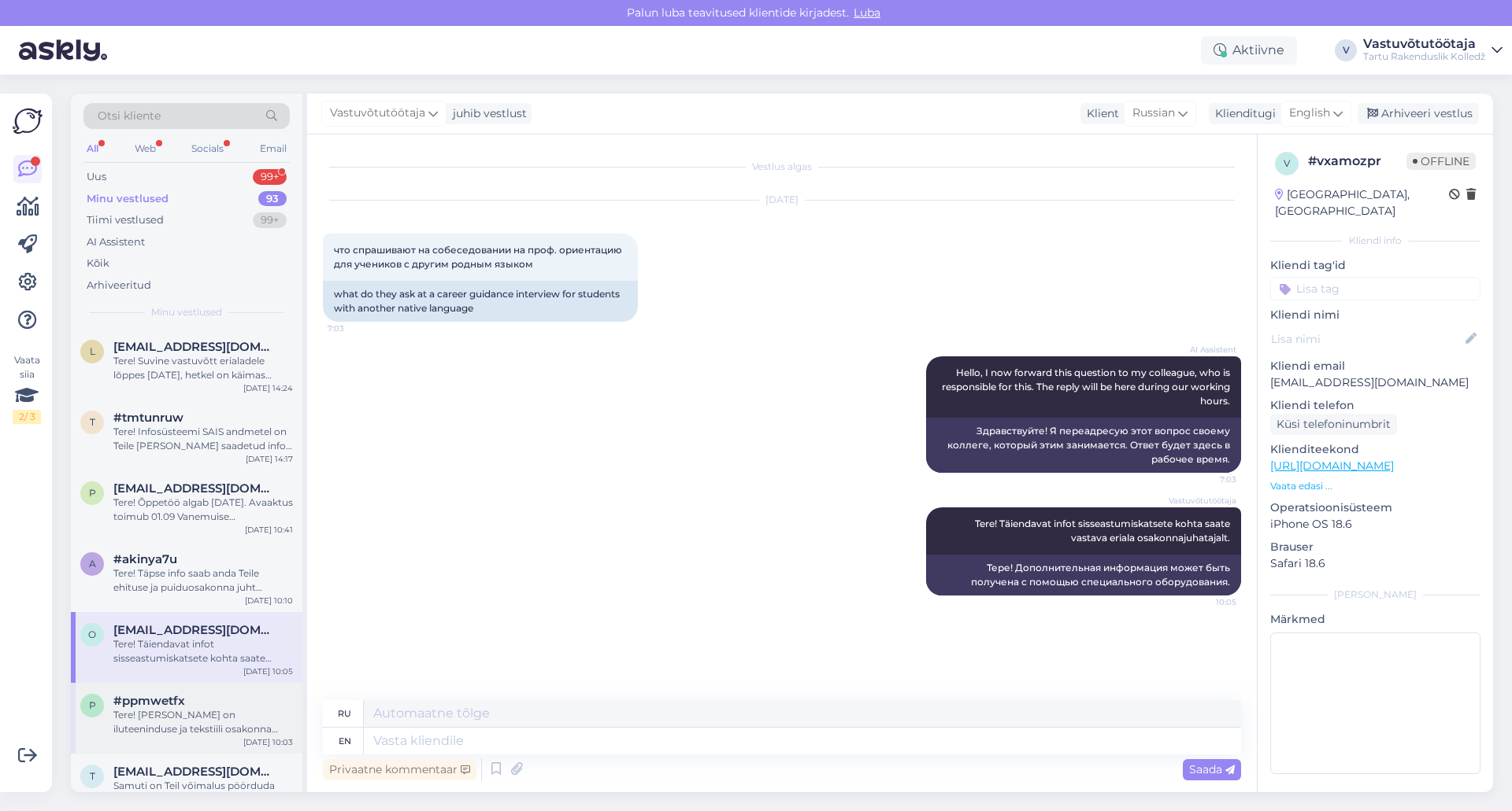
click at [181, 710] on div "Tere! [PERSON_NAME] on iluteeninduse ja tekstiili osakonna juhataja, seega tema…" at bounding box center [203, 722] width 179 height 28
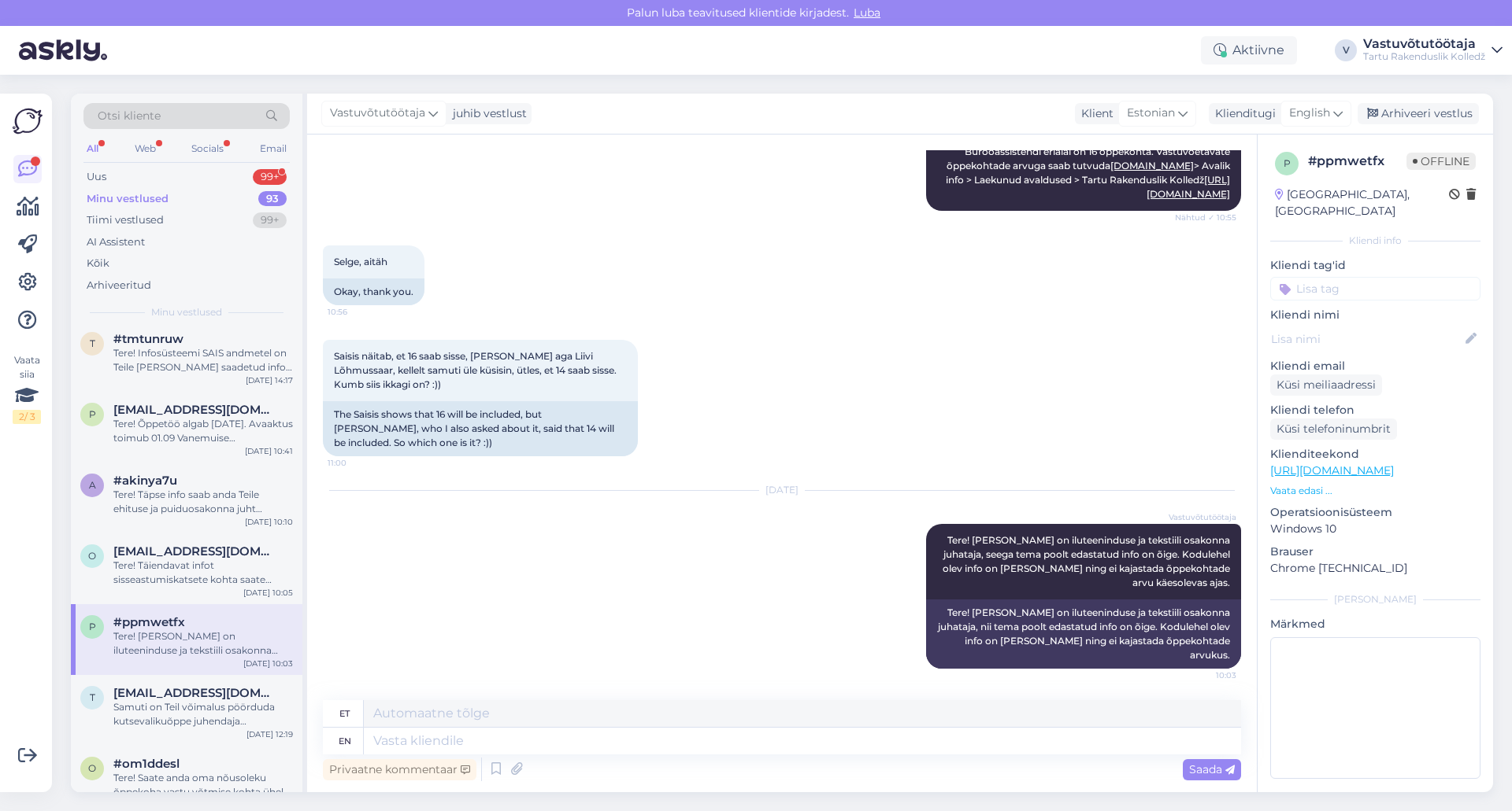
scroll to position [157, 0]
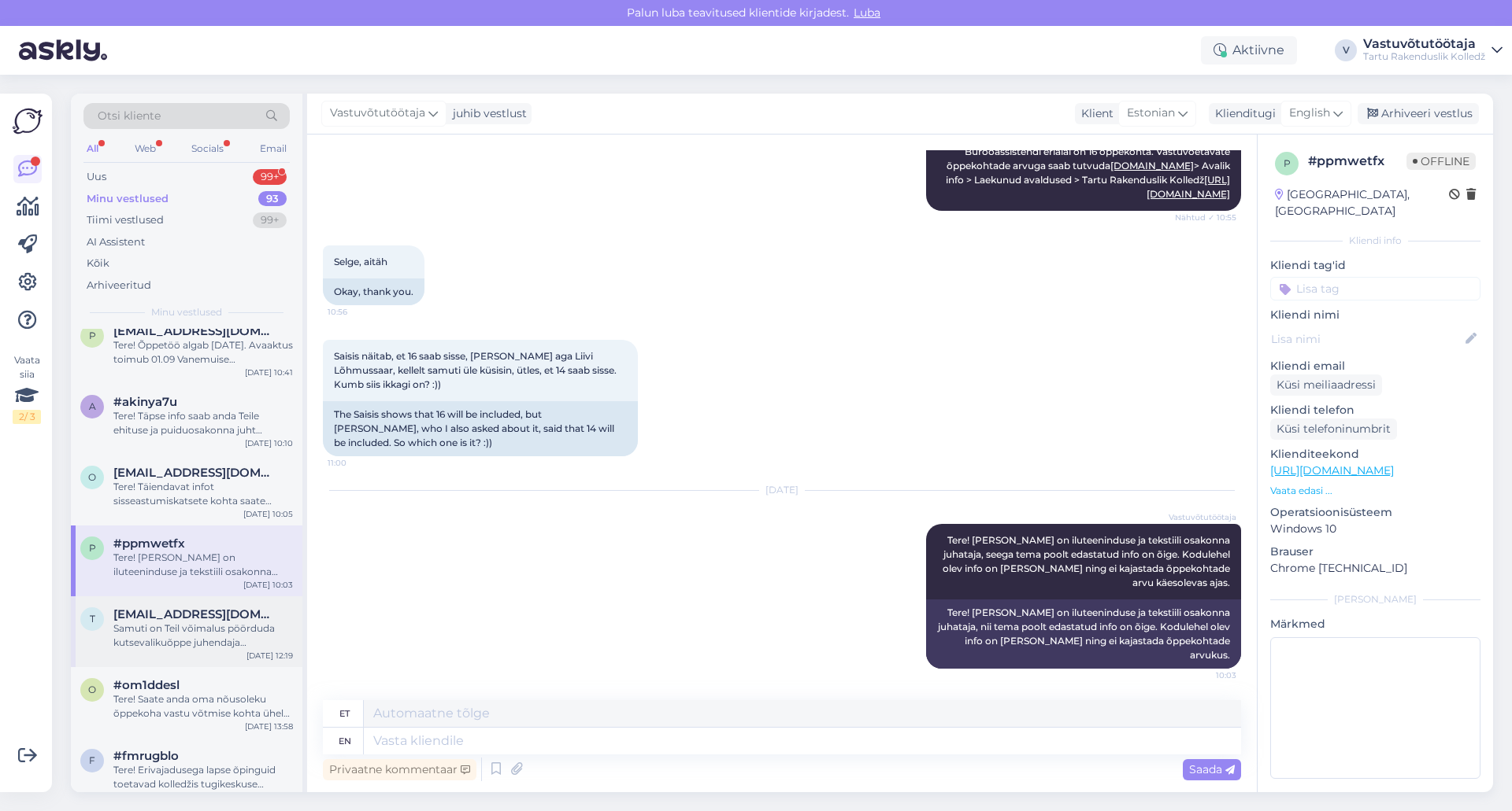
click at [178, 644] on div "Samuti on Teil võimalus pöörduda kutsevalikuõppe juhendaja [PERSON_NAME] [PERSO…" at bounding box center [203, 635] width 179 height 28
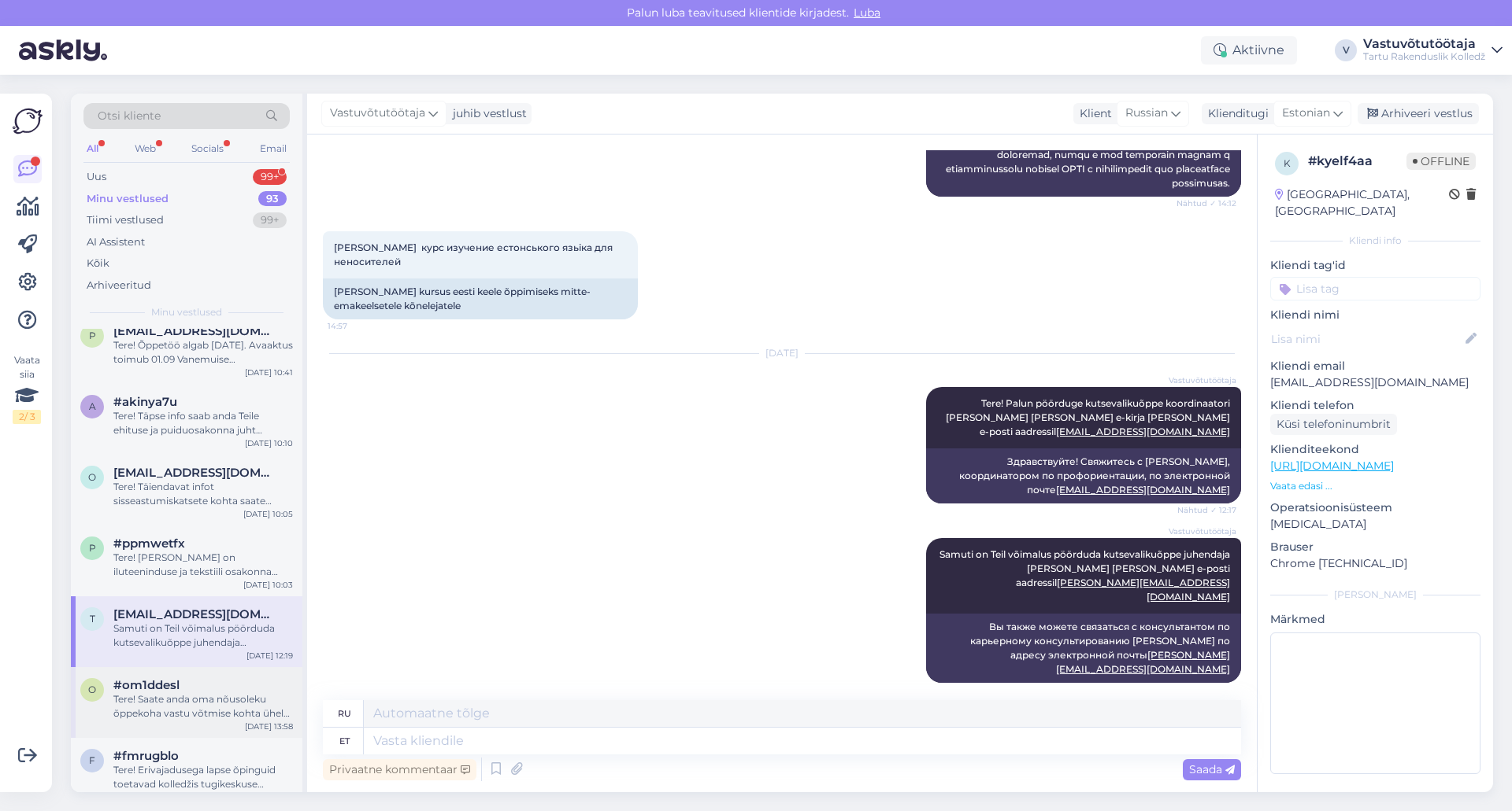
click at [161, 709] on div "Tere! Saate anda oma nõusoleku õppekoha vastu võtmise kohta ühel erialal. Täien…" at bounding box center [203, 706] width 179 height 28
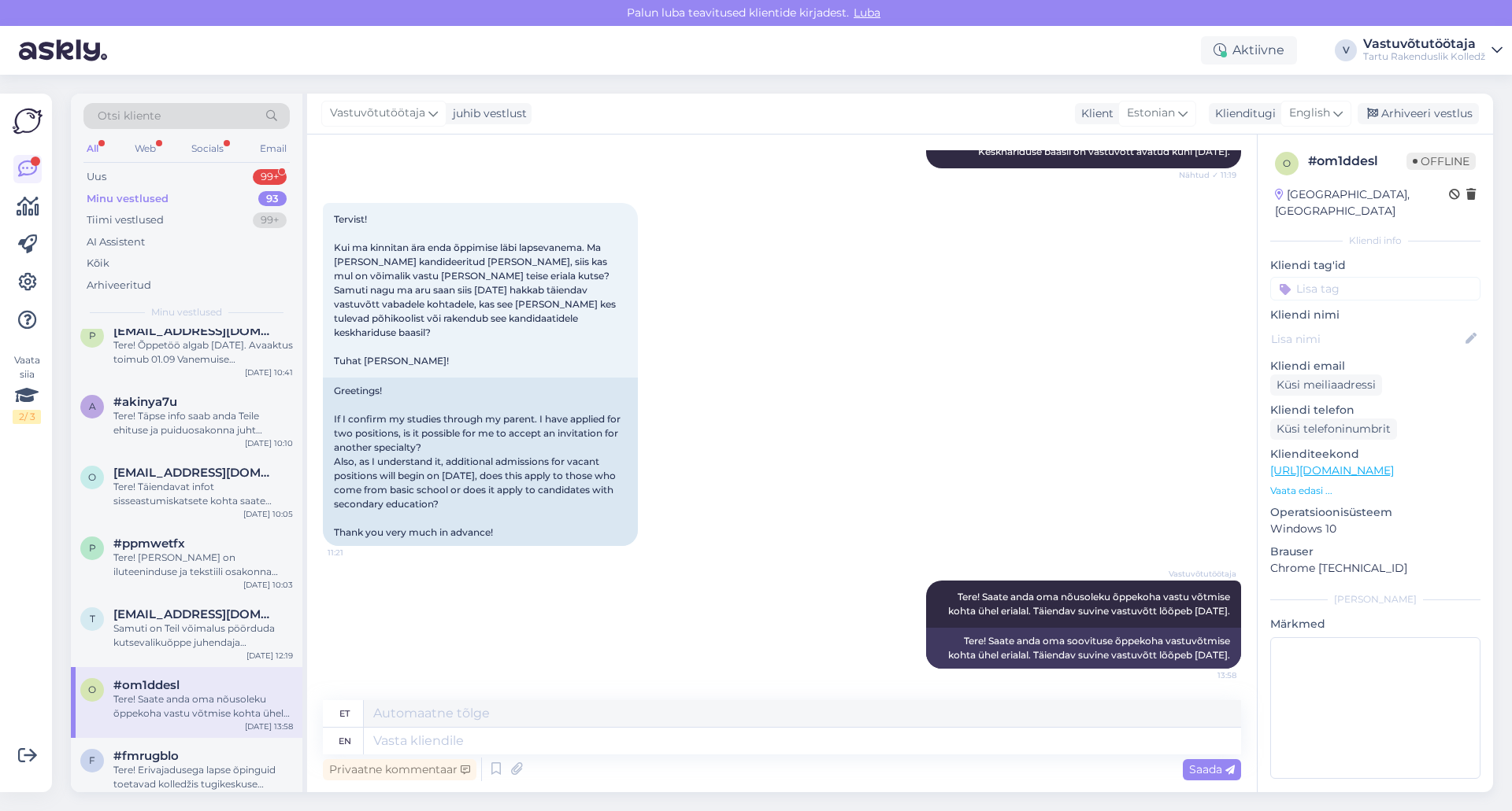
scroll to position [236, 0]
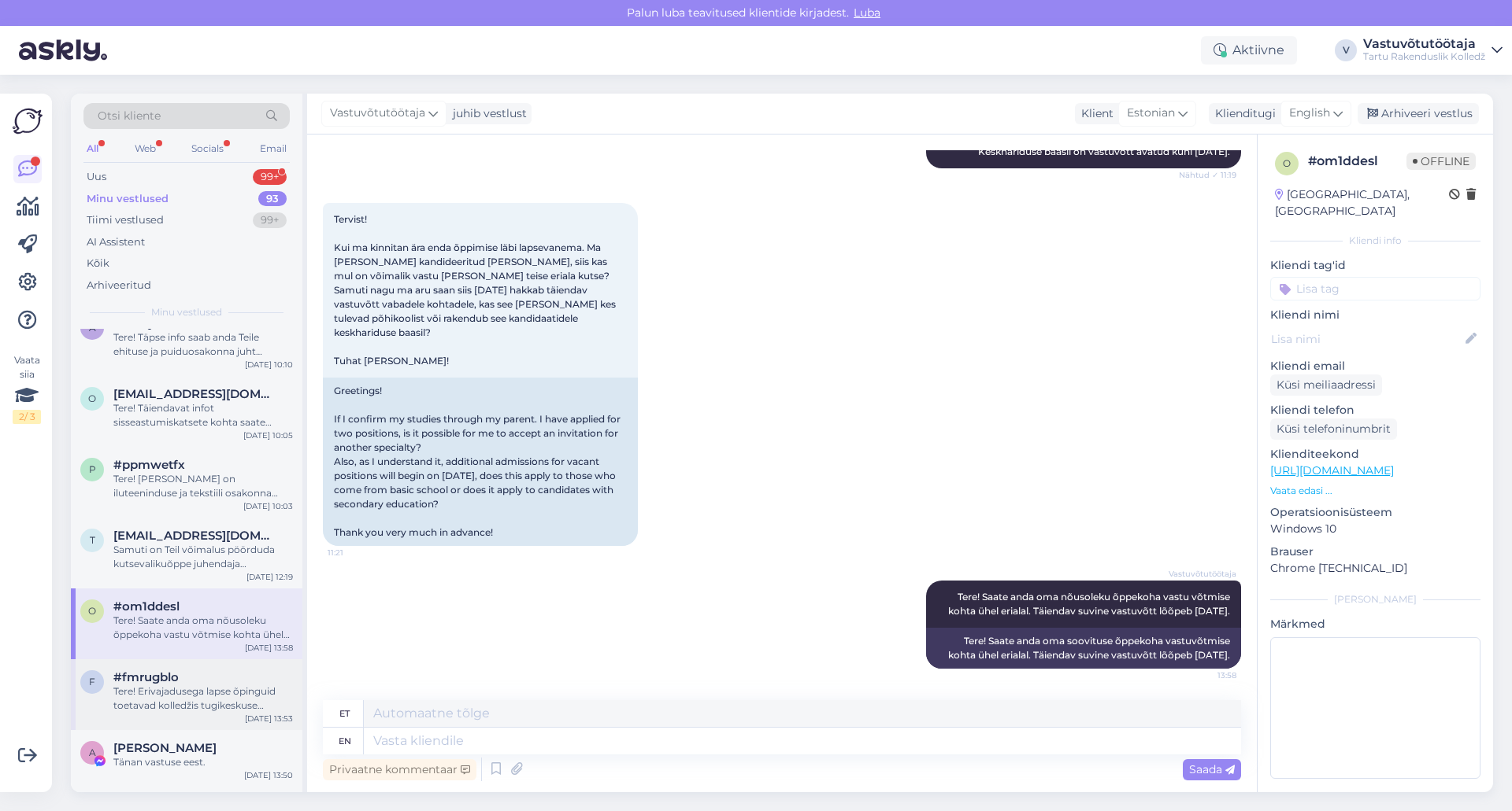
click at [164, 702] on div "Tere! Erivajadusega lapse õpinguid toetavad kolledžis tugikeskuse spetsialistid…" at bounding box center [203, 698] width 179 height 28
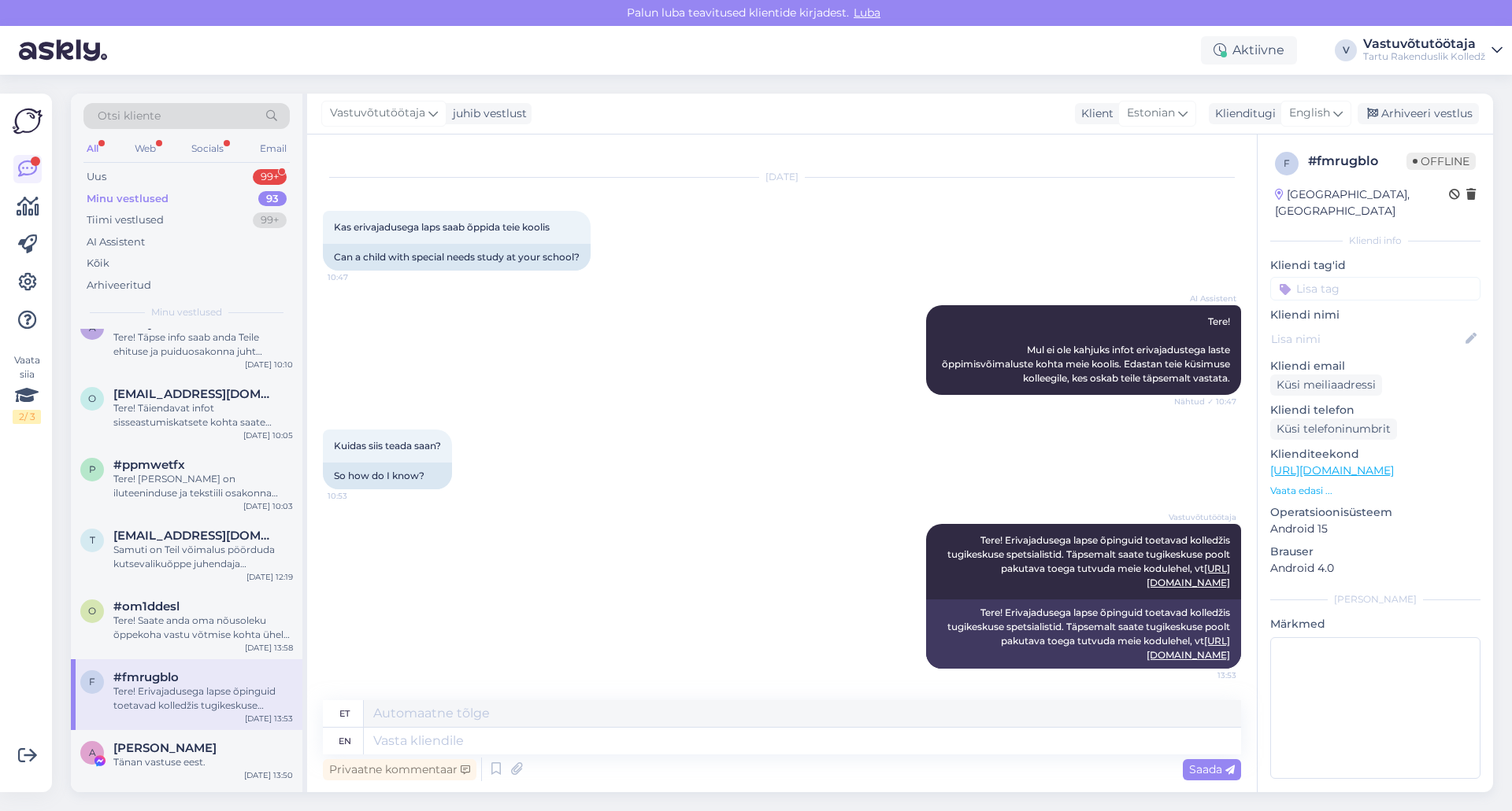
scroll to position [315, 0]
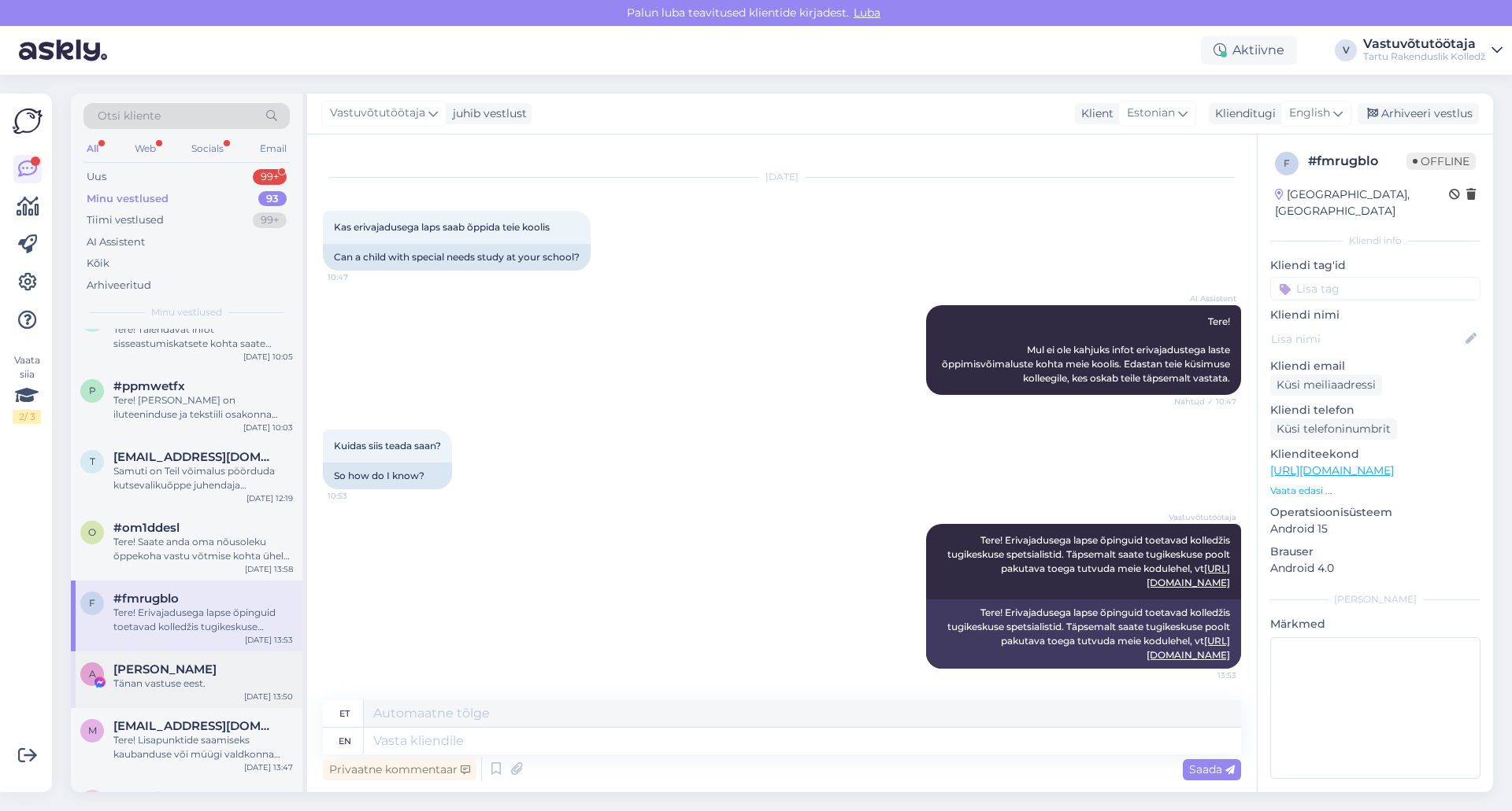
click at [161, 675] on span "[PERSON_NAME]" at bounding box center [165, 670] width 103 height 14
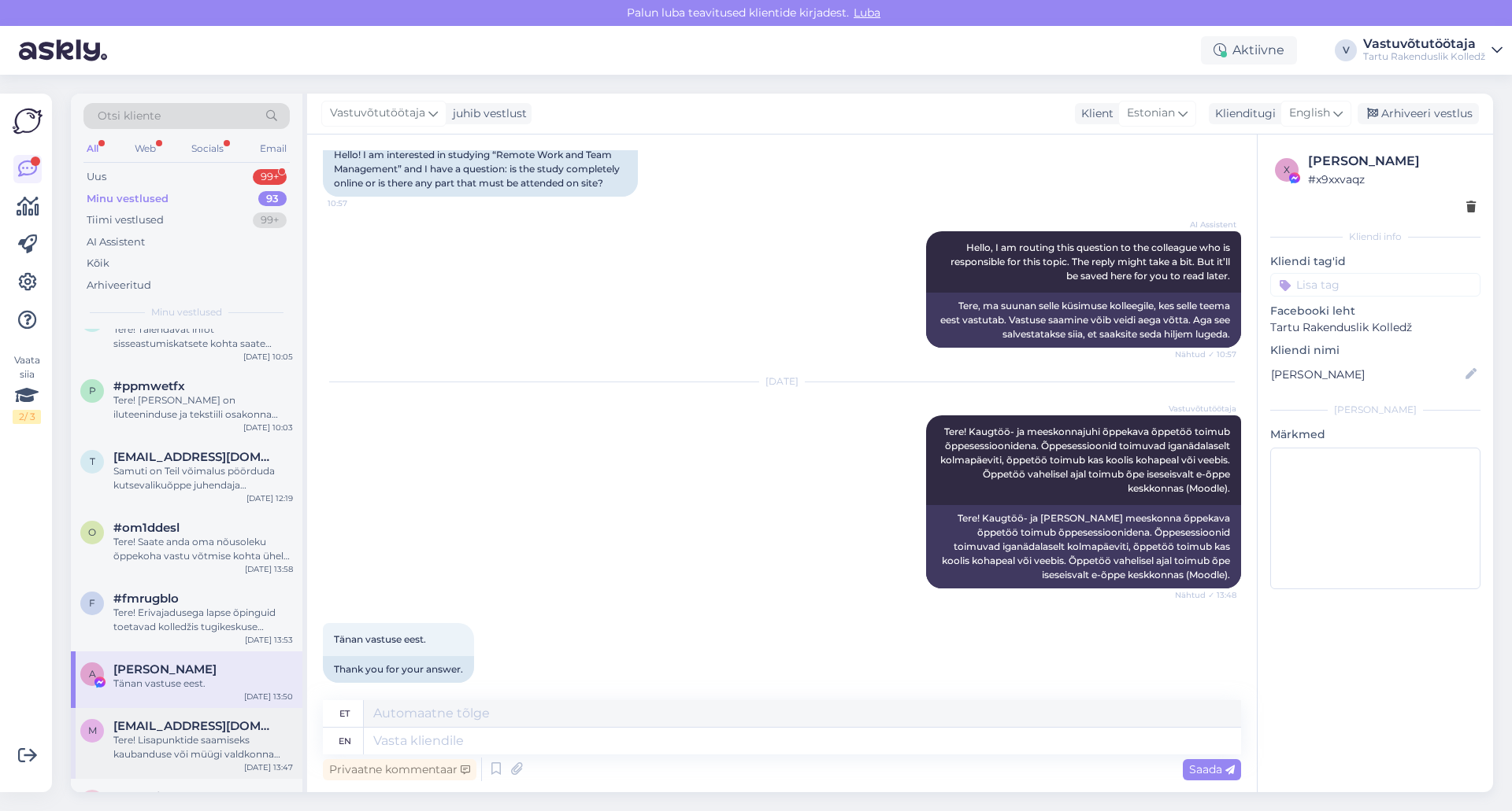
click at [173, 737] on div "Tere! Lisapunktide saamiseks kaubanduse või müügi valdkonna töökogemuse tõendam…" at bounding box center [203, 747] width 179 height 28
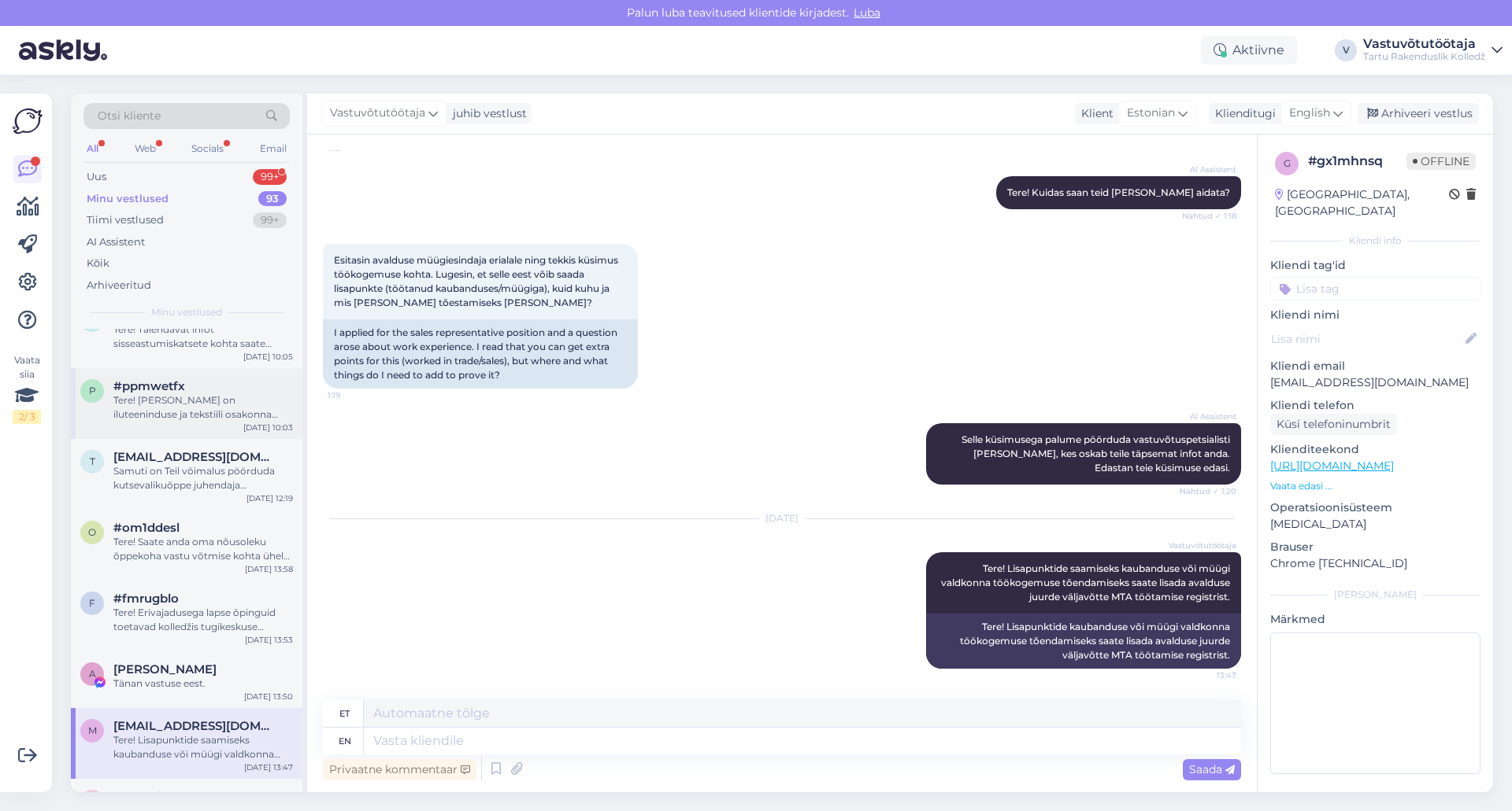
scroll to position [0, 0]
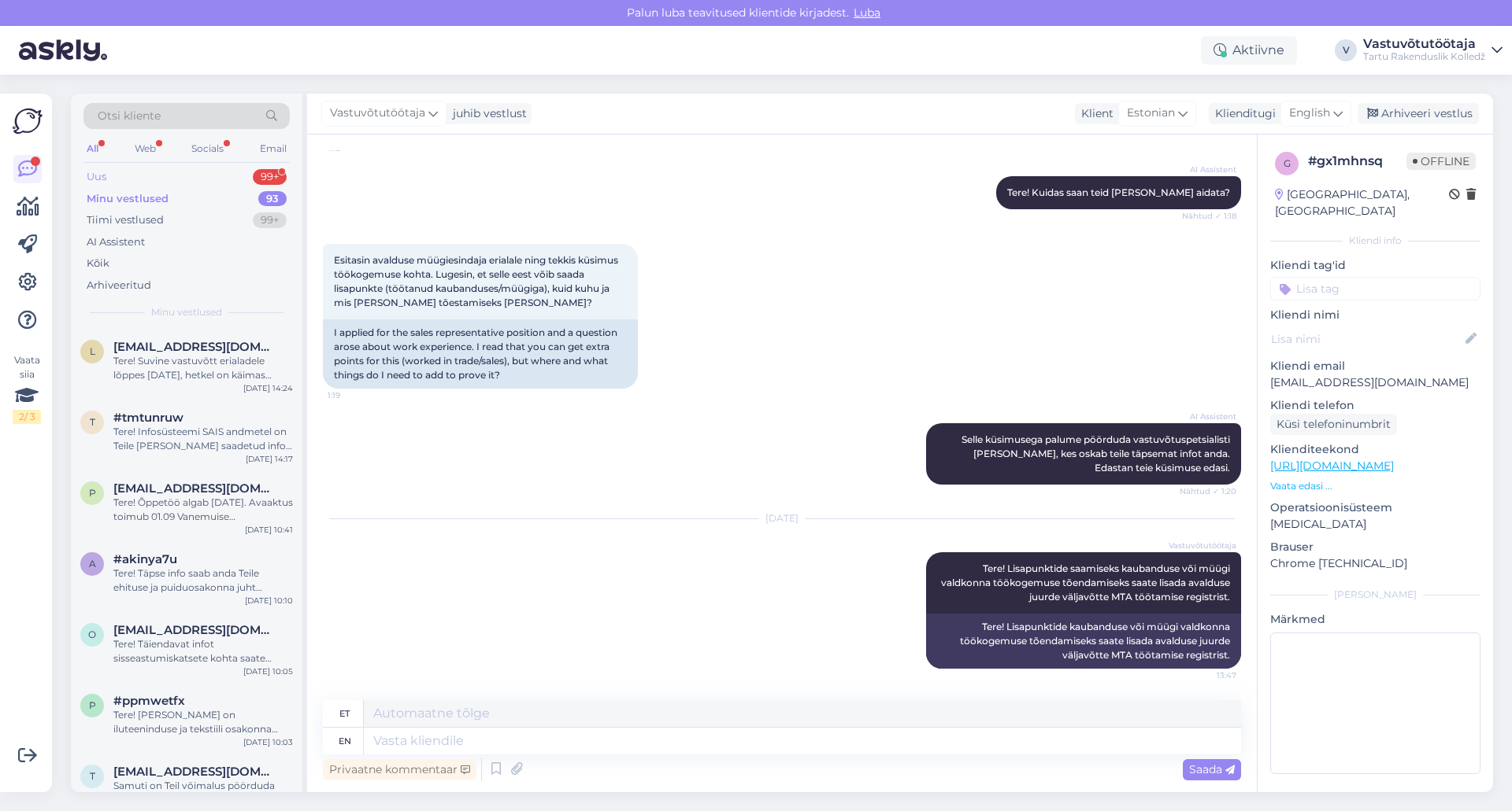
click at [137, 186] on div "Uus 99+" at bounding box center [187, 177] width 206 height 22
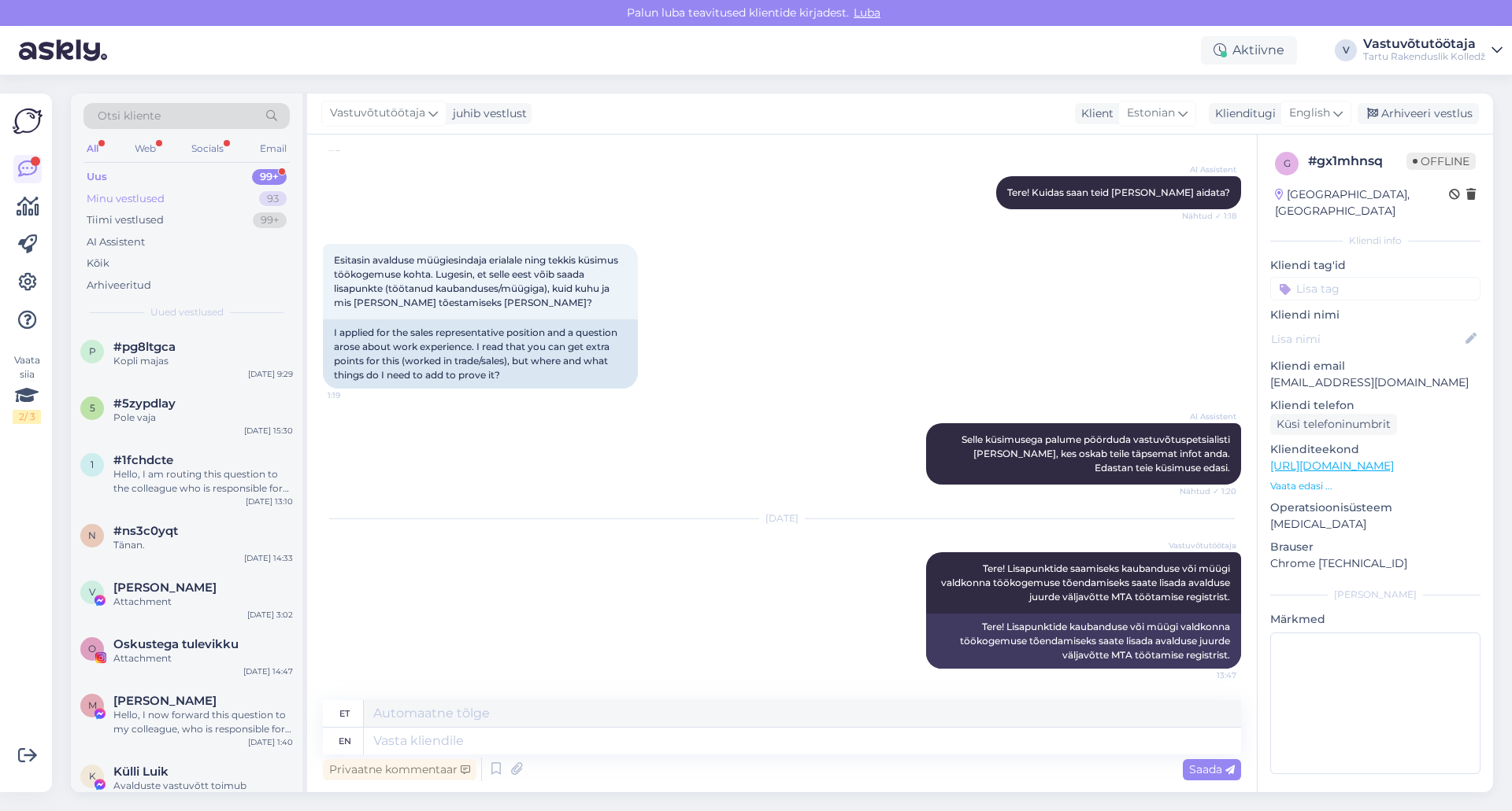
click at [142, 198] on div "Minu vestlused" at bounding box center [126, 198] width 78 height 15
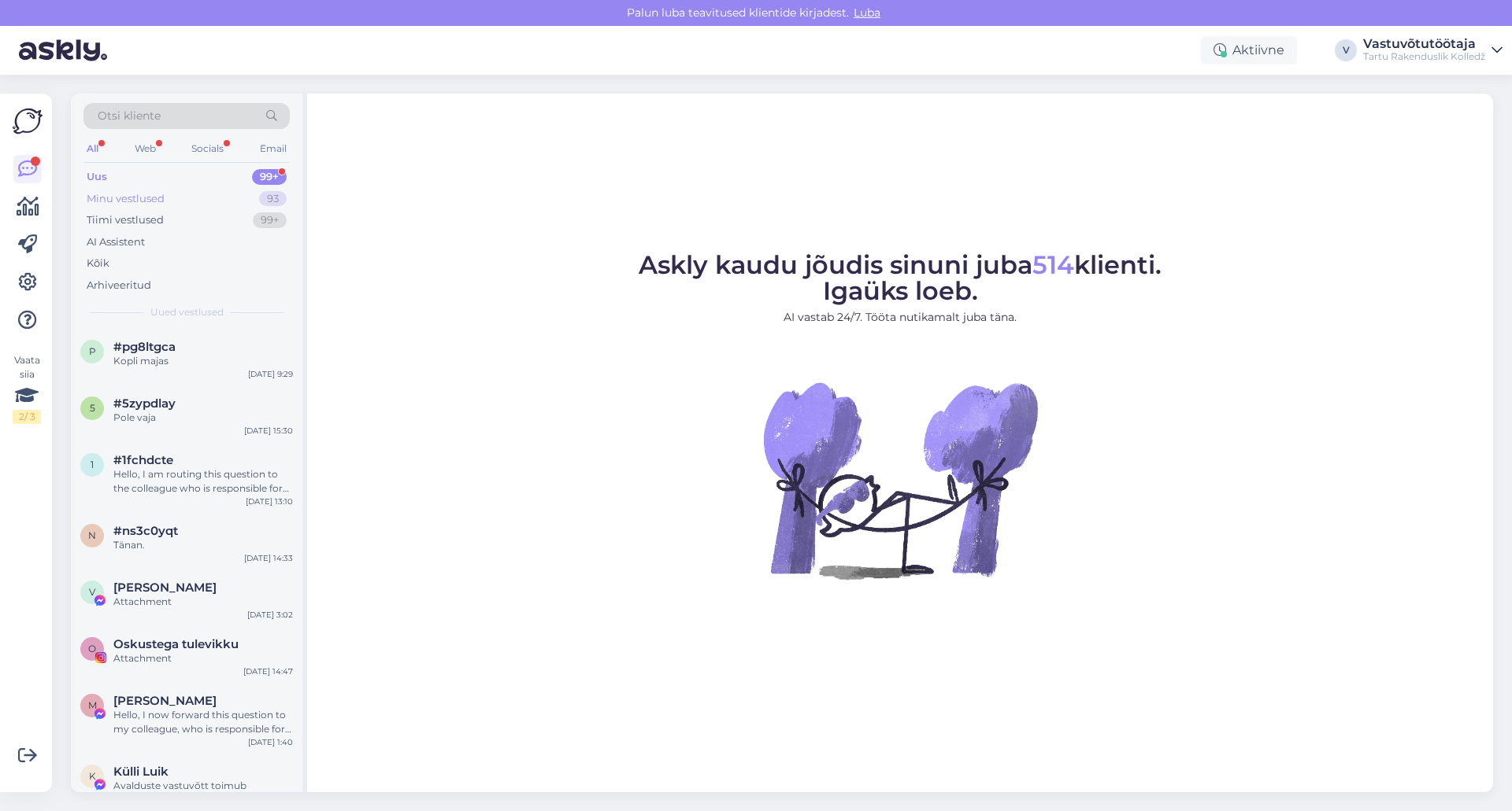
click at [150, 196] on div "Minu vestlused" at bounding box center [126, 198] width 78 height 15
